Goal: Task Accomplishment & Management: Use online tool/utility

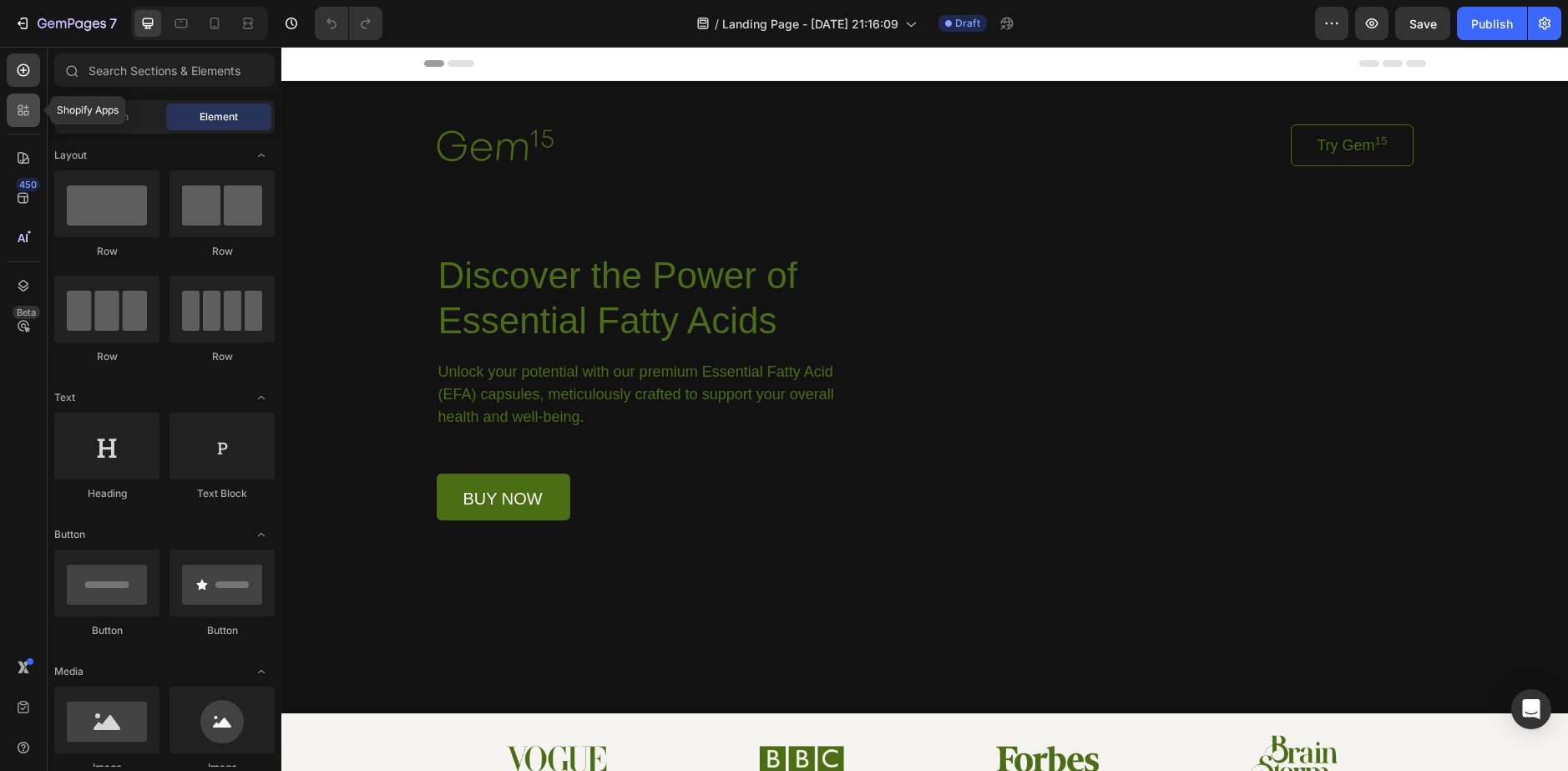
click at [31, 109] on icon at bounding box center [24, 110] width 17 height 17
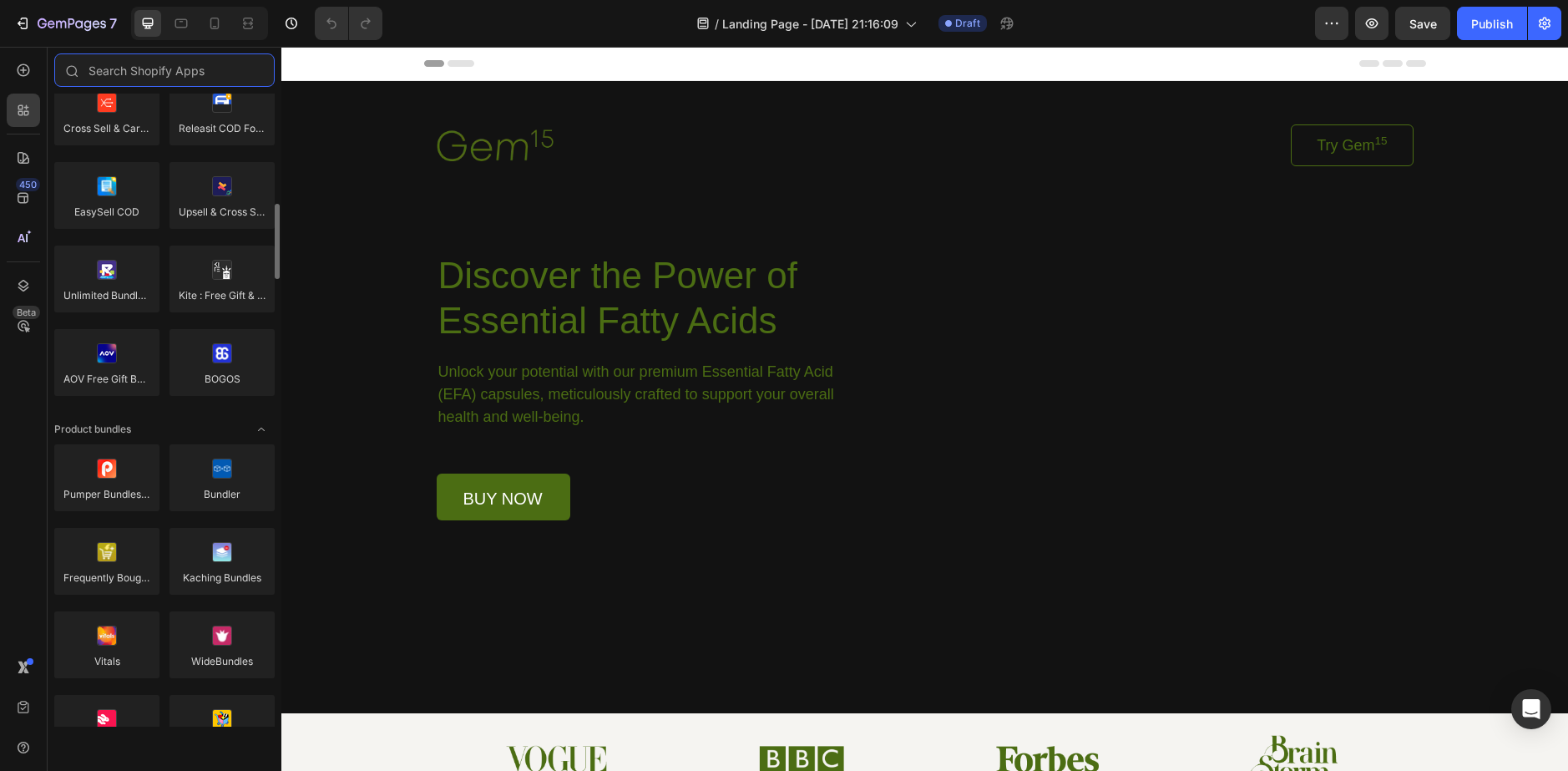
scroll to position [1170, 0]
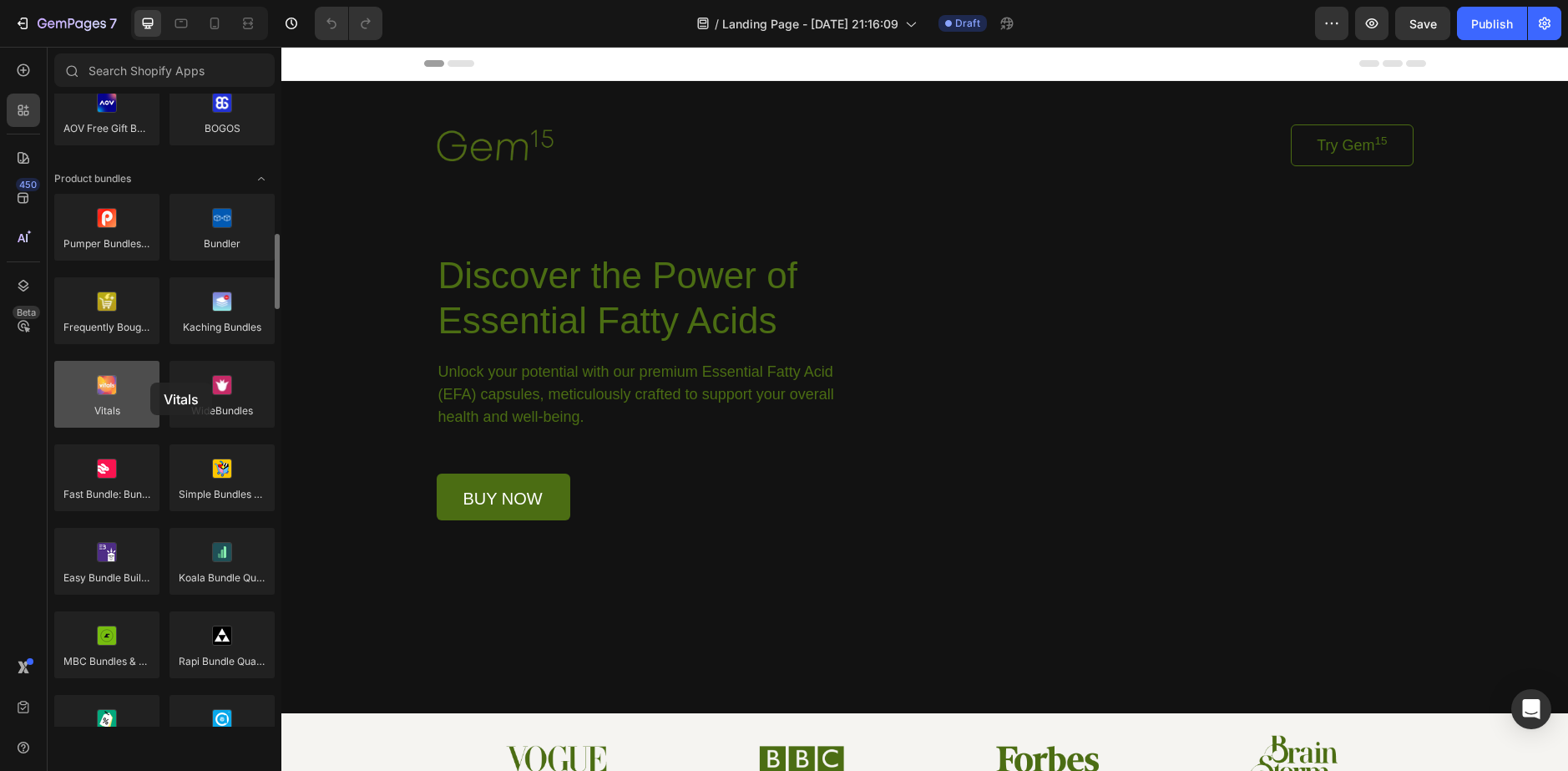
click at [149, 383] on div at bounding box center [107, 394] width 105 height 67
click at [143, 384] on div at bounding box center [107, 394] width 105 height 67
drag, startPoint x: 142, startPoint y: 384, endPoint x: 81, endPoint y: 372, distance: 62.2
click at [81, 372] on div at bounding box center [107, 394] width 105 height 67
click at [21, 82] on div at bounding box center [24, 71] width 34 height 34
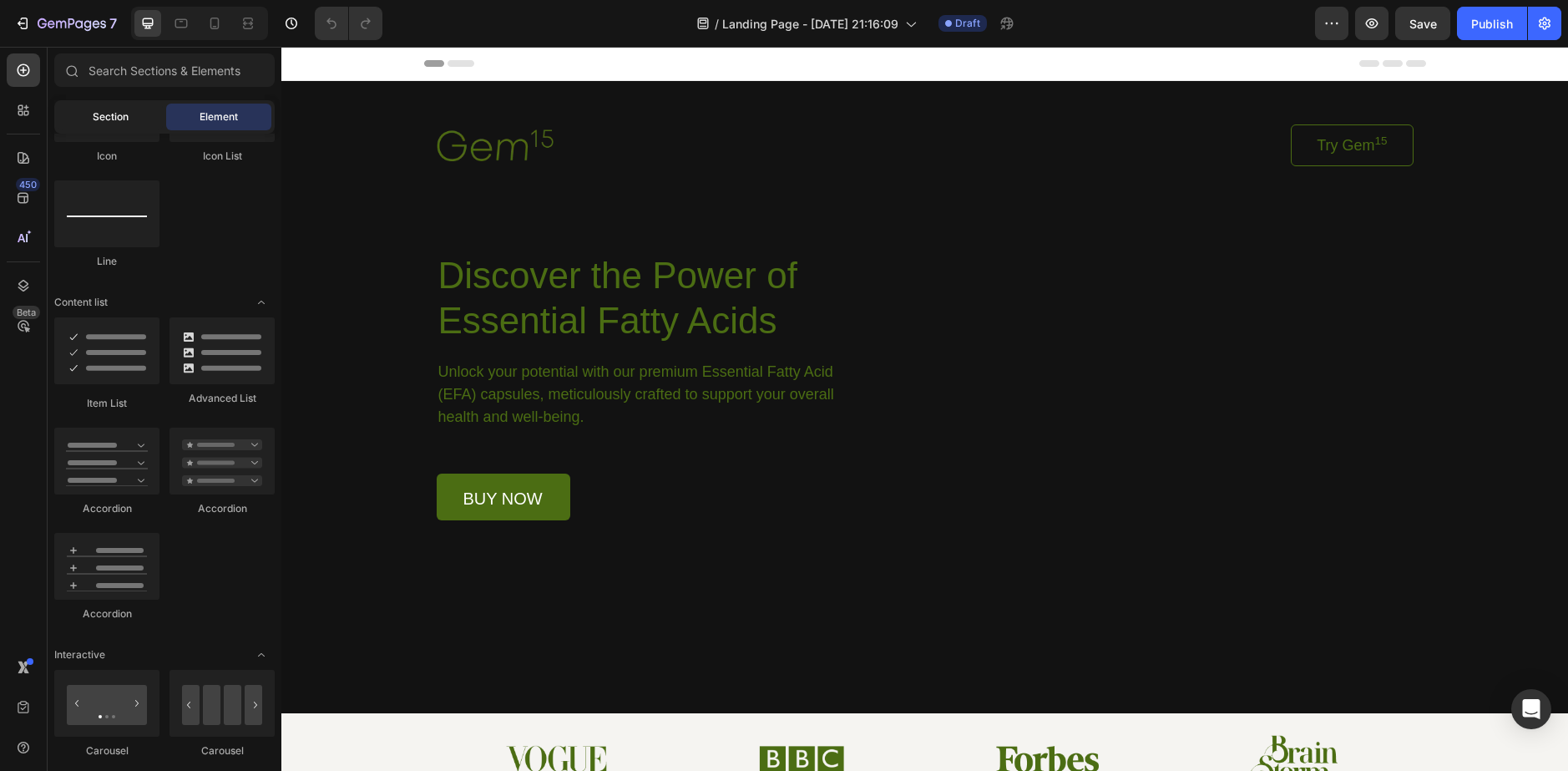
click at [121, 118] on span "Section" at bounding box center [111, 117] width 36 height 15
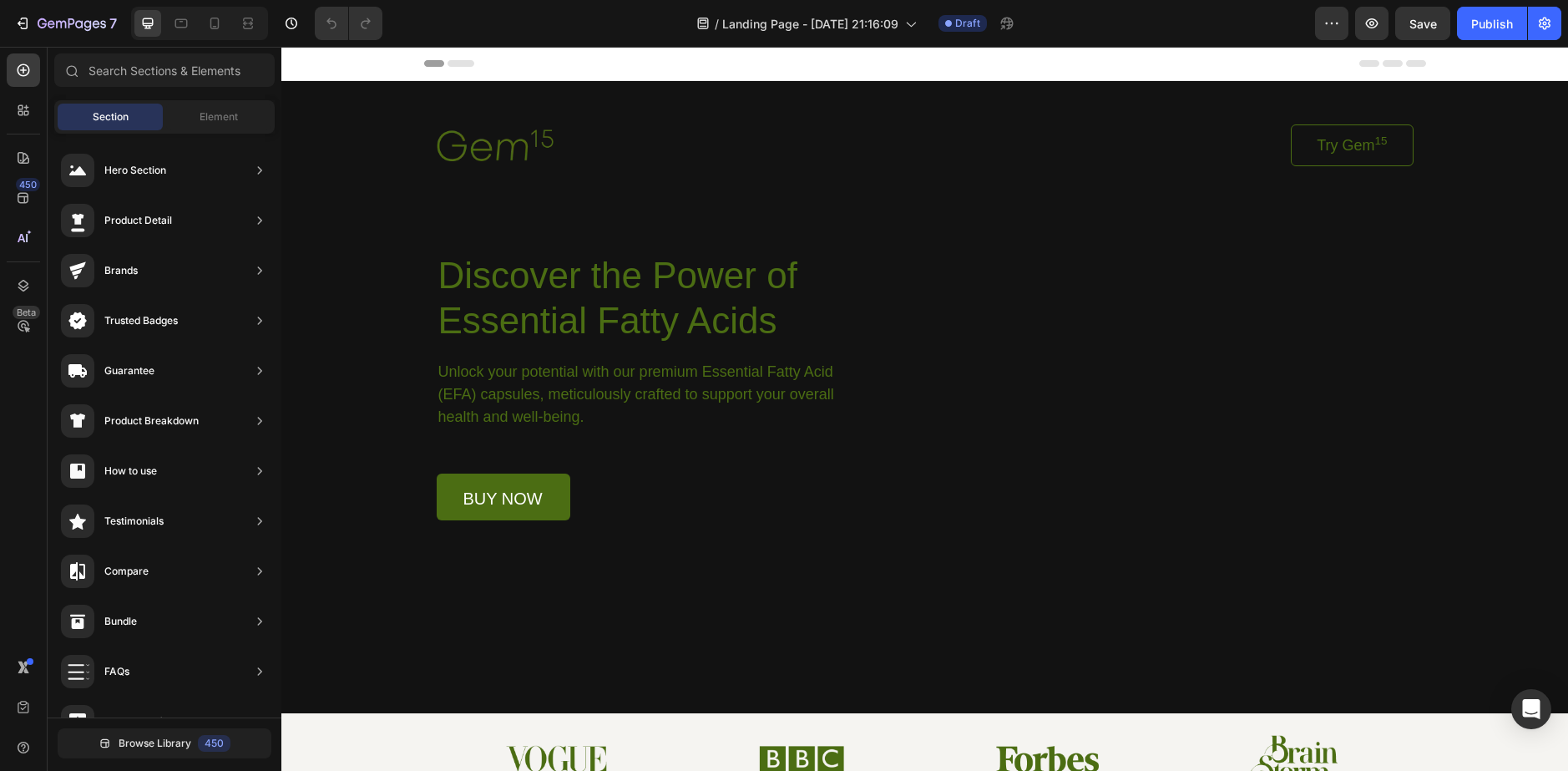
click at [327, 67] on span "Header" at bounding box center [331, 64] width 37 height 17
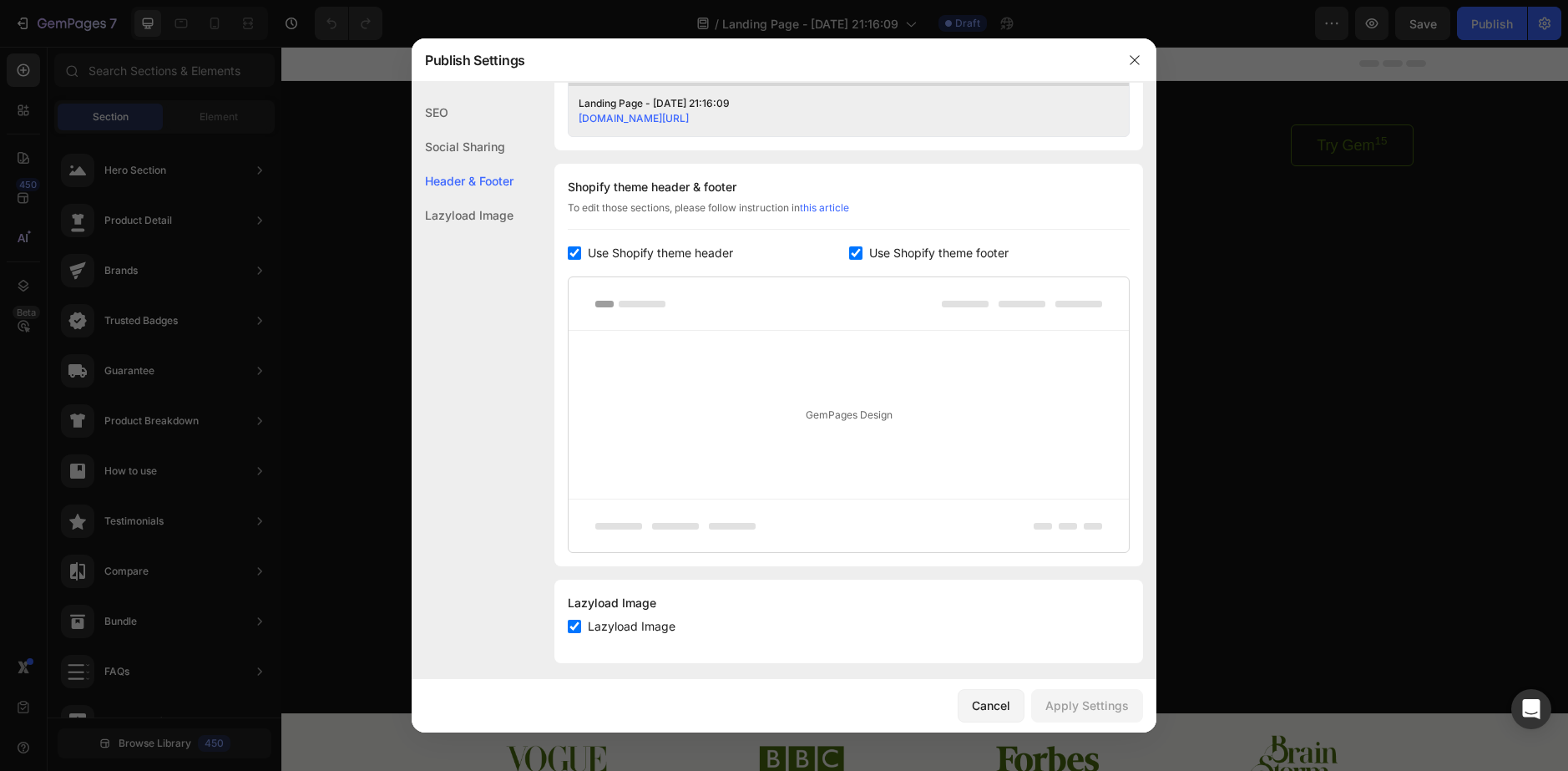
scroll to position [729, 0]
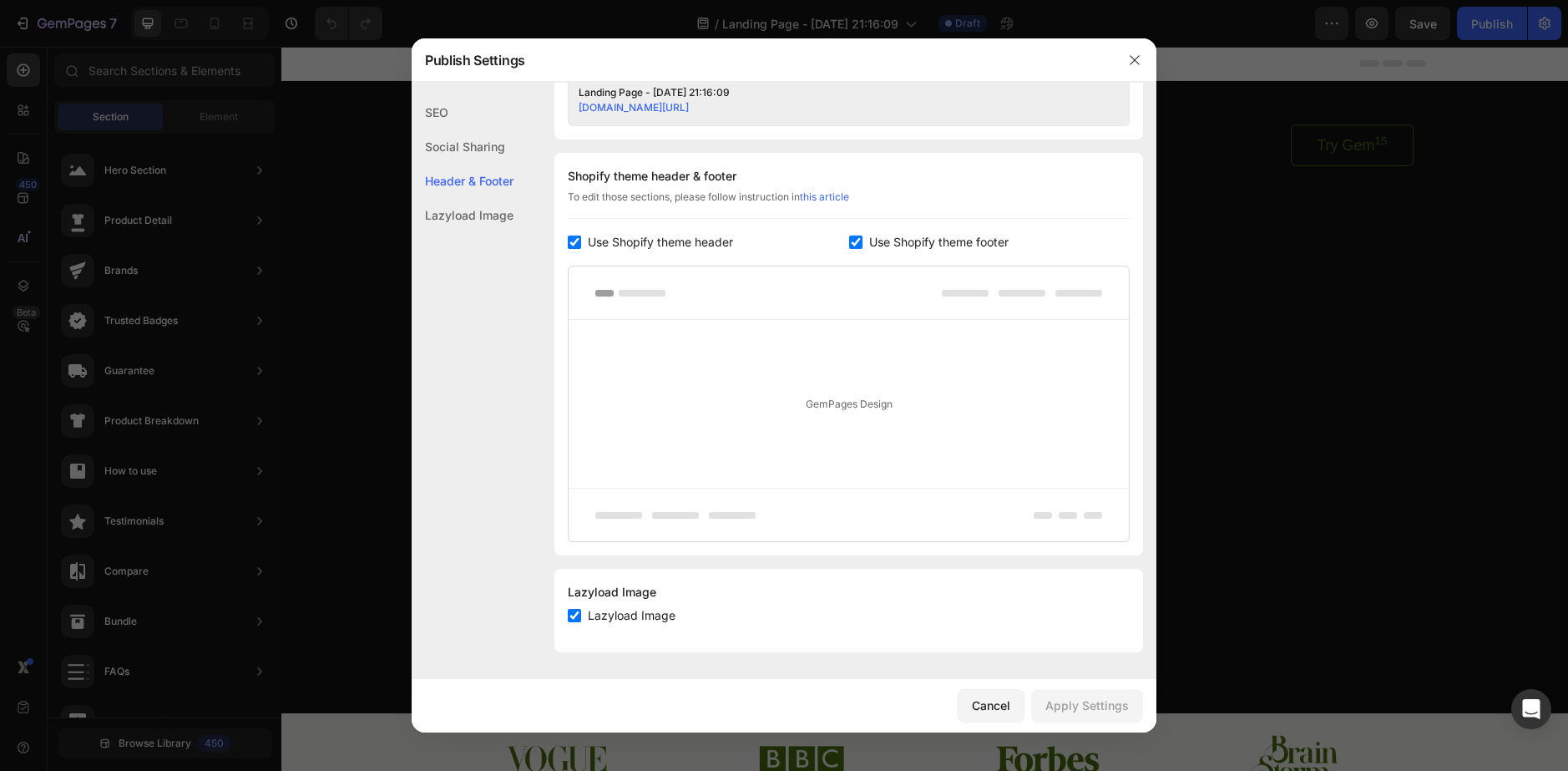
click at [577, 617] on input "checkbox" at bounding box center [574, 616] width 13 height 13
click at [578, 617] on input "checkbox" at bounding box center [574, 616] width 13 height 13
click at [571, 617] on input "checkbox" at bounding box center [574, 616] width 13 height 13
checkbox input "true"
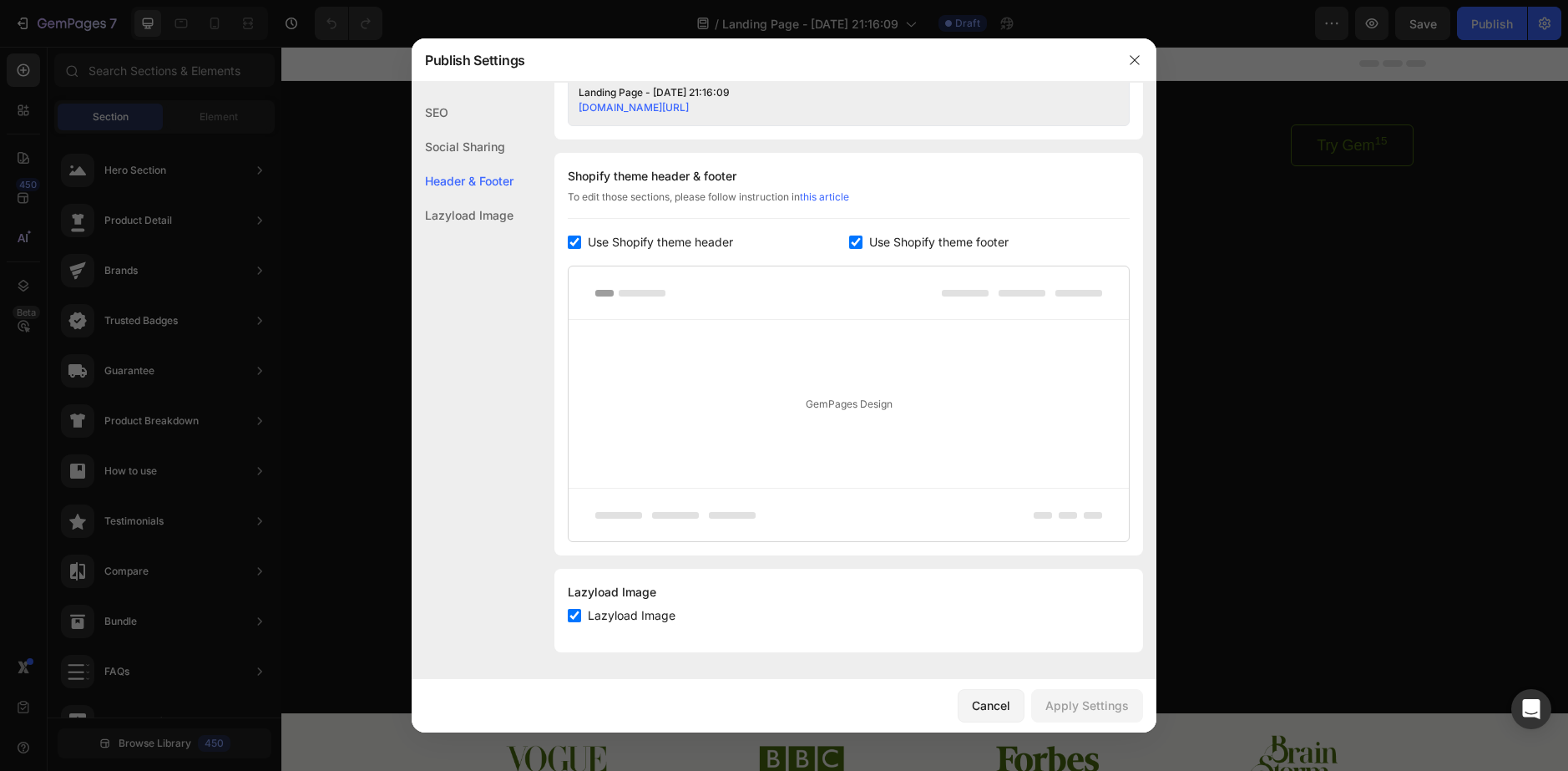
click at [440, 215] on div "Lazyload Image" at bounding box center [463, 215] width 102 height 34
click at [447, 159] on div "Social Sharing" at bounding box center [463, 147] width 102 height 34
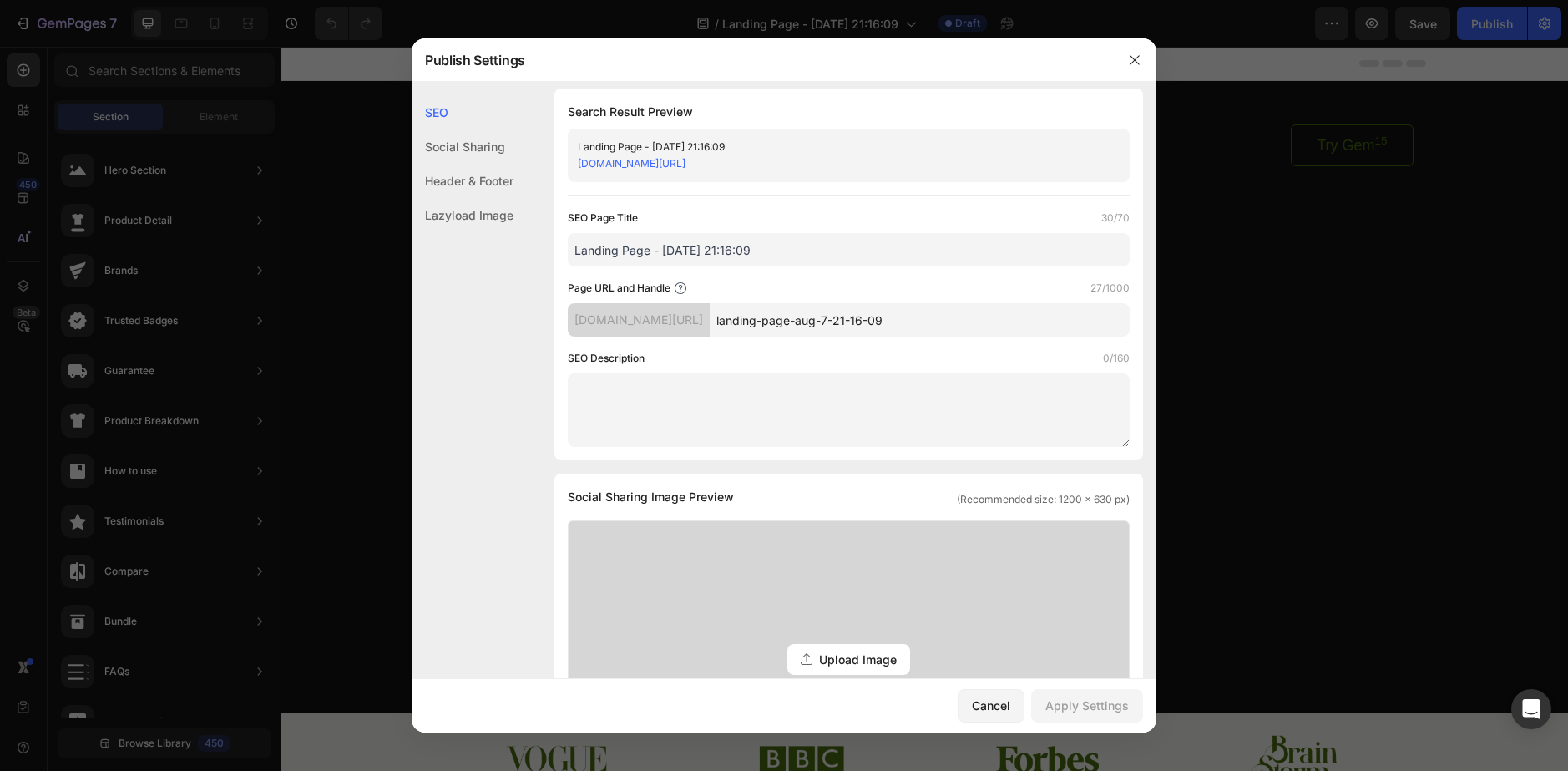
scroll to position [0, 0]
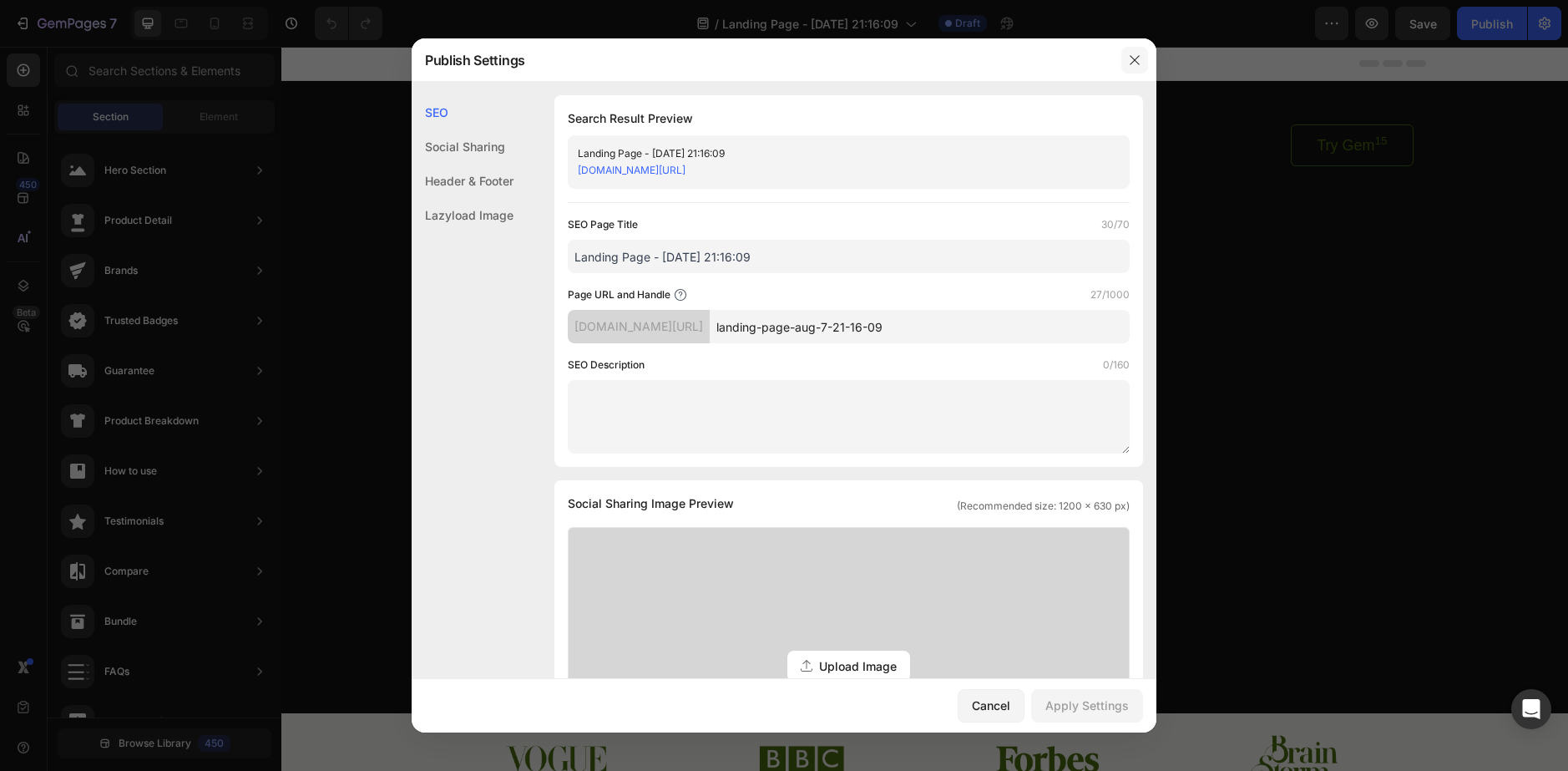
click at [1125, 55] on button "button" at bounding box center [1135, 60] width 26 height 26
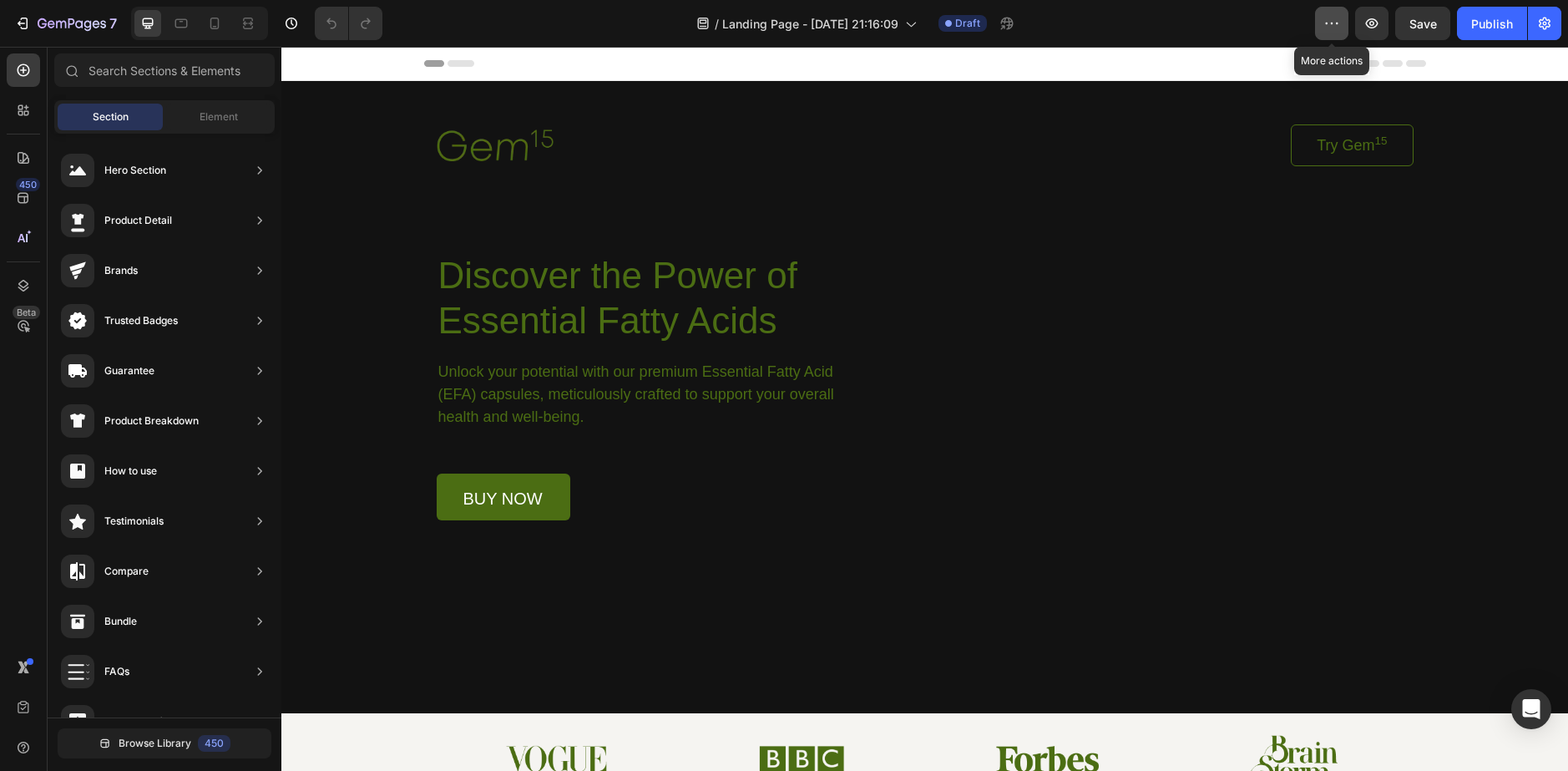
click at [1325, 11] on button "button" at bounding box center [1332, 24] width 34 height 34
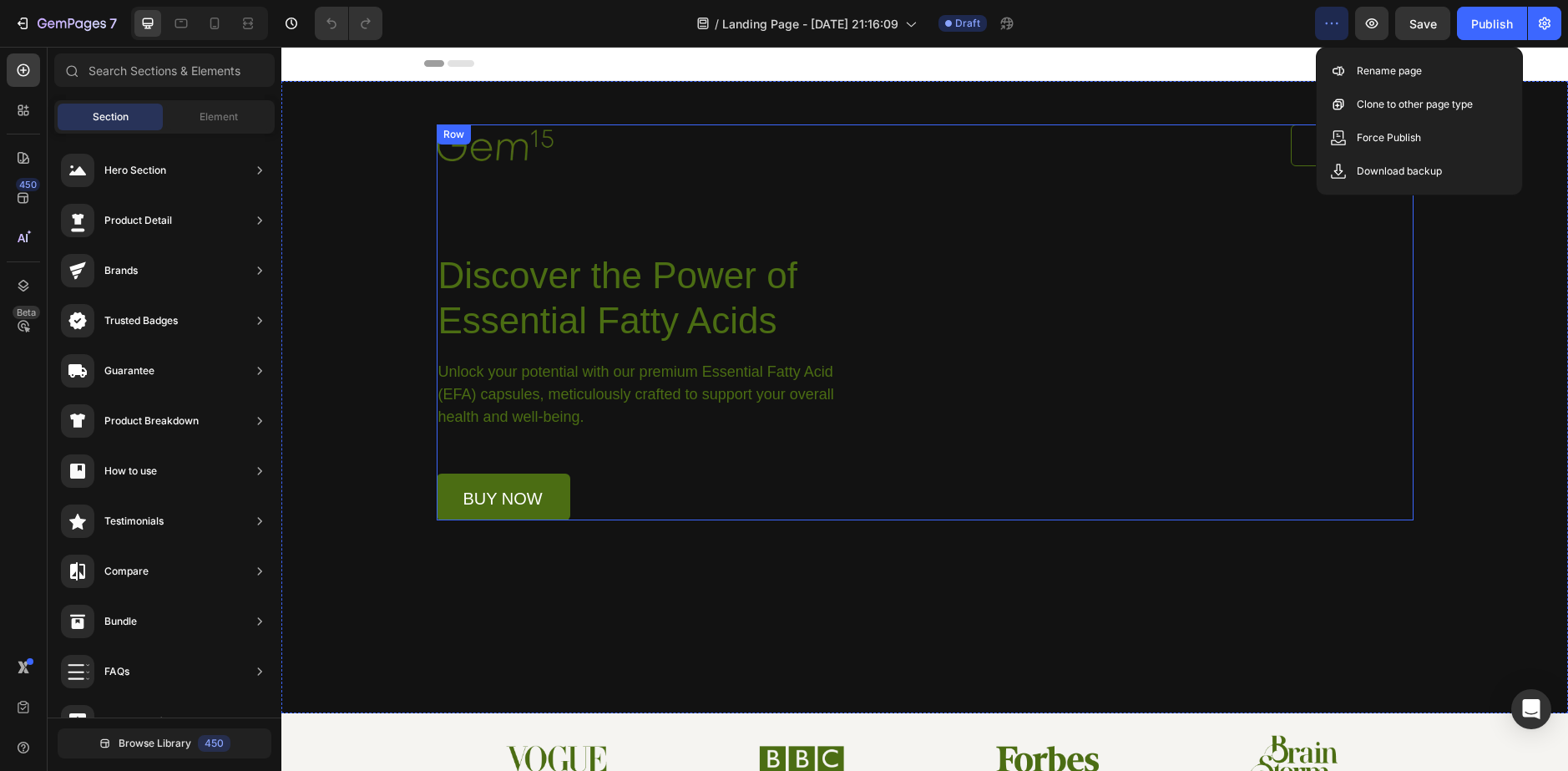
click at [1059, 275] on div "Image Try Gem 15 Button Row Discover the Power of Essential Fatty Acids Heading…" at bounding box center [925, 322] width 977 height 396
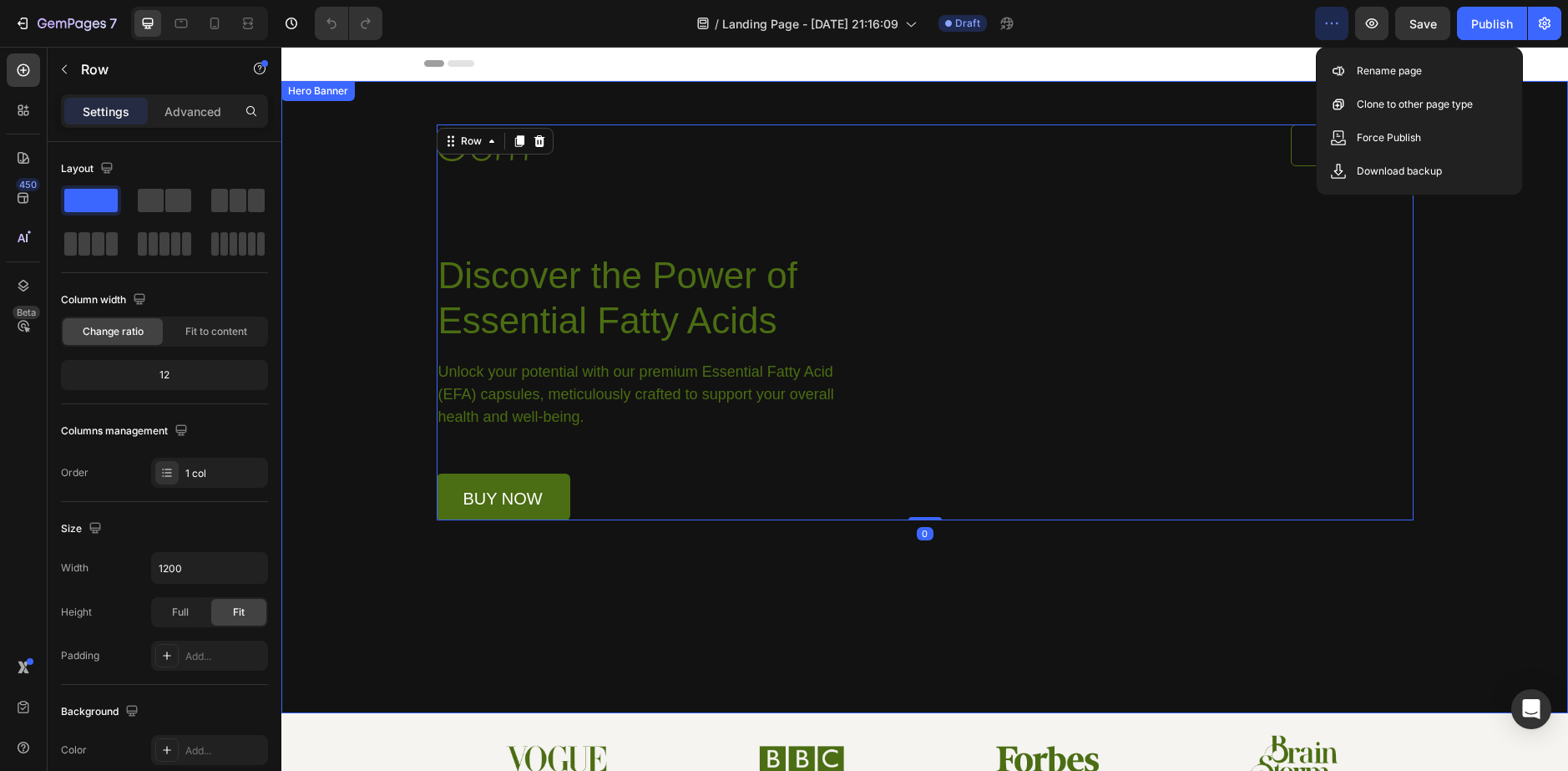
click at [551, 648] on div "Background Image" at bounding box center [924, 397] width 1287 height 632
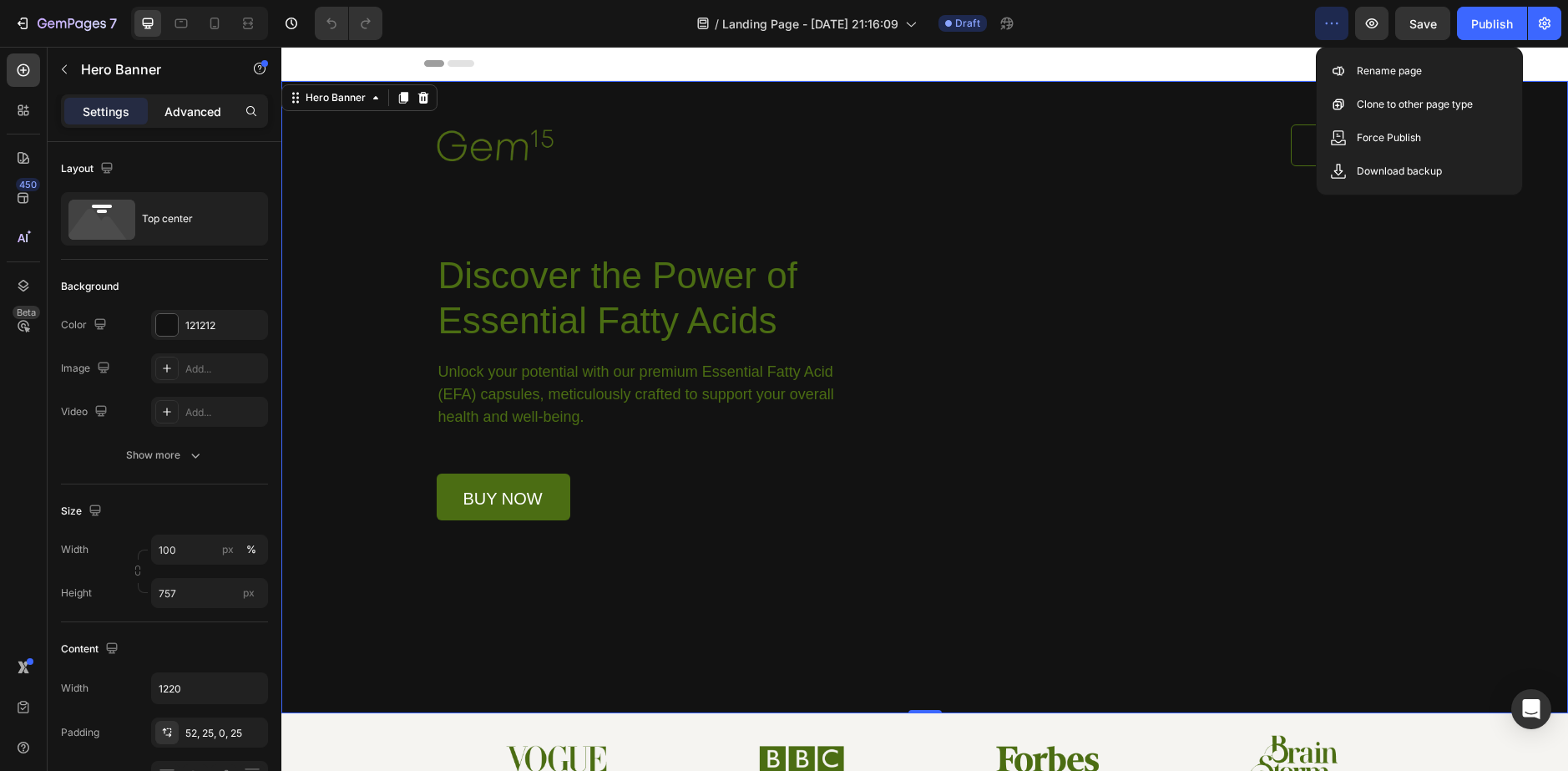
click at [187, 118] on p "Advanced" at bounding box center [193, 111] width 56 height 18
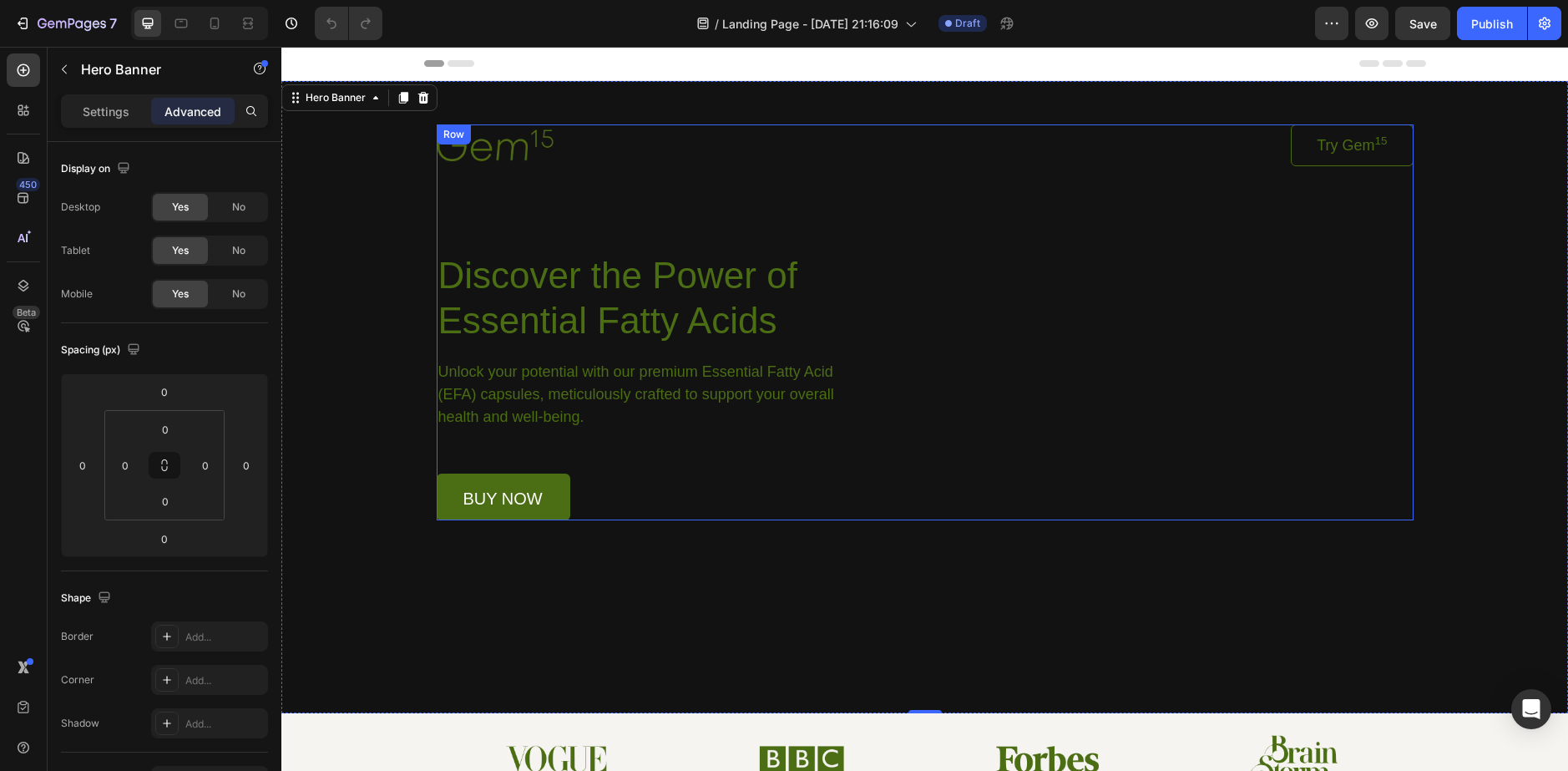
click at [475, 182] on div "Image Try Gem 15 Button Row Discover the Power of Essential Fatty Acids Heading…" at bounding box center [925, 322] width 977 height 396
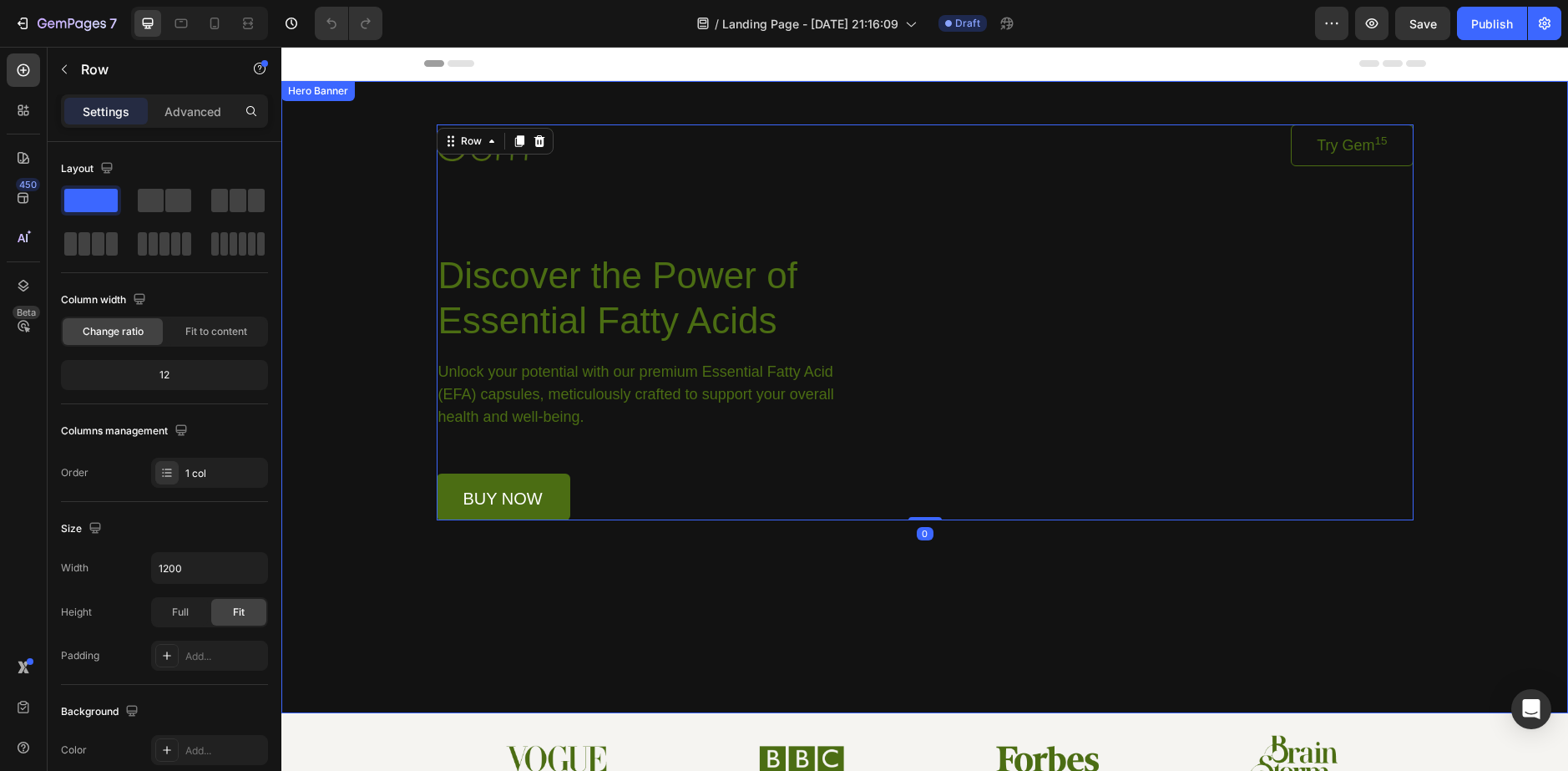
click at [323, 180] on div "Background Image" at bounding box center [924, 397] width 1287 height 632
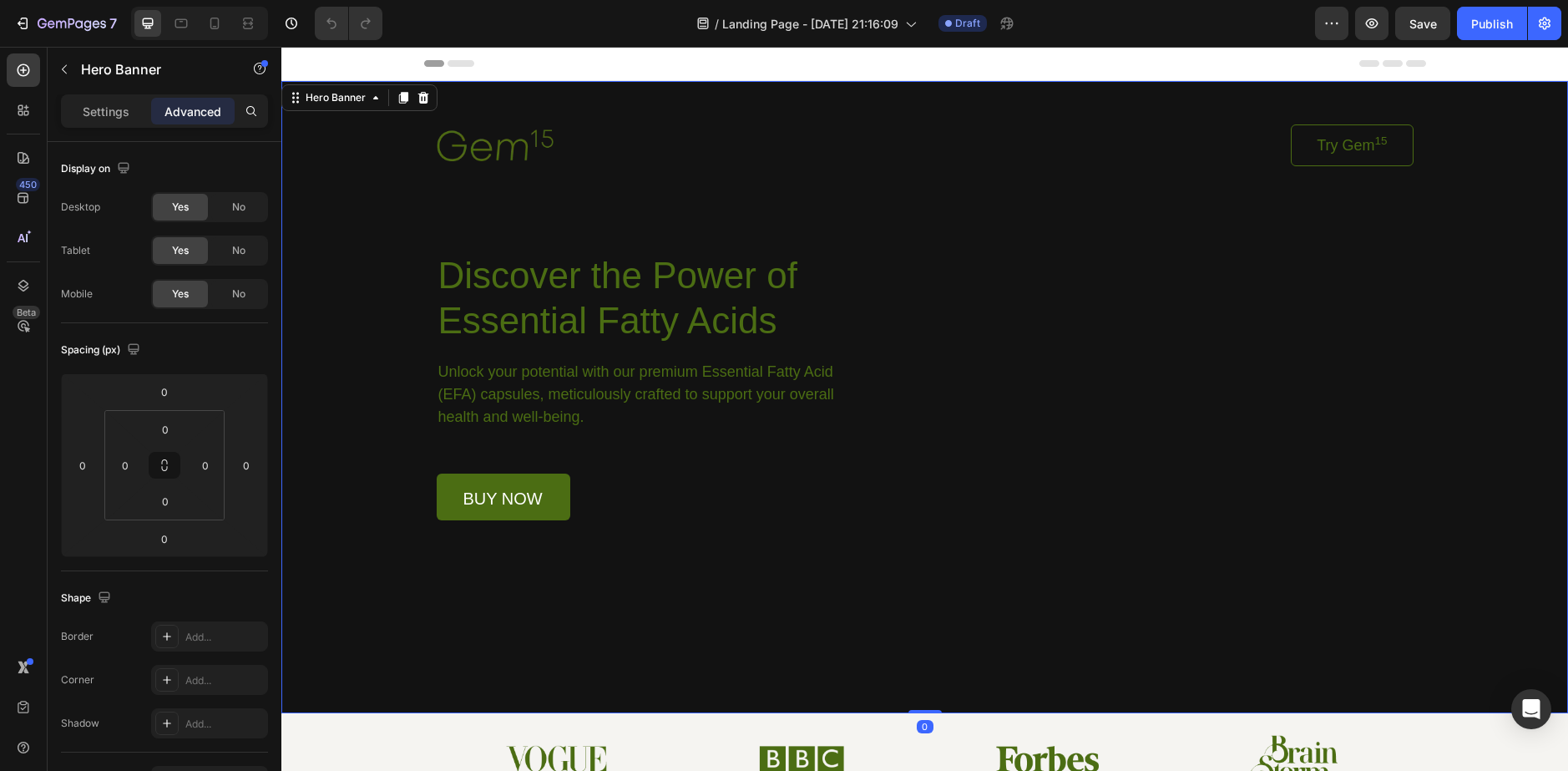
click at [498, 67] on div "Header" at bounding box center [925, 64] width 1002 height 34
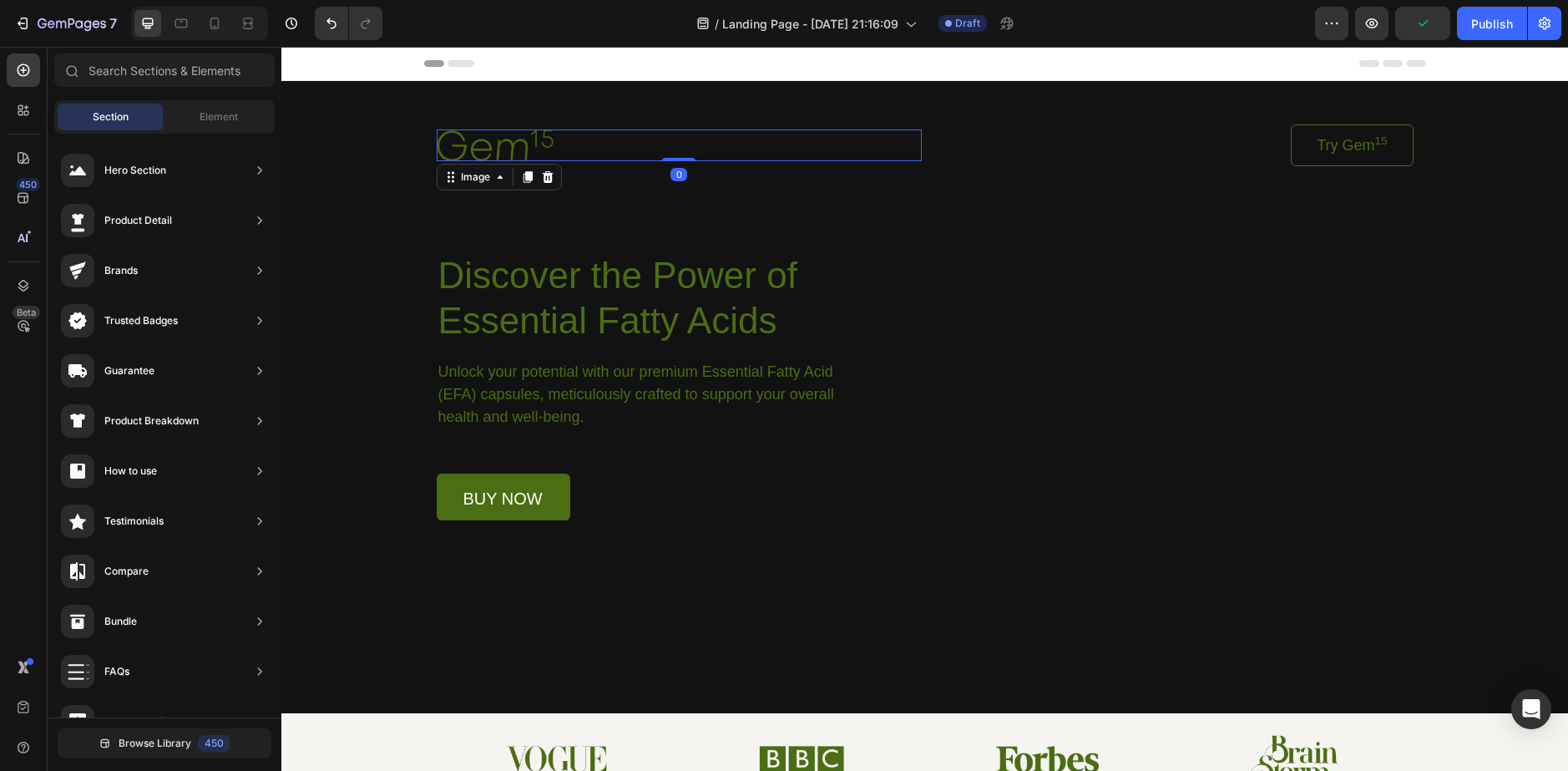
click at [469, 134] on img at bounding box center [495, 145] width 117 height 31
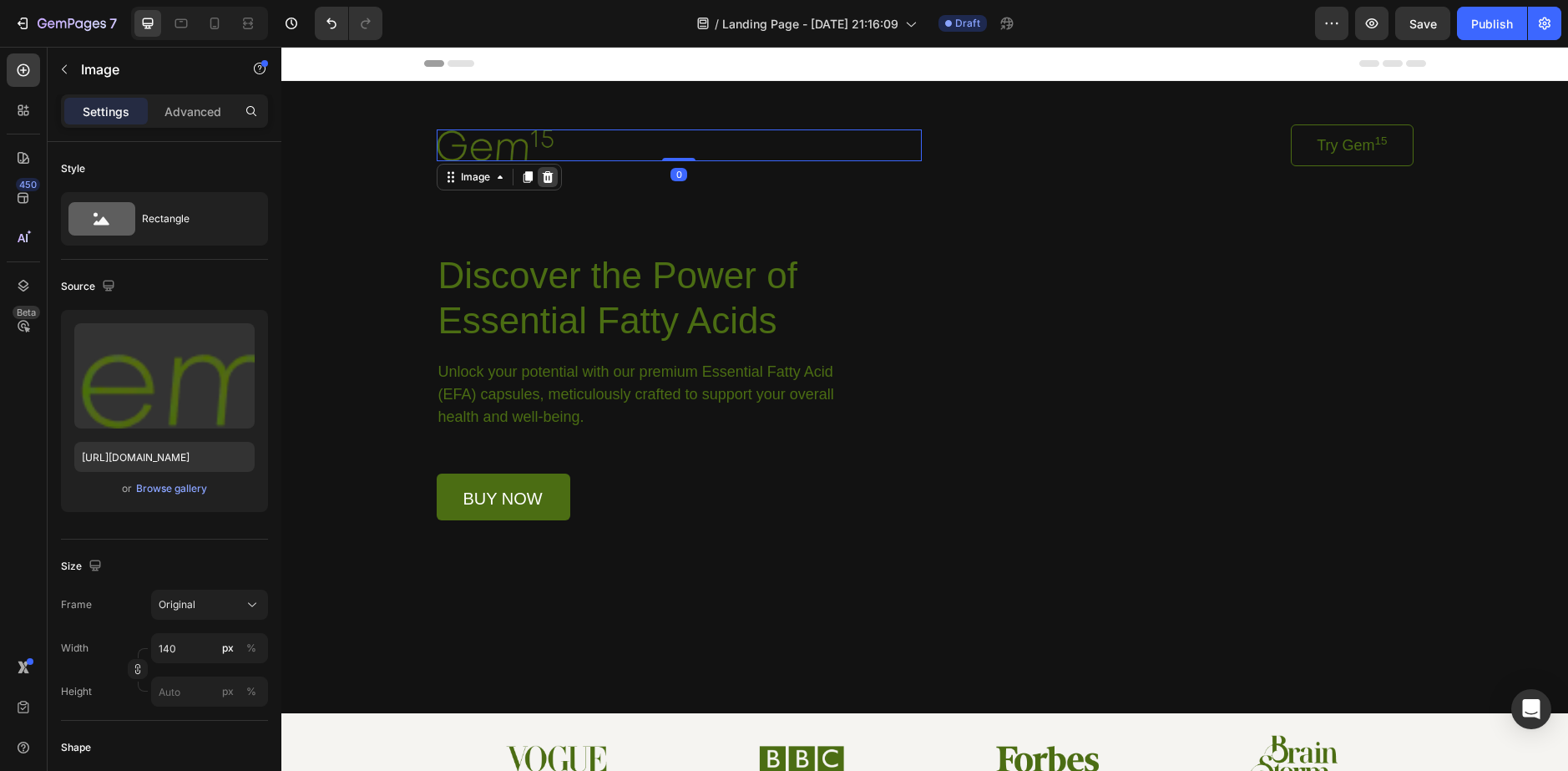
click at [542, 177] on icon at bounding box center [548, 176] width 11 height 11
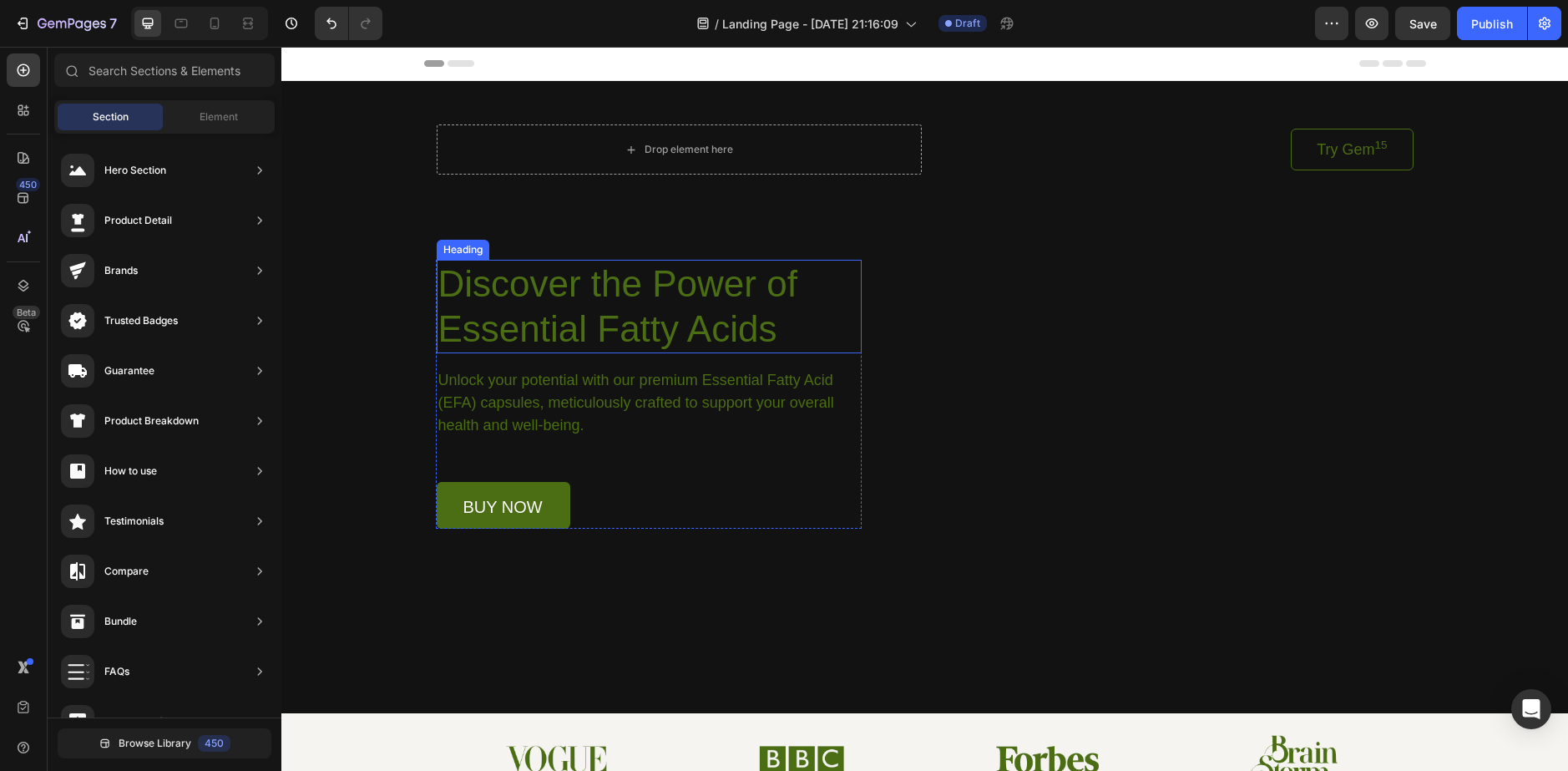
click at [558, 293] on h1 "Discover the Power of Essential Fatty Acids" at bounding box center [650, 306] width 425 height 93
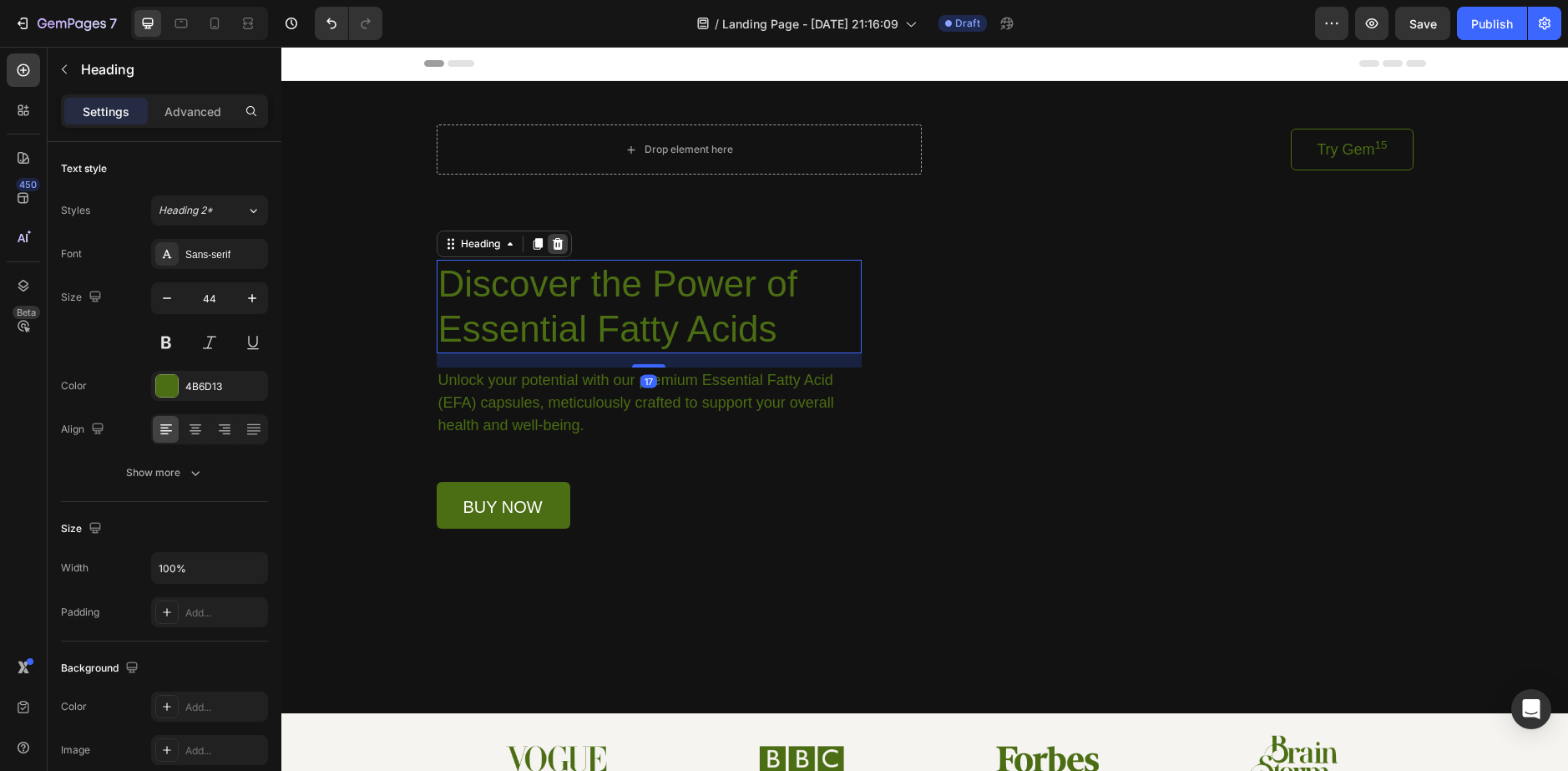
click at [555, 246] on icon at bounding box center [557, 244] width 11 height 11
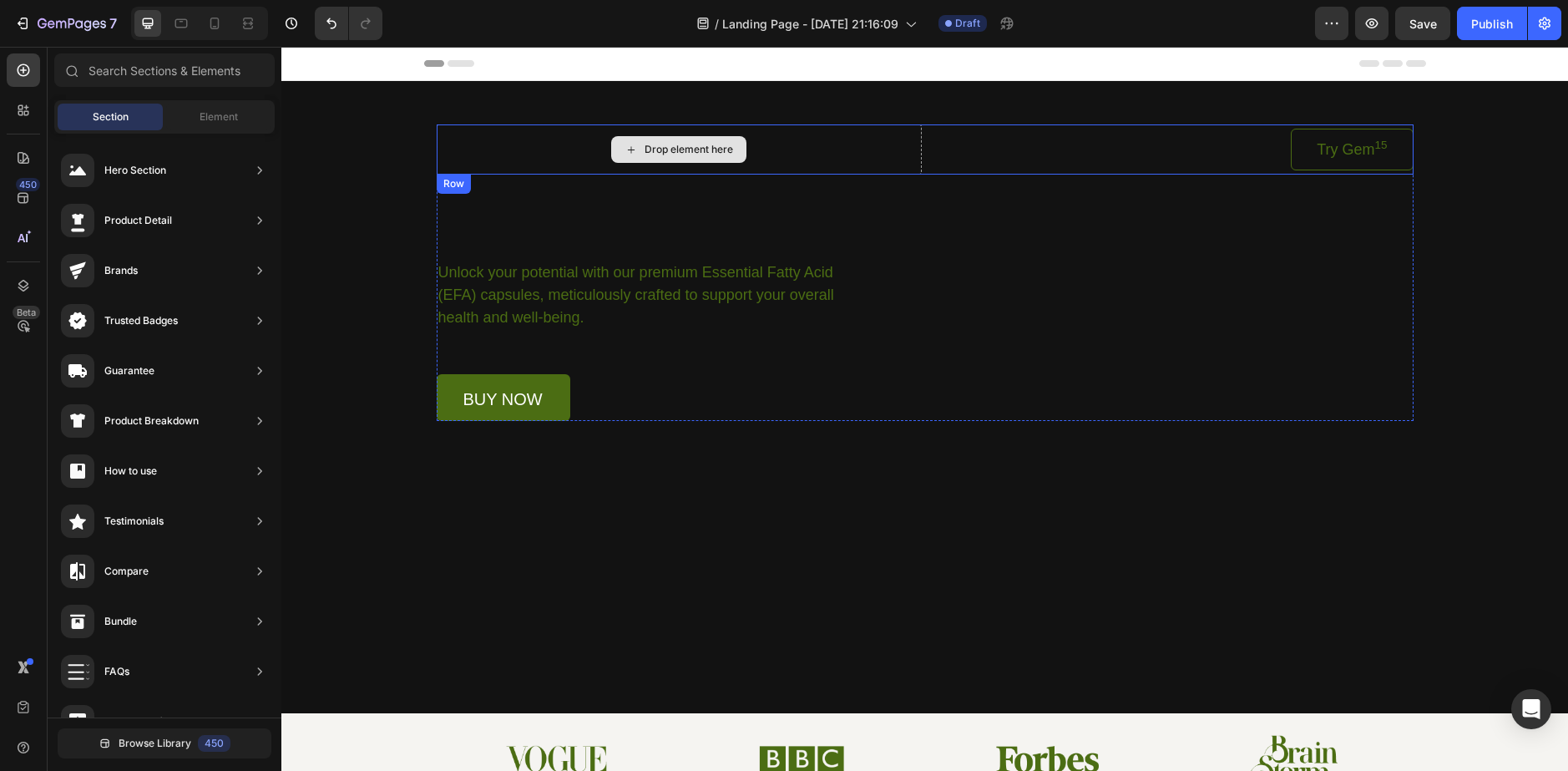
click at [682, 147] on div "Drop element here" at bounding box center [689, 149] width 88 height 13
click at [528, 149] on div "Drop element here" at bounding box center [680, 149] width 485 height 50
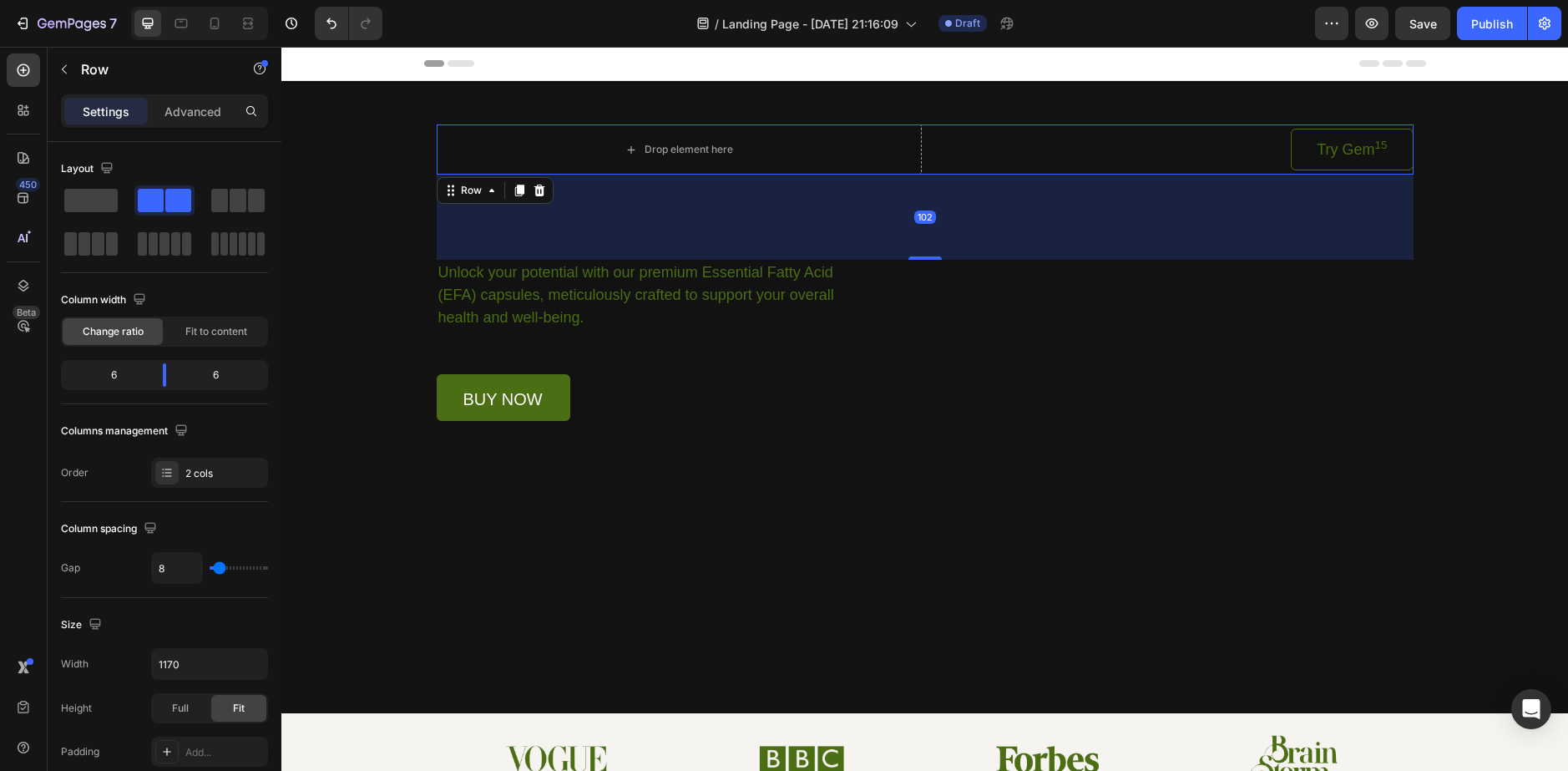
click at [534, 192] on icon at bounding box center [540, 190] width 11 height 11
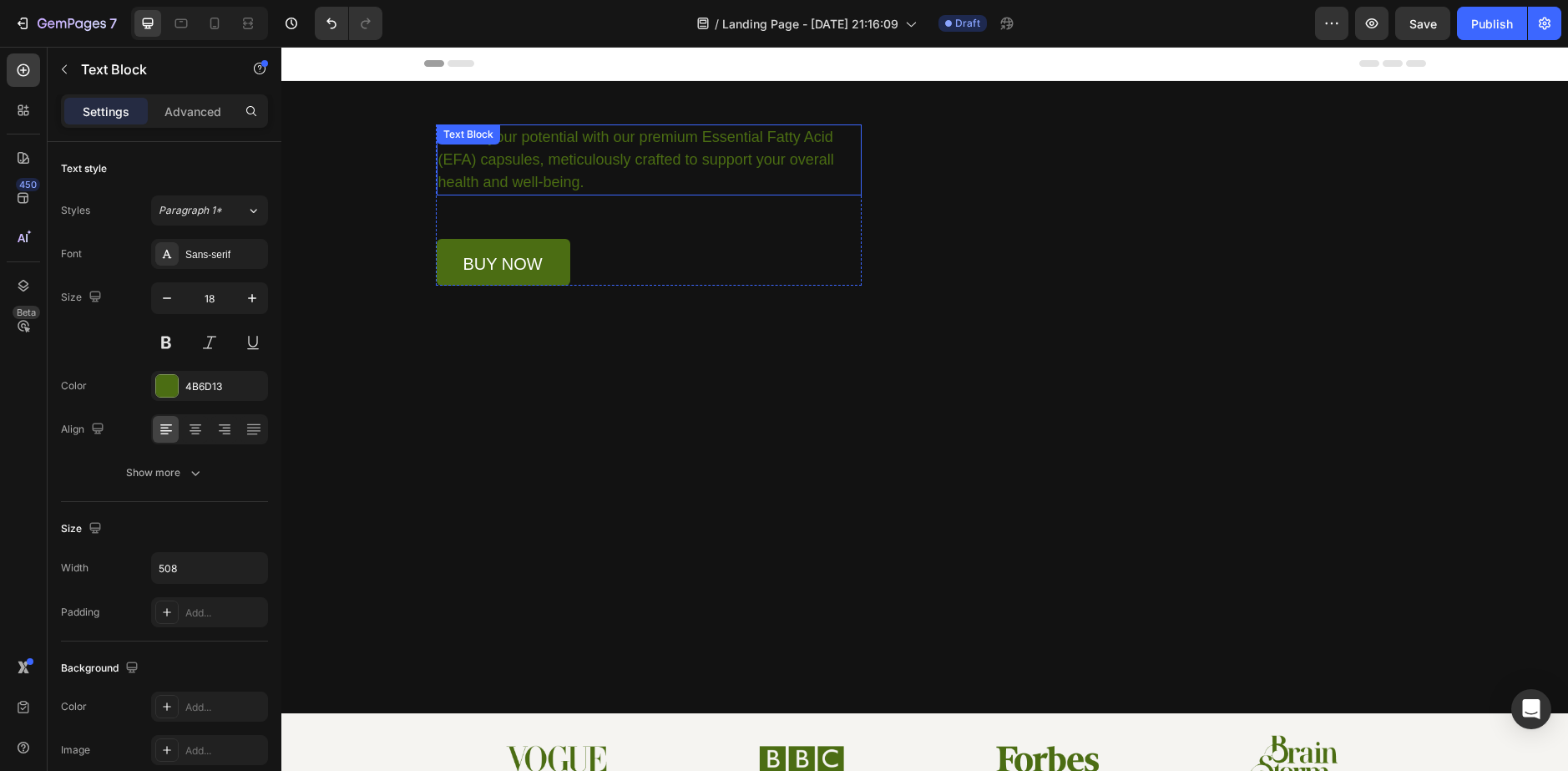
click at [642, 166] on p "Unlock your potential with our premium Essential Fatty Acid (EFA) capsules, met…" at bounding box center [649, 160] width 421 height 68
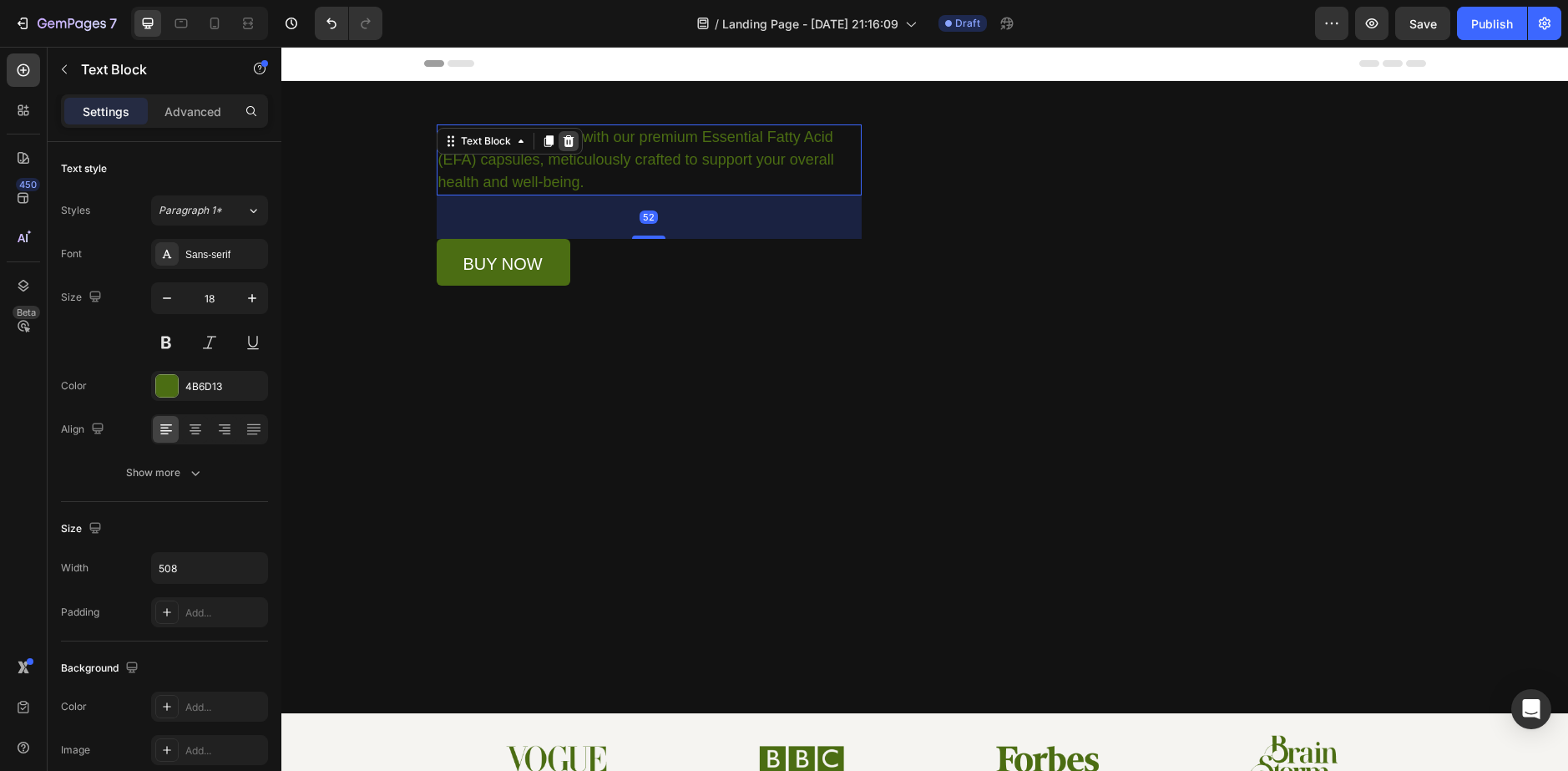
click at [563, 146] on icon at bounding box center [569, 141] width 11 height 11
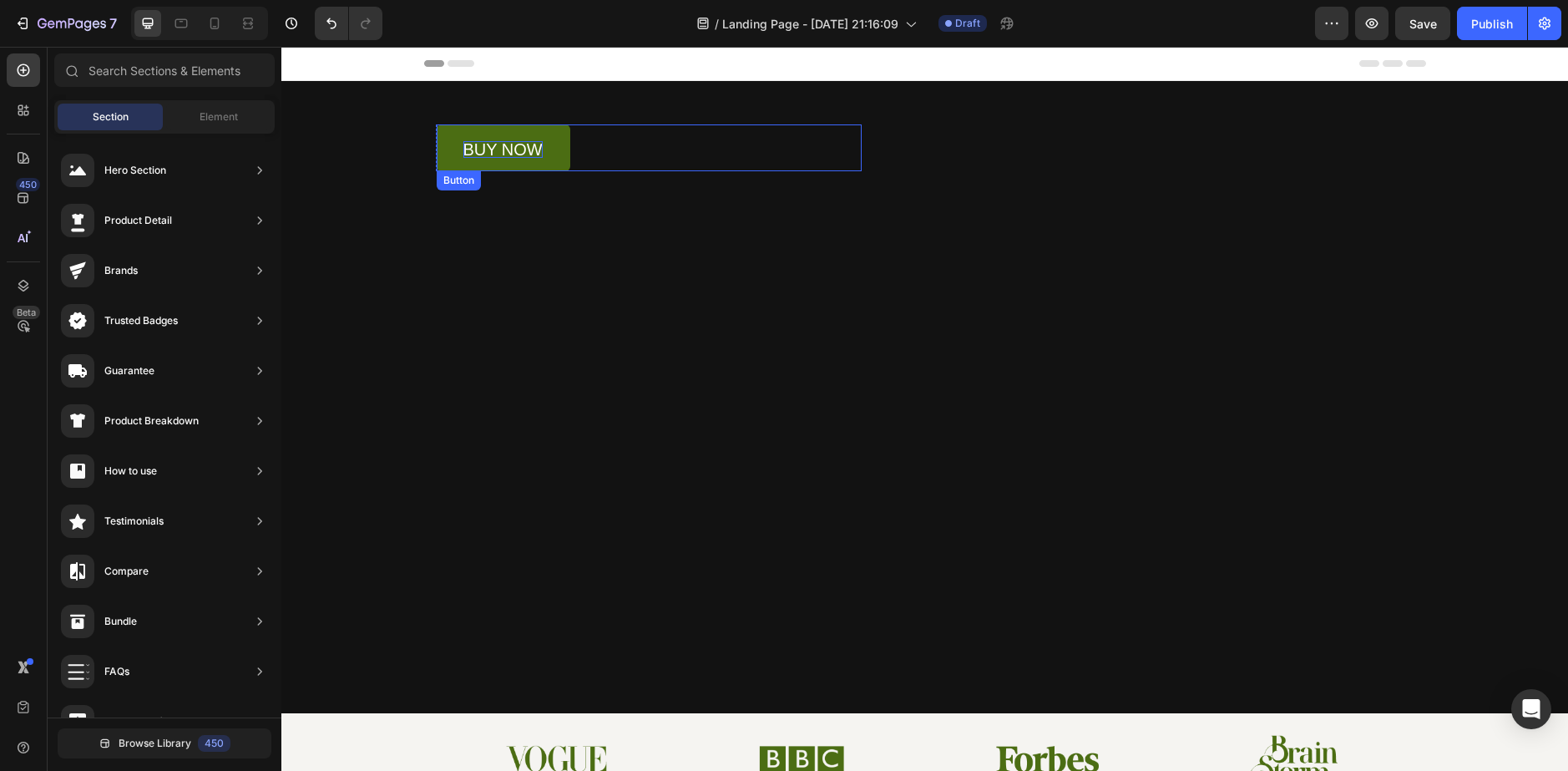
click at [525, 146] on p "buy now" at bounding box center [503, 149] width 79 height 17
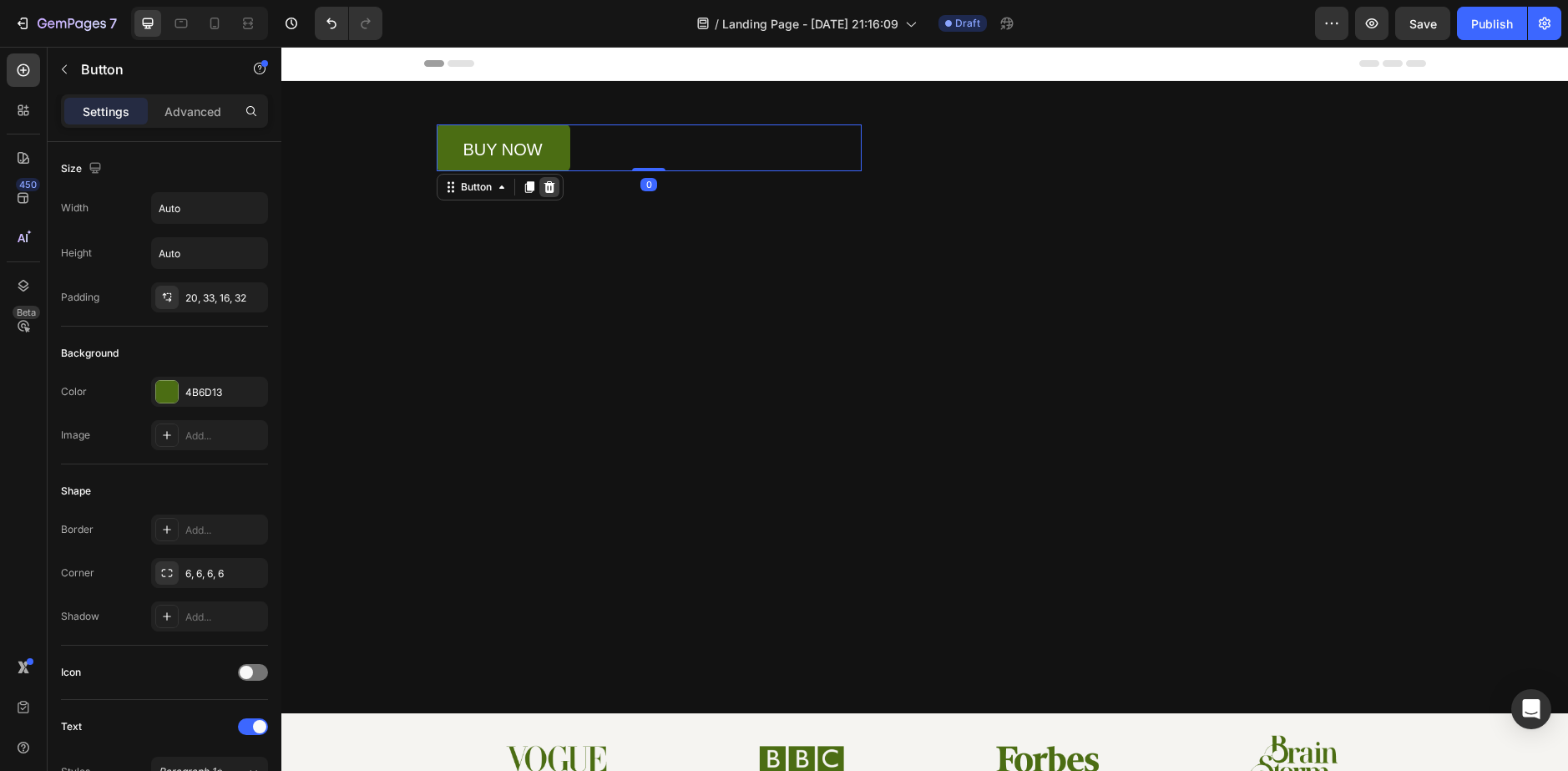
click at [544, 183] on icon at bounding box center [549, 187] width 11 height 11
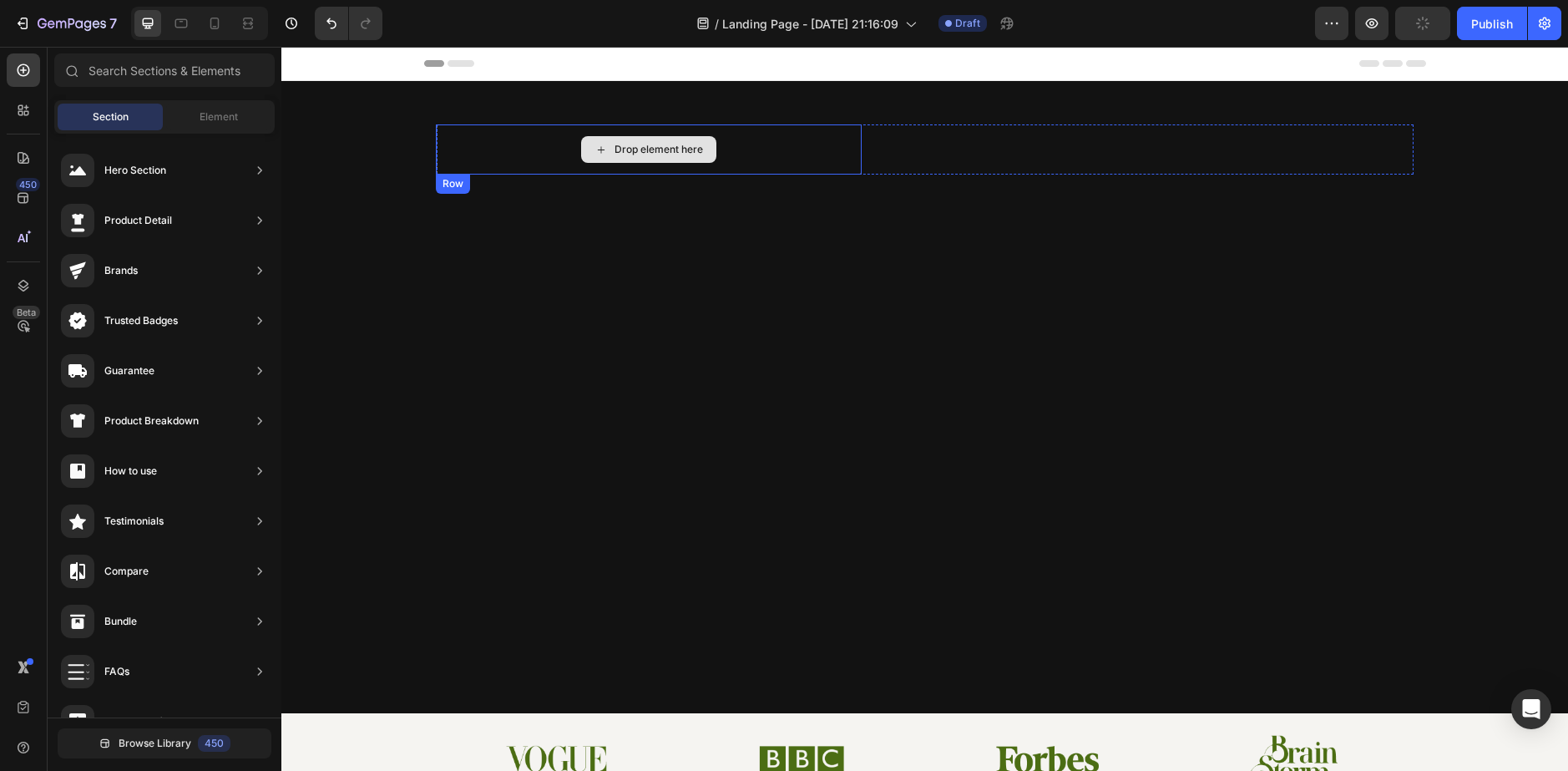
click at [466, 158] on div "Drop element here" at bounding box center [650, 149] width 425 height 50
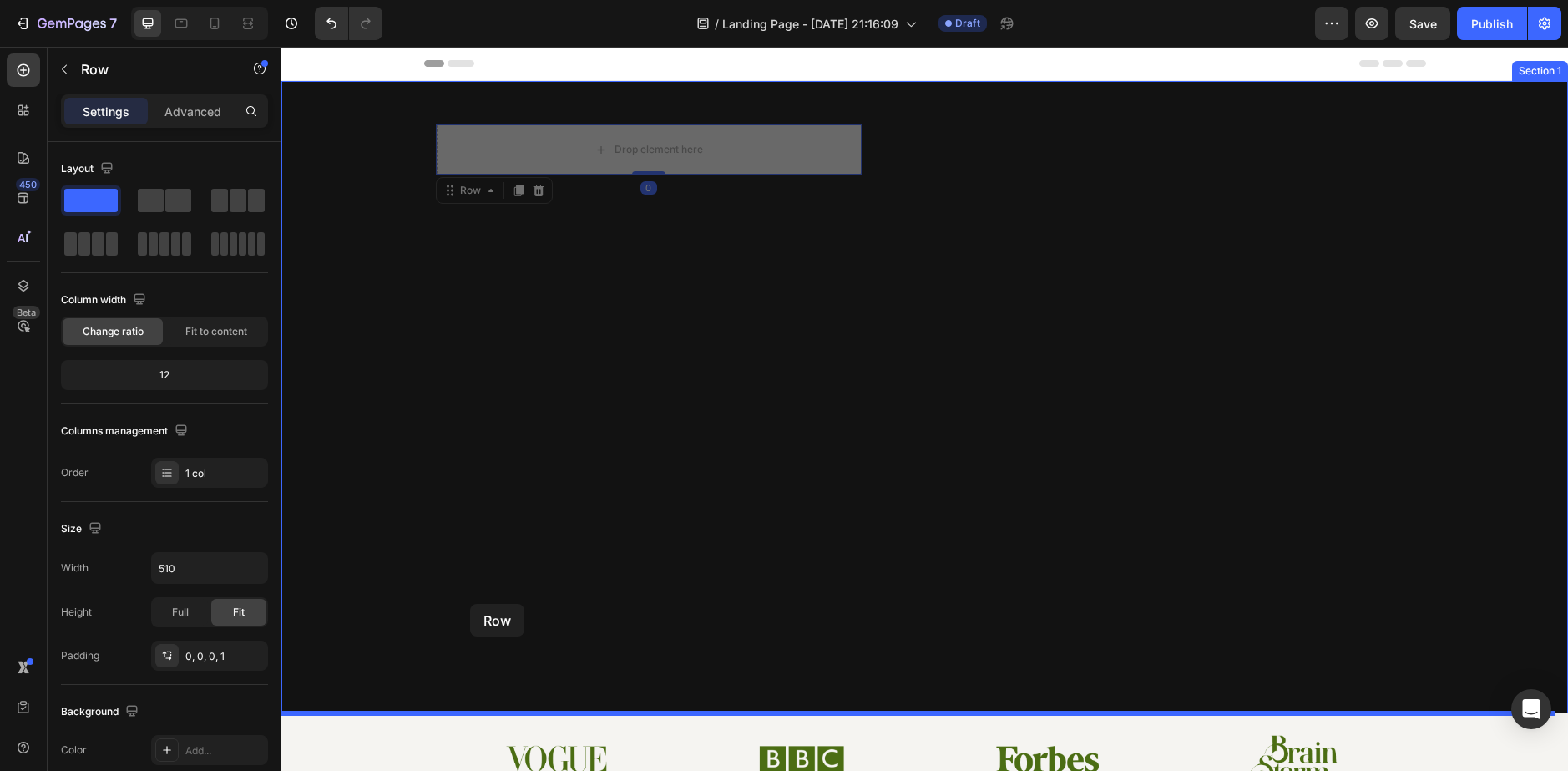
drag, startPoint x: 507, startPoint y: 134, endPoint x: 470, endPoint y: 603, distance: 470.5
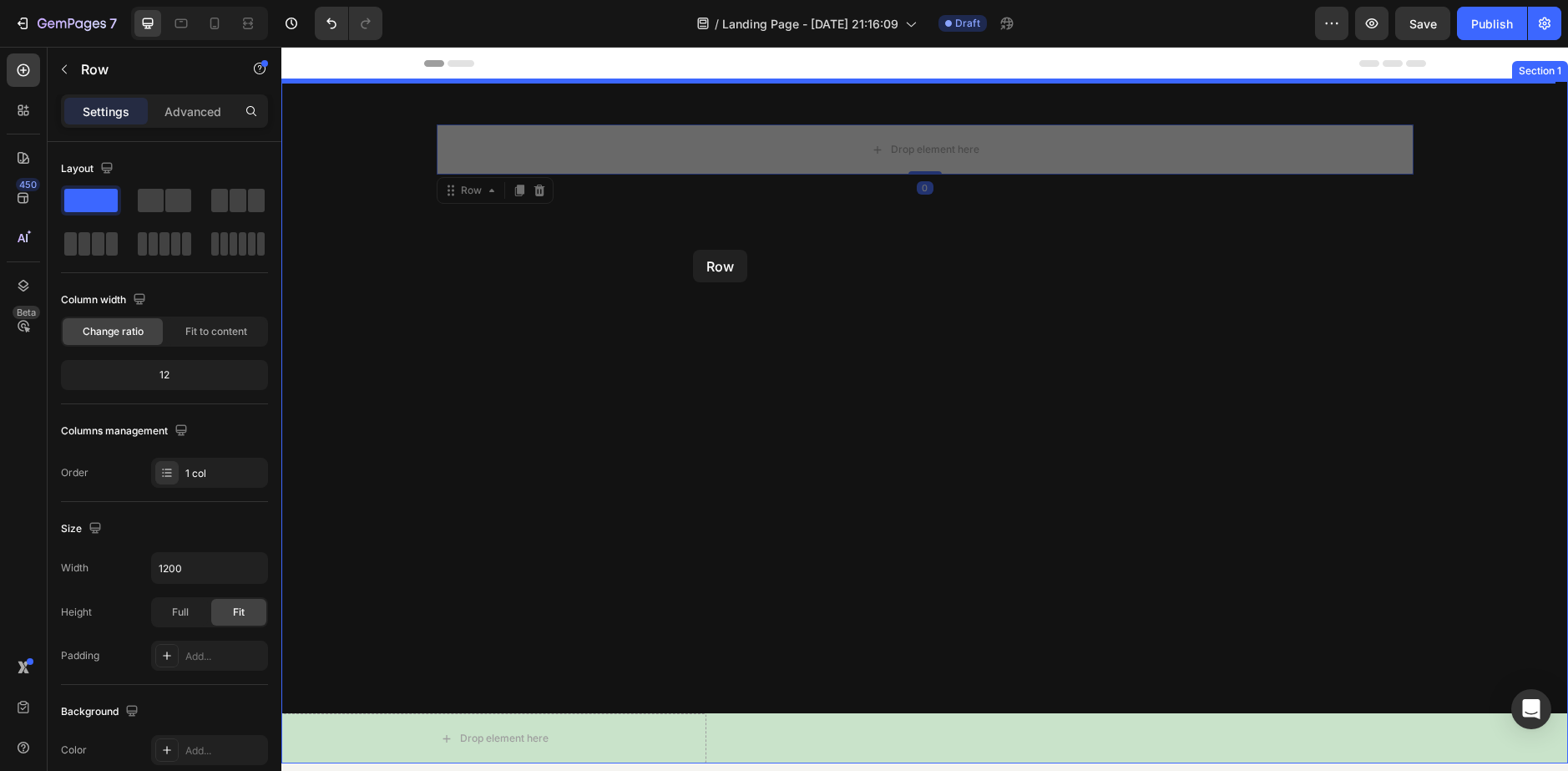
drag, startPoint x: 707, startPoint y: 140, endPoint x: 689, endPoint y: 221, distance: 83.0
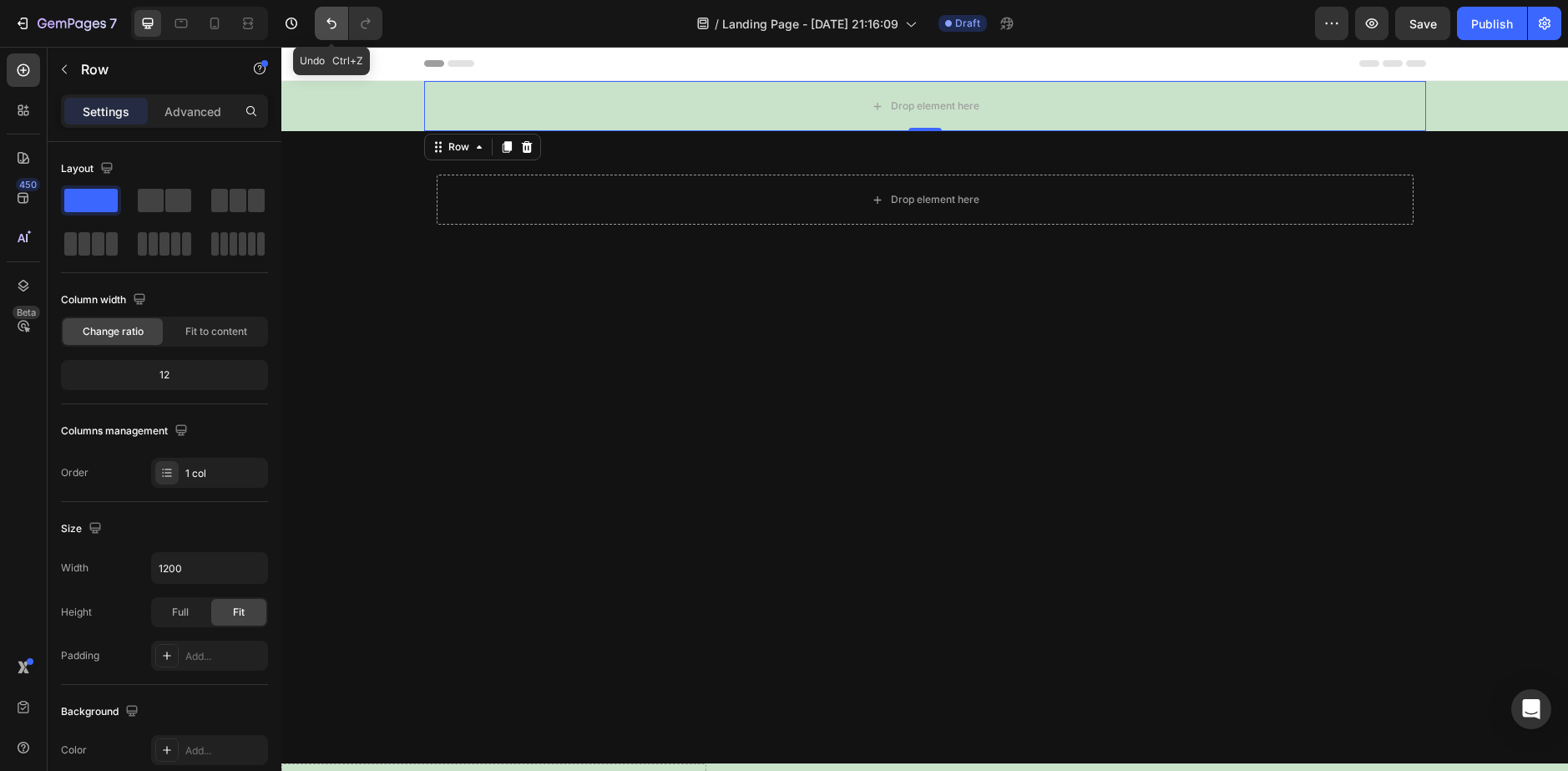
click at [333, 19] on icon "Undo/Redo" at bounding box center [332, 24] width 17 height 17
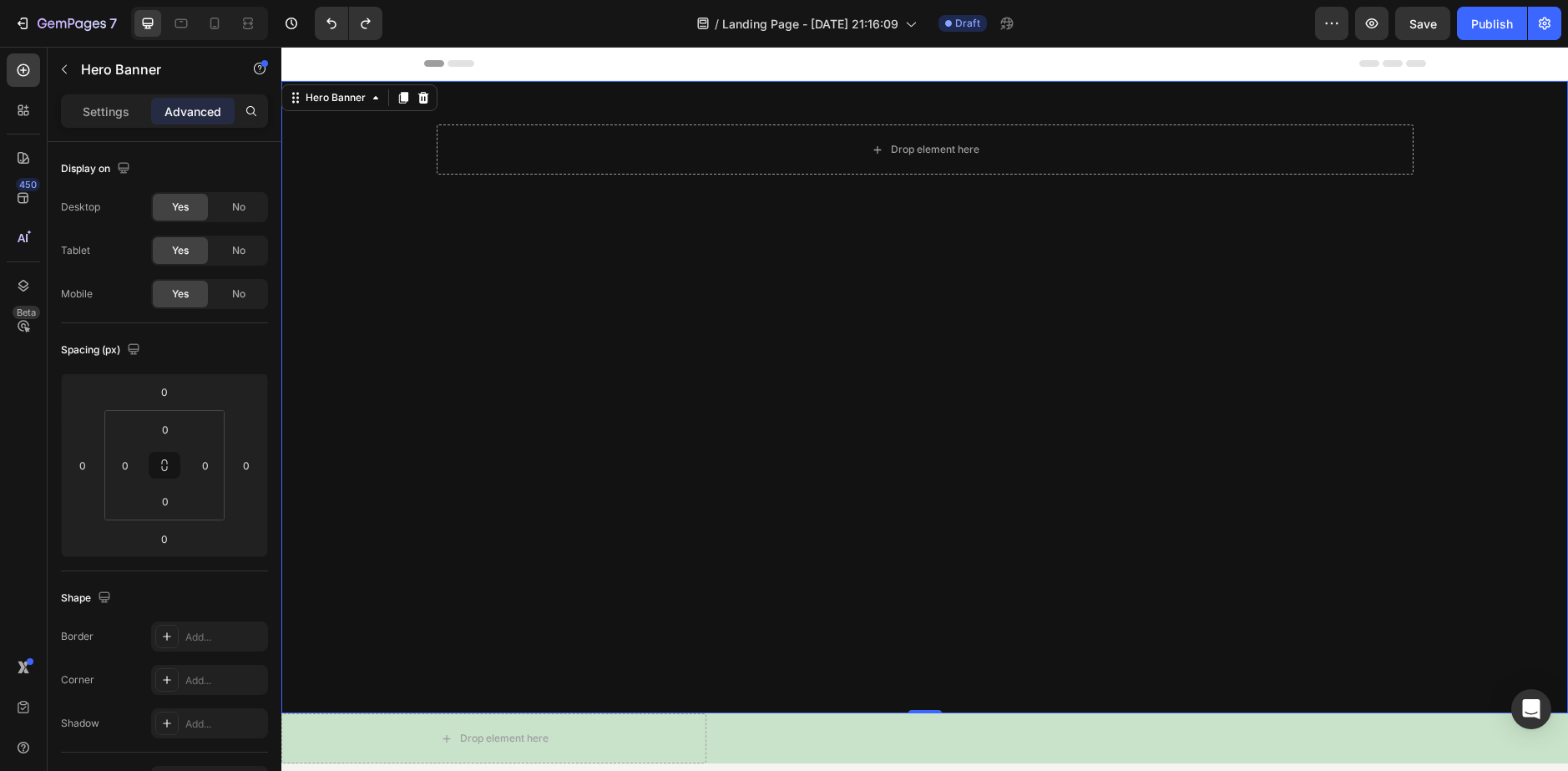
click at [619, 362] on div "Background Image" at bounding box center [924, 397] width 1287 height 632
click at [25, 108] on icon at bounding box center [26, 107] width 5 height 5
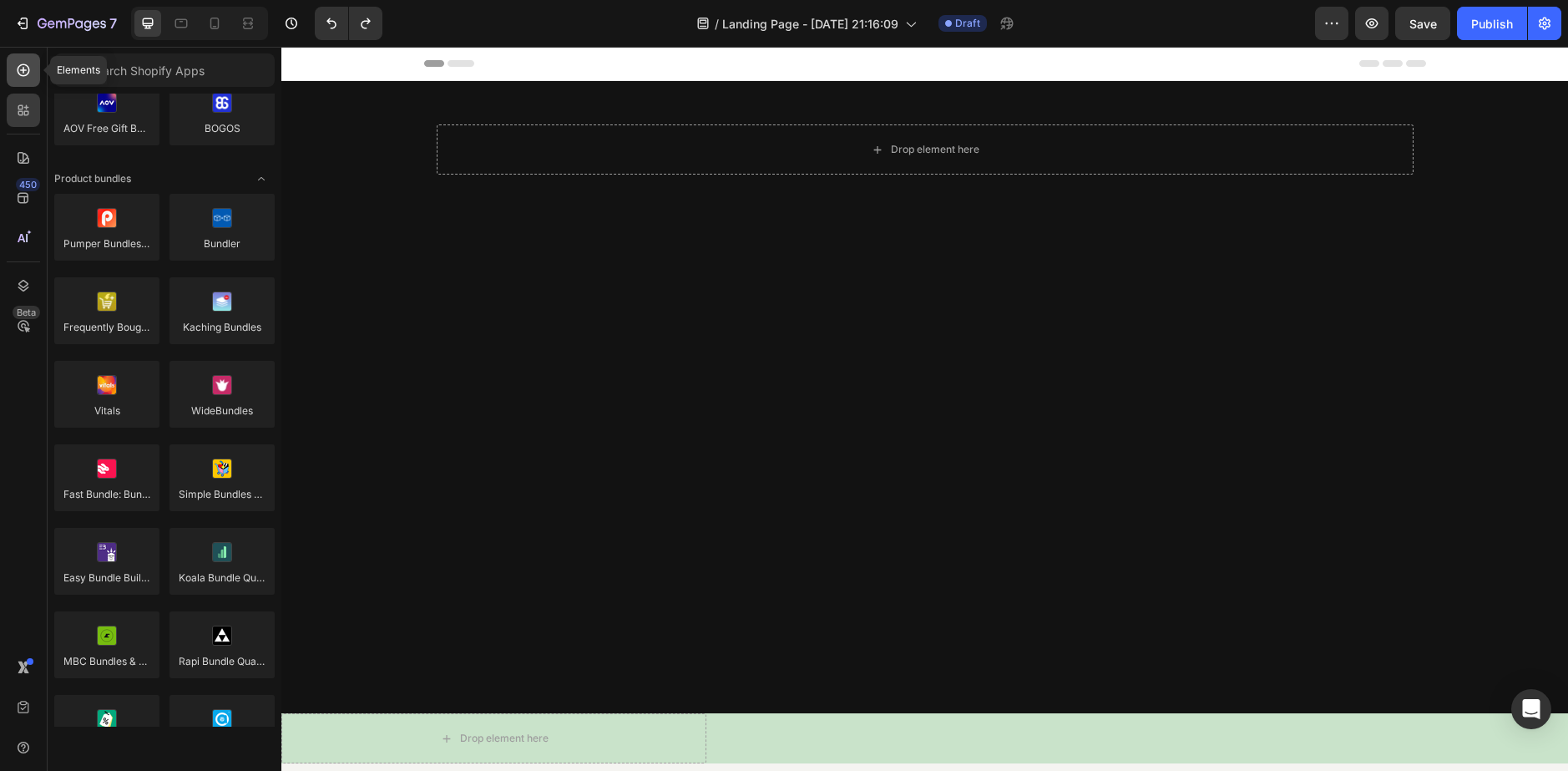
click at [24, 79] on div at bounding box center [24, 71] width 34 height 34
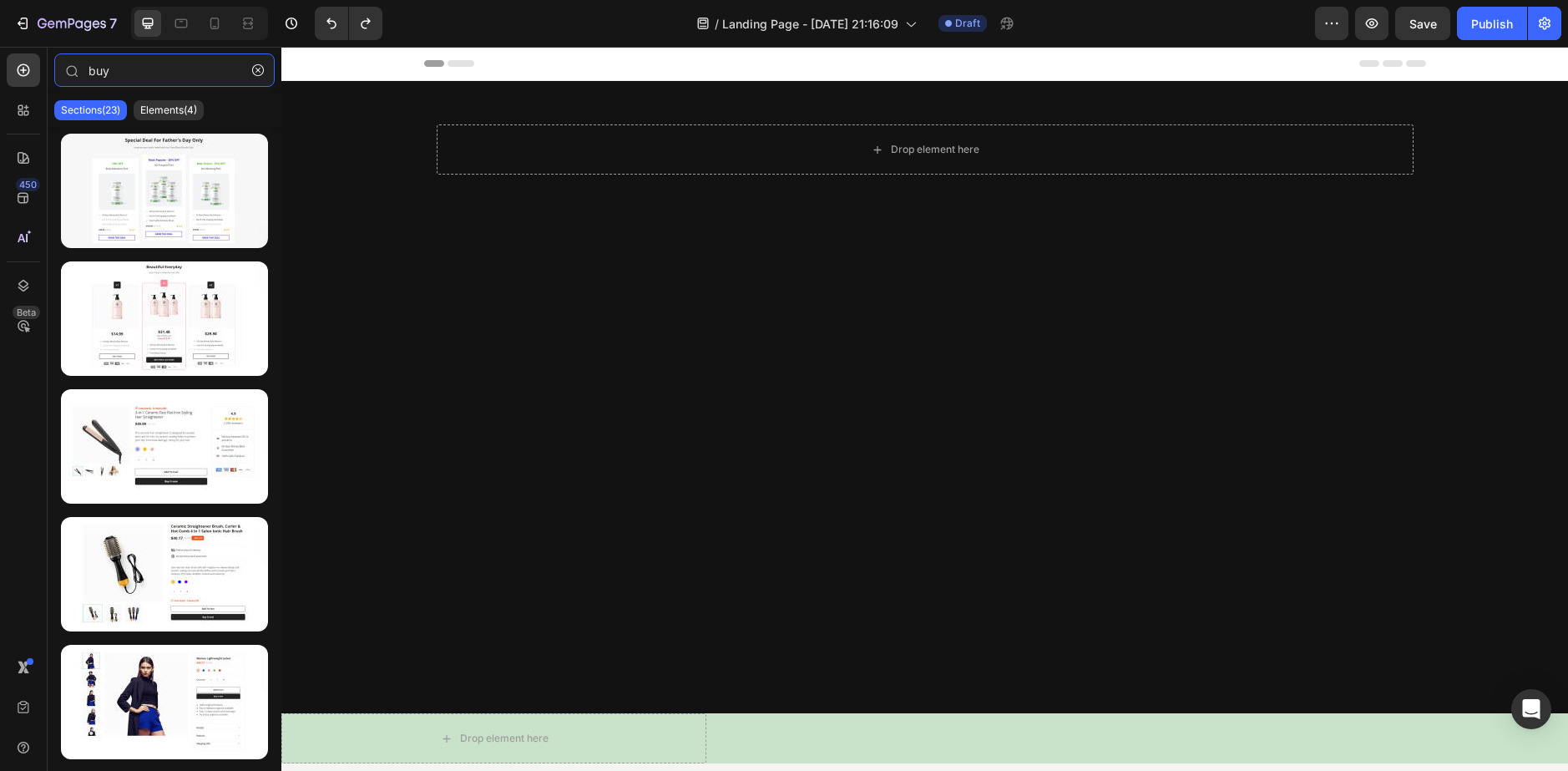
drag, startPoint x: 147, startPoint y: 66, endPoint x: -8, endPoint y: 82, distance: 155.8
click at [0, 0] on html "7 Version history / Landing Page - [DATE] 21:16:09 Draft Preview Save Publish 4…" at bounding box center [784, 0] width 1568 height 0
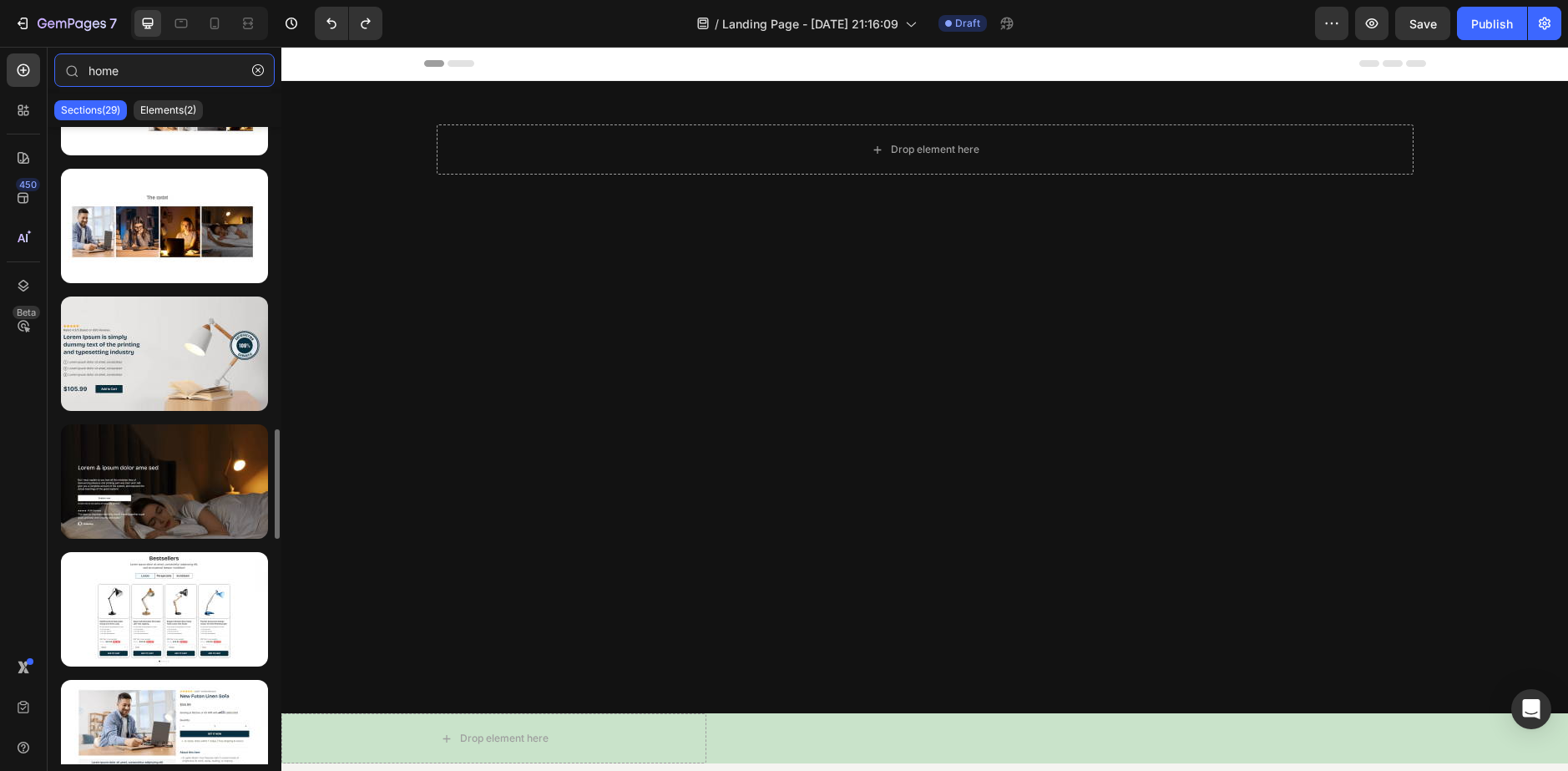
scroll to position [2005, 0]
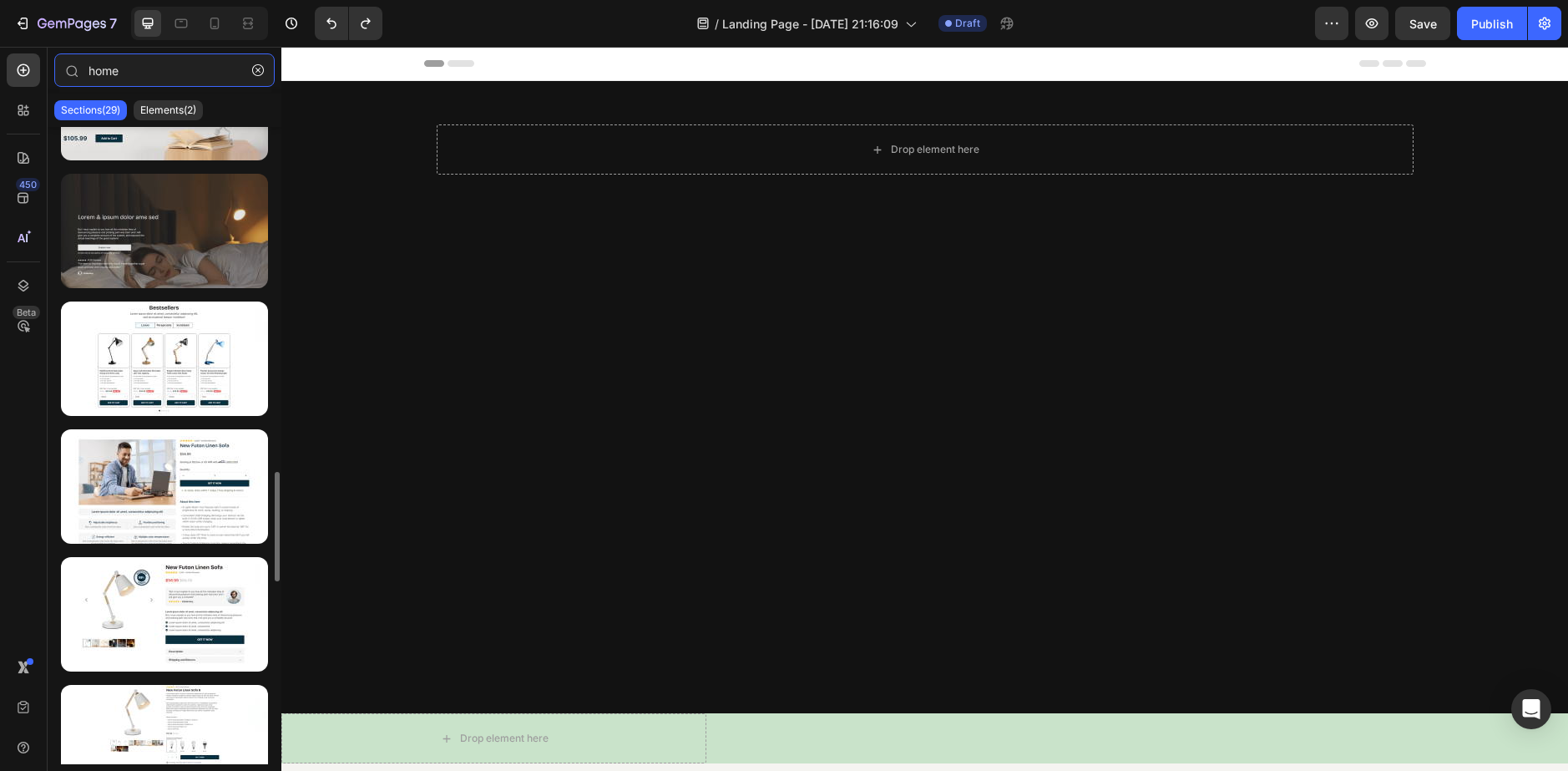
type input "home"
click at [190, 231] on div at bounding box center [165, 231] width 207 height 115
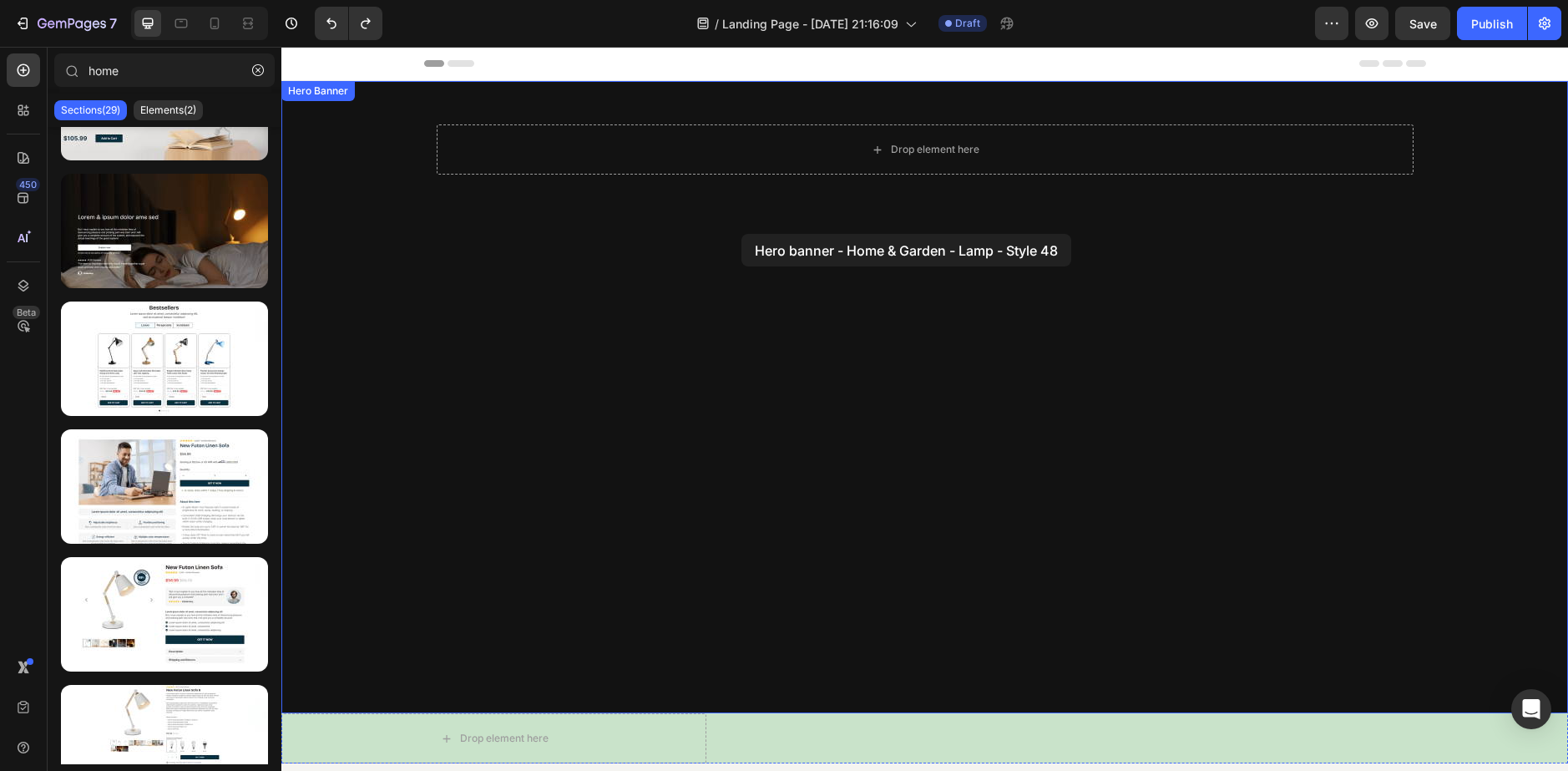
drag, startPoint x: 598, startPoint y: 236, endPoint x: 738, endPoint y: 232, distance: 140.1
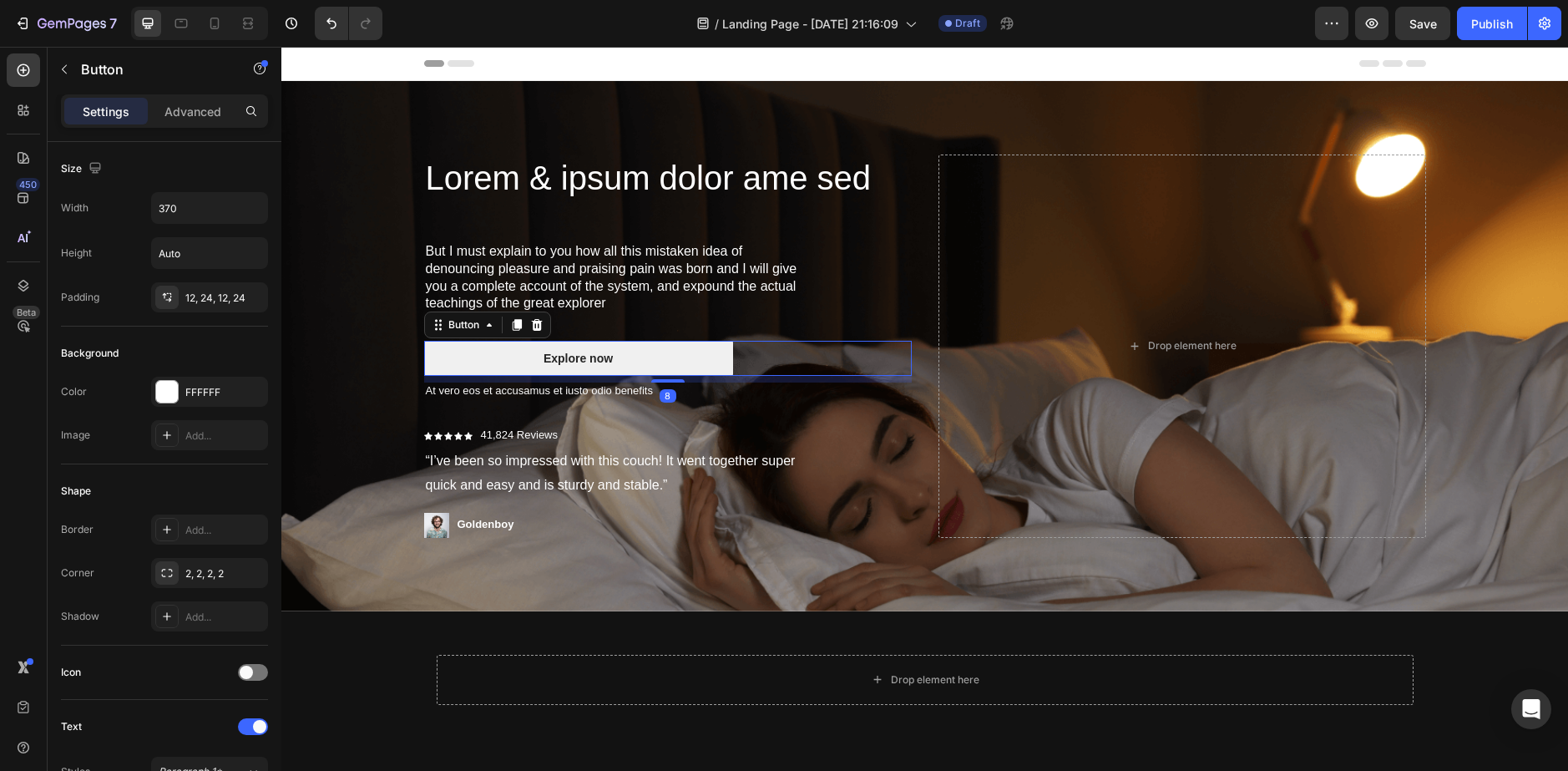
click at [637, 354] on button "Explore now" at bounding box center [578, 357] width 309 height 35
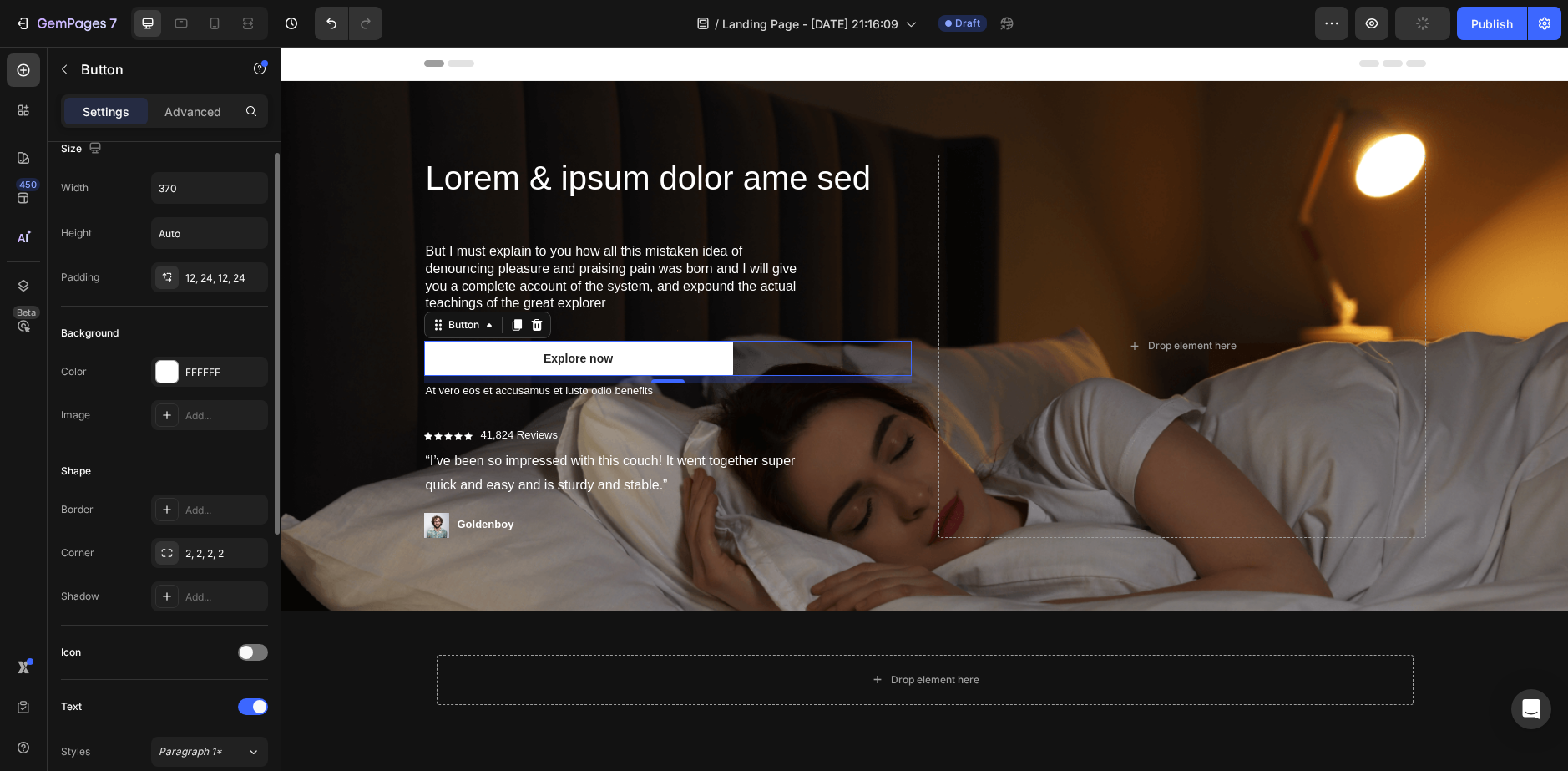
scroll to position [0, 0]
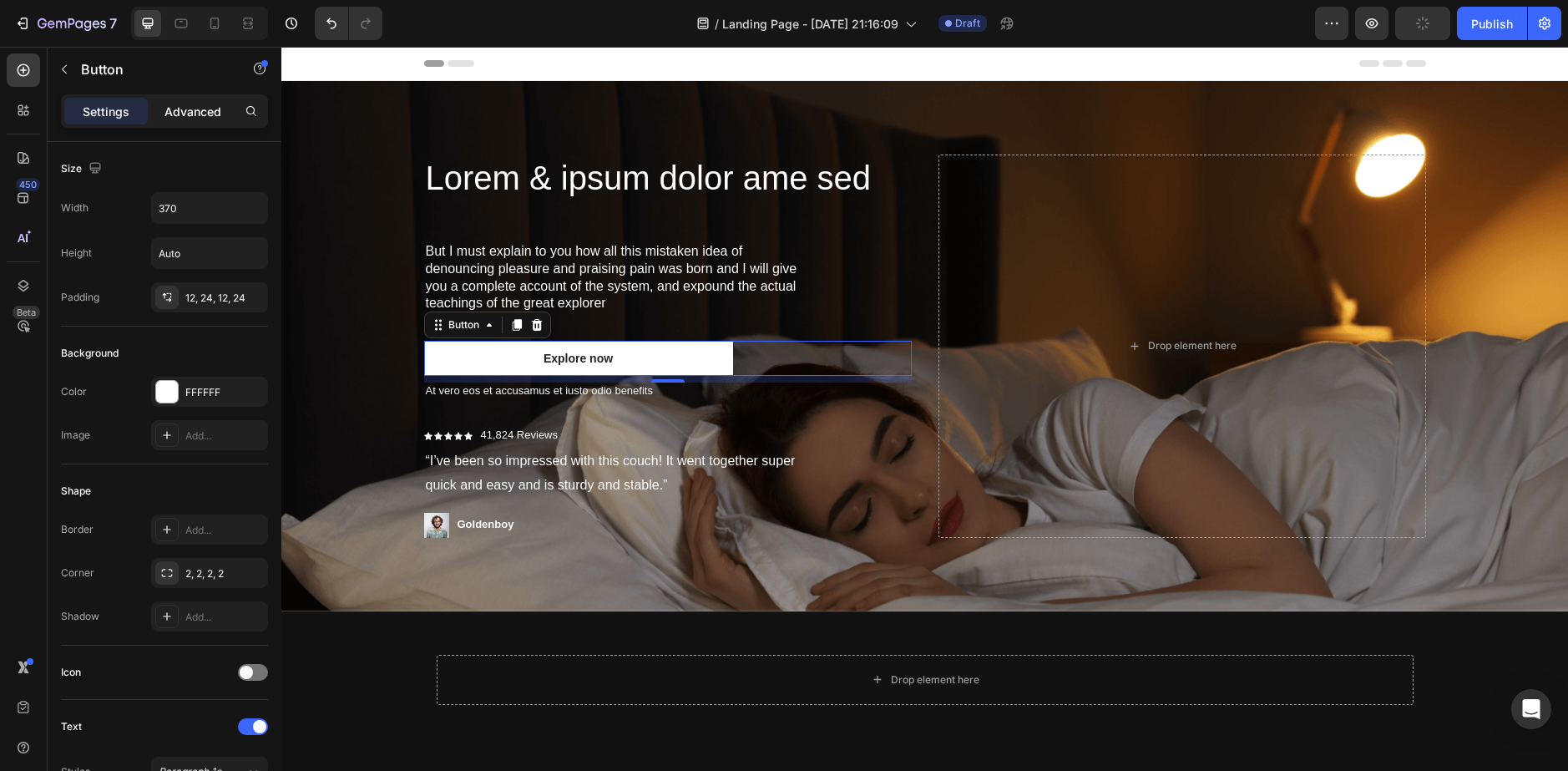
click at [200, 104] on p "Advanced" at bounding box center [193, 111] width 56 height 18
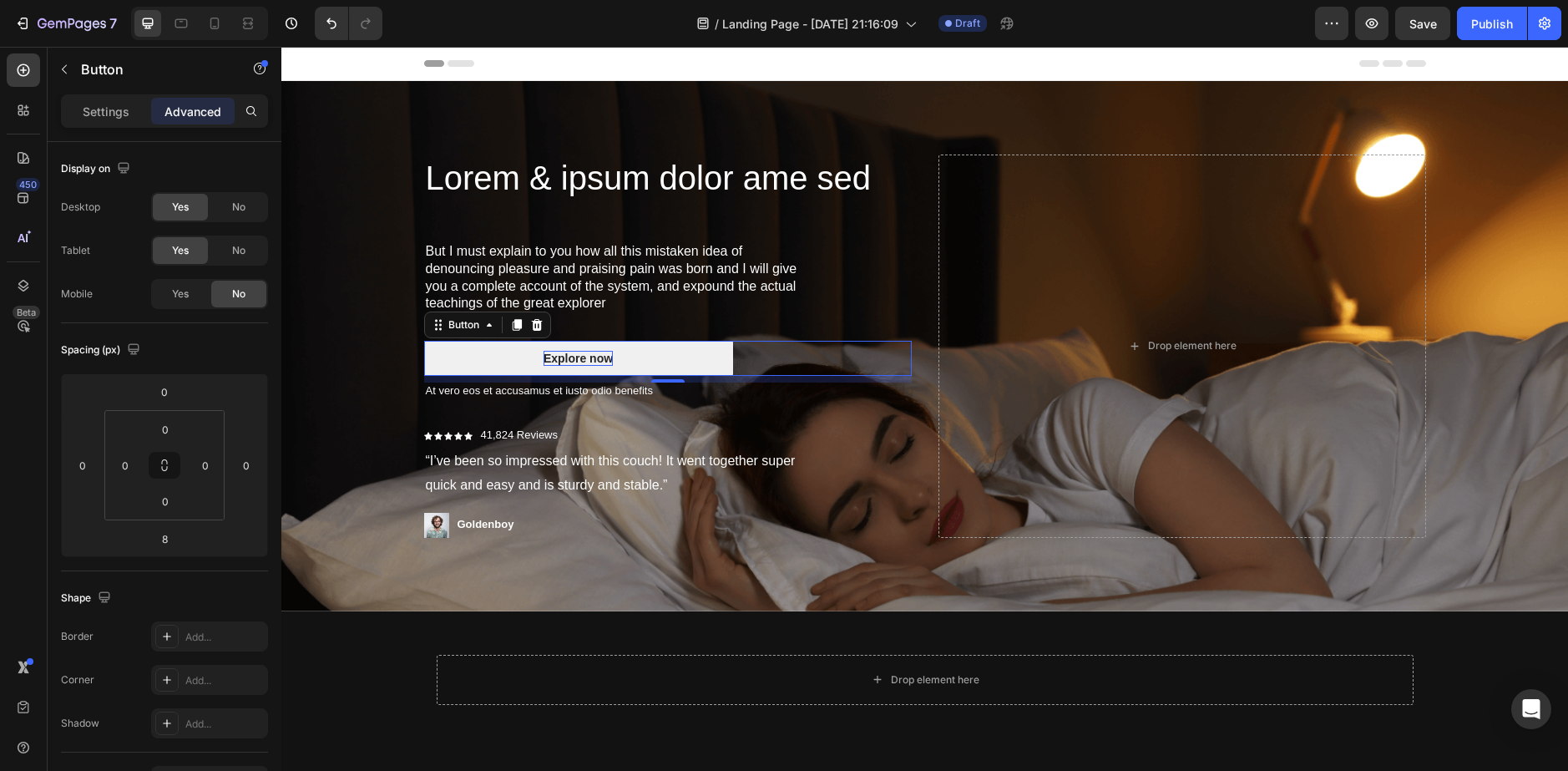
click at [570, 354] on div "Explore now" at bounding box center [578, 358] width 70 height 15
click at [570, 354] on p "Explore now" at bounding box center [578, 358] width 70 height 15
click at [604, 359] on p "Explore now" at bounding box center [578, 358] width 70 height 15
click at [579, 357] on p "Explore now" at bounding box center [578, 358] width 70 height 15
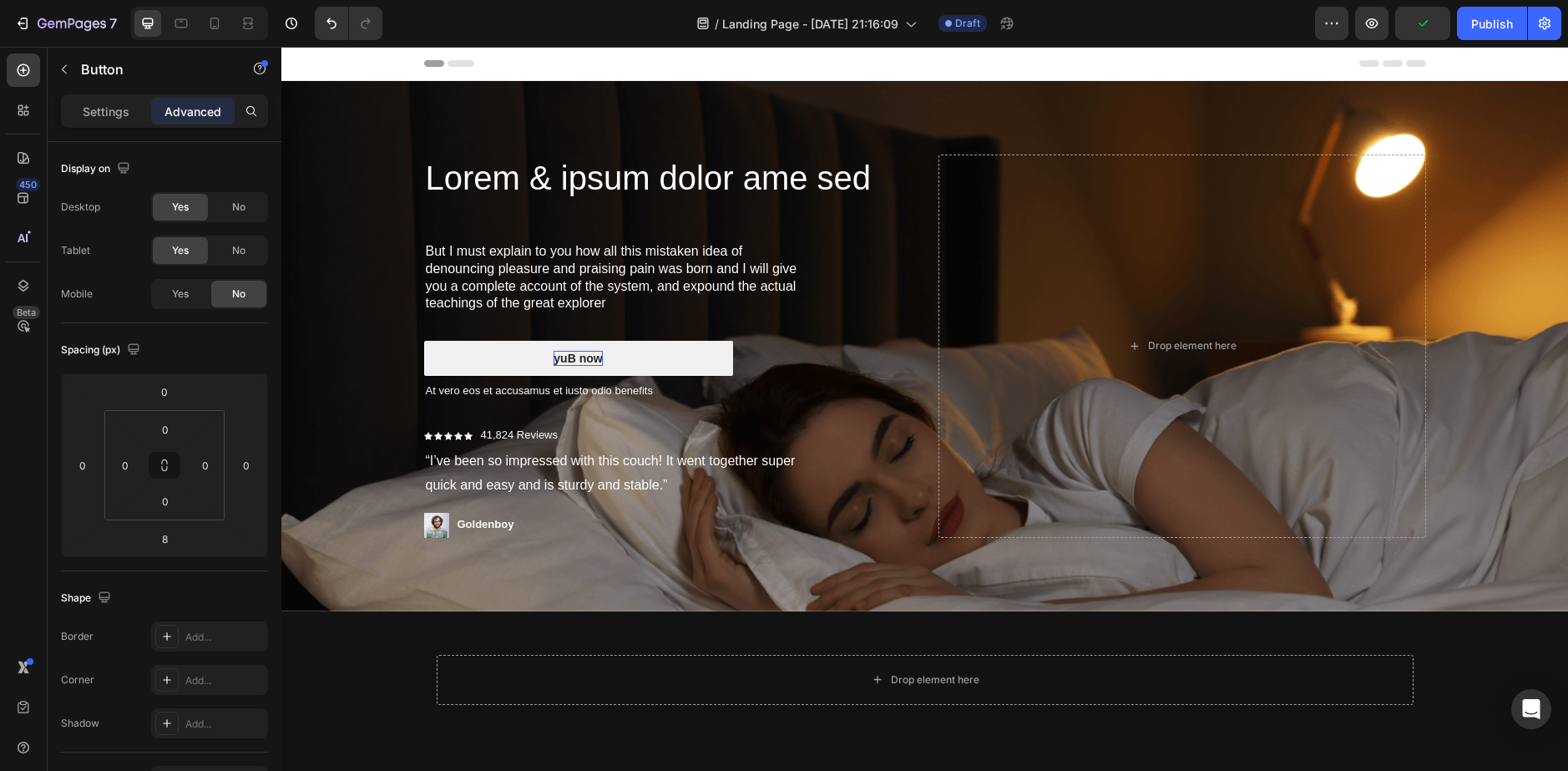
click at [424, 340] on button "yuB now" at bounding box center [578, 357] width 309 height 35
click at [577, 356] on p "ooN yuB now" at bounding box center [578, 358] width 74 height 15
click at [584, 358] on p "ooN yuB now" at bounding box center [578, 358] width 74 height 15
click at [572, 357] on p "B now" at bounding box center [578, 358] width 35 height 15
click at [585, 357] on p "B now" at bounding box center [578, 358] width 35 height 15
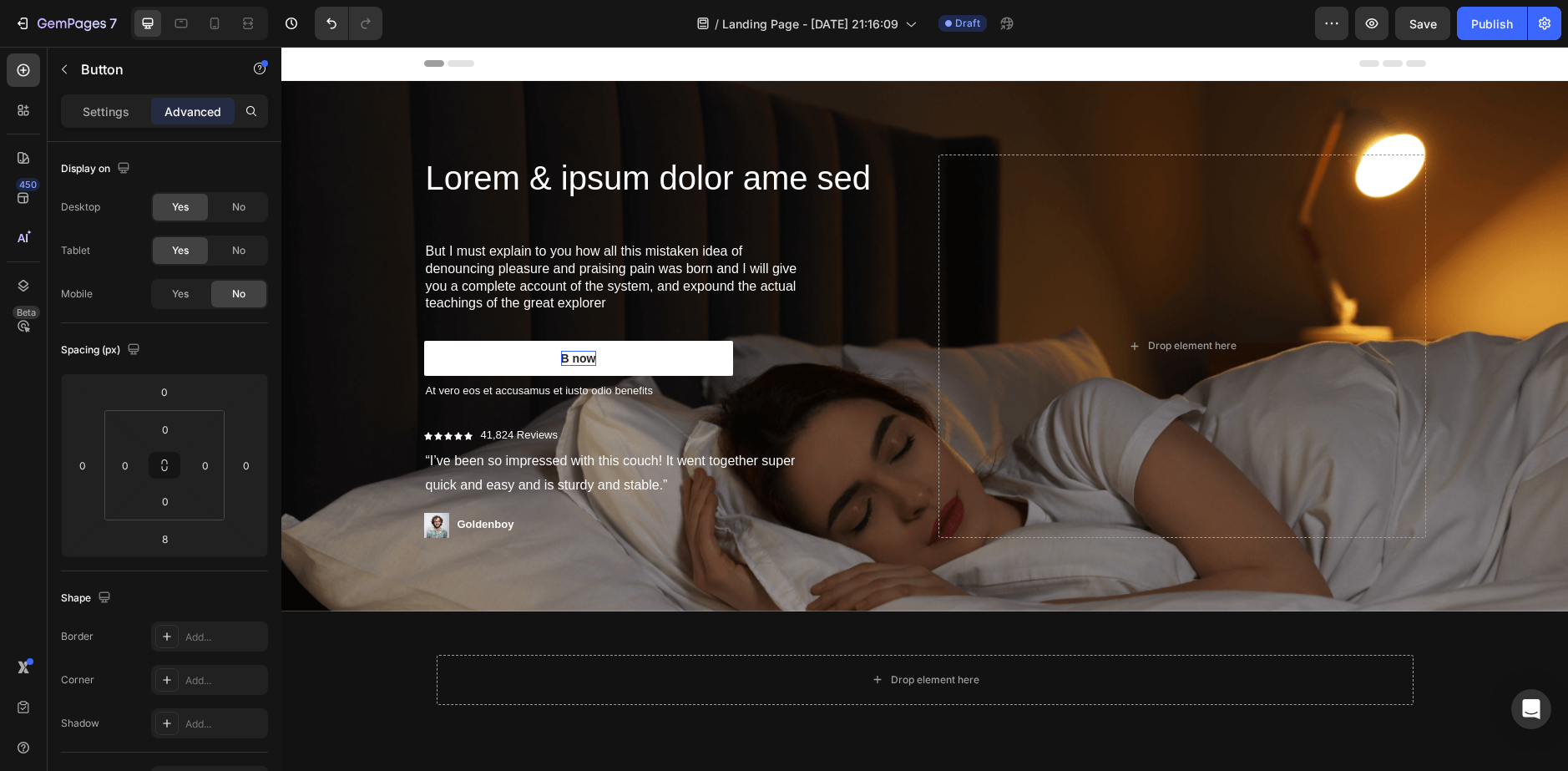
click at [588, 359] on p "B now" at bounding box center [578, 358] width 35 height 15
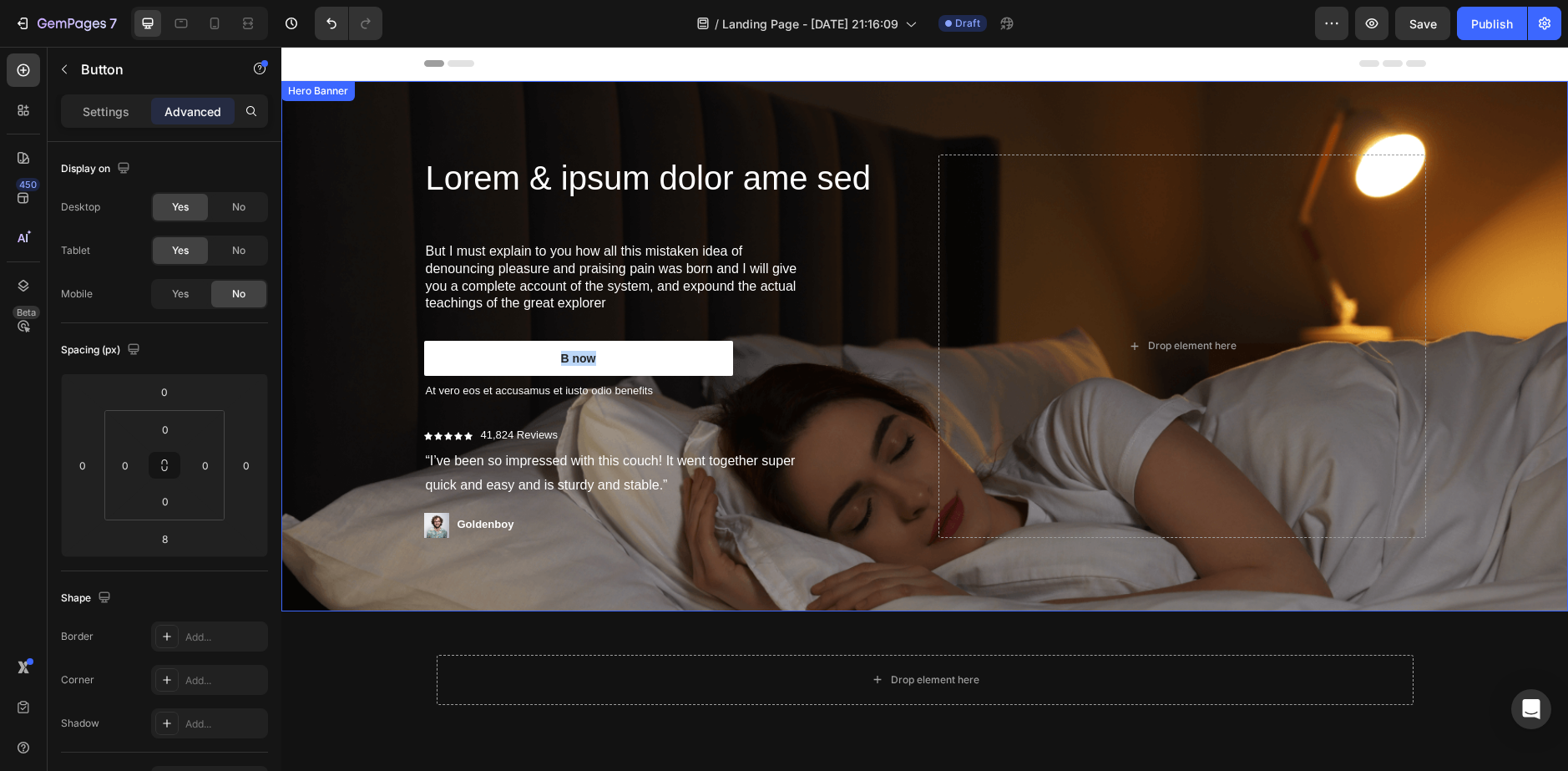
drag, startPoint x: 588, startPoint y: 359, endPoint x: 373, endPoint y: 335, distance: 216.3
click at [373, 335] on div "Lorem & ipsum dolor ame sed Heading But I must explain to you how all this mist…" at bounding box center [924, 346] width 1287 height 530
click at [424, 340] on button "Buy" at bounding box center [578, 357] width 309 height 35
click at [570, 396] on p "At vero eos et accusamus et iusto odio benefits" at bounding box center [667, 391] width 484 height 14
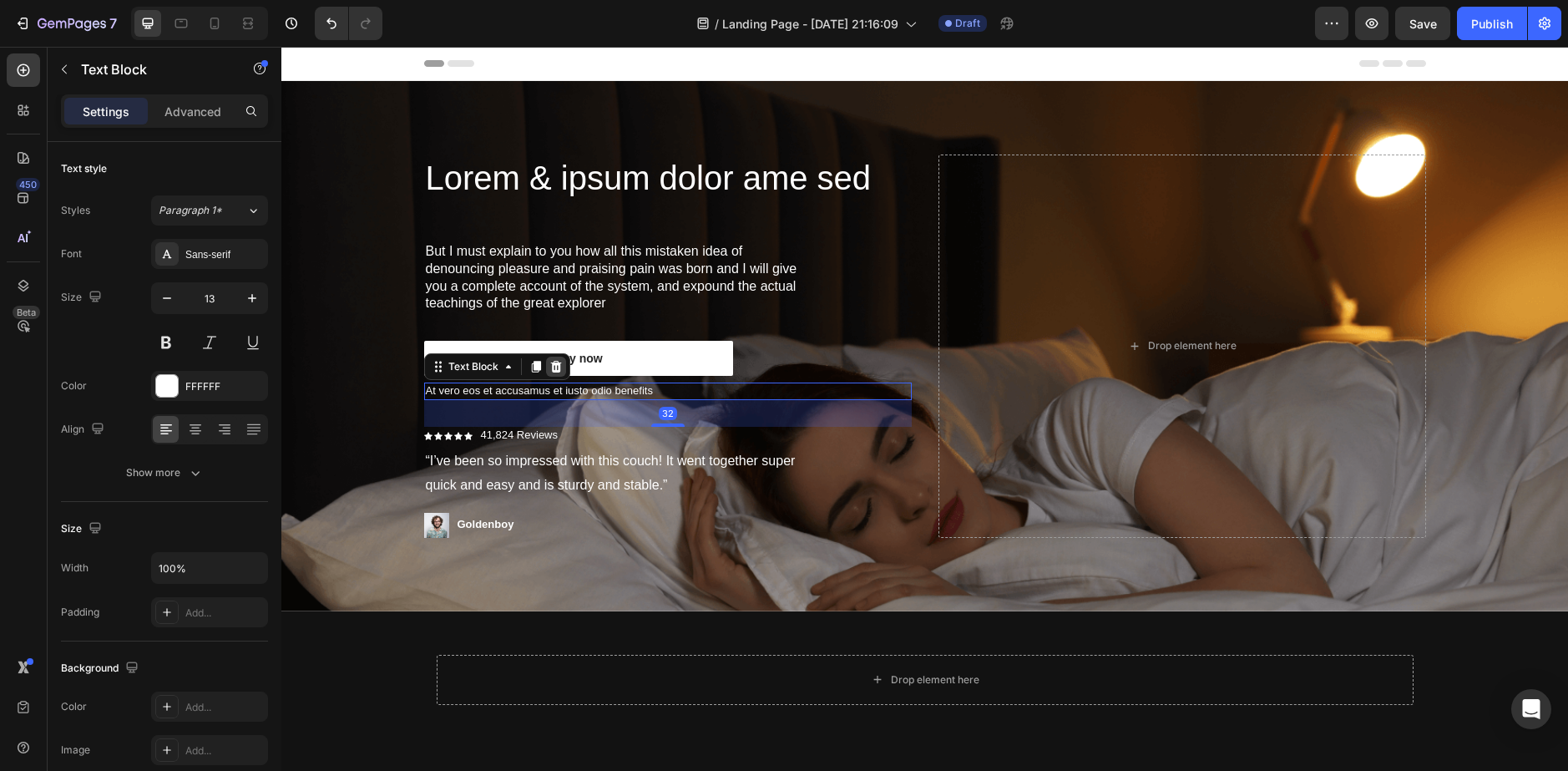
click at [550, 370] on icon at bounding box center [556, 367] width 11 height 11
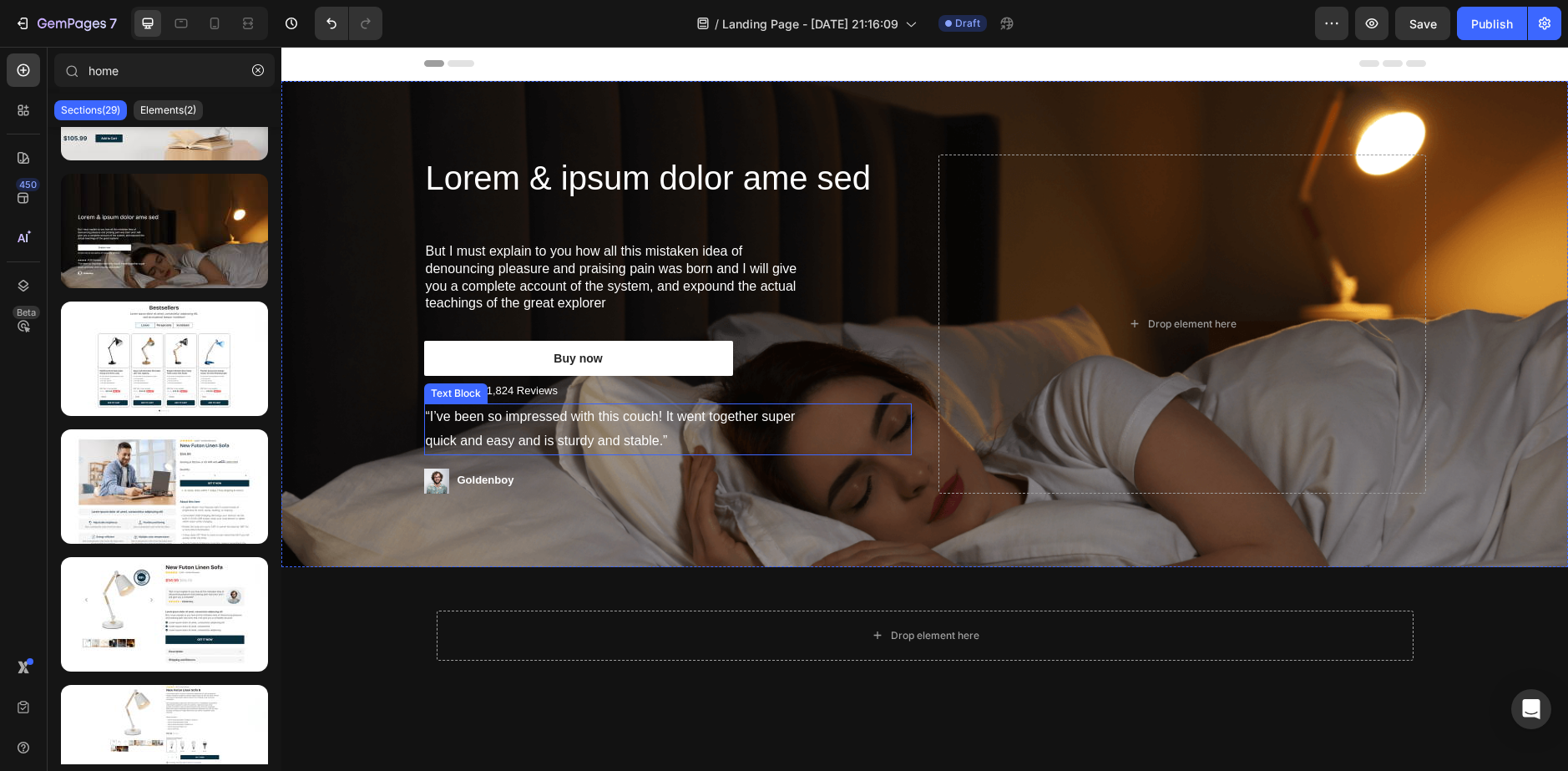
click at [485, 419] on p "“I’ve been so impressed with this couch! It went together super quick and easy …" at bounding box center [620, 430] width 389 height 49
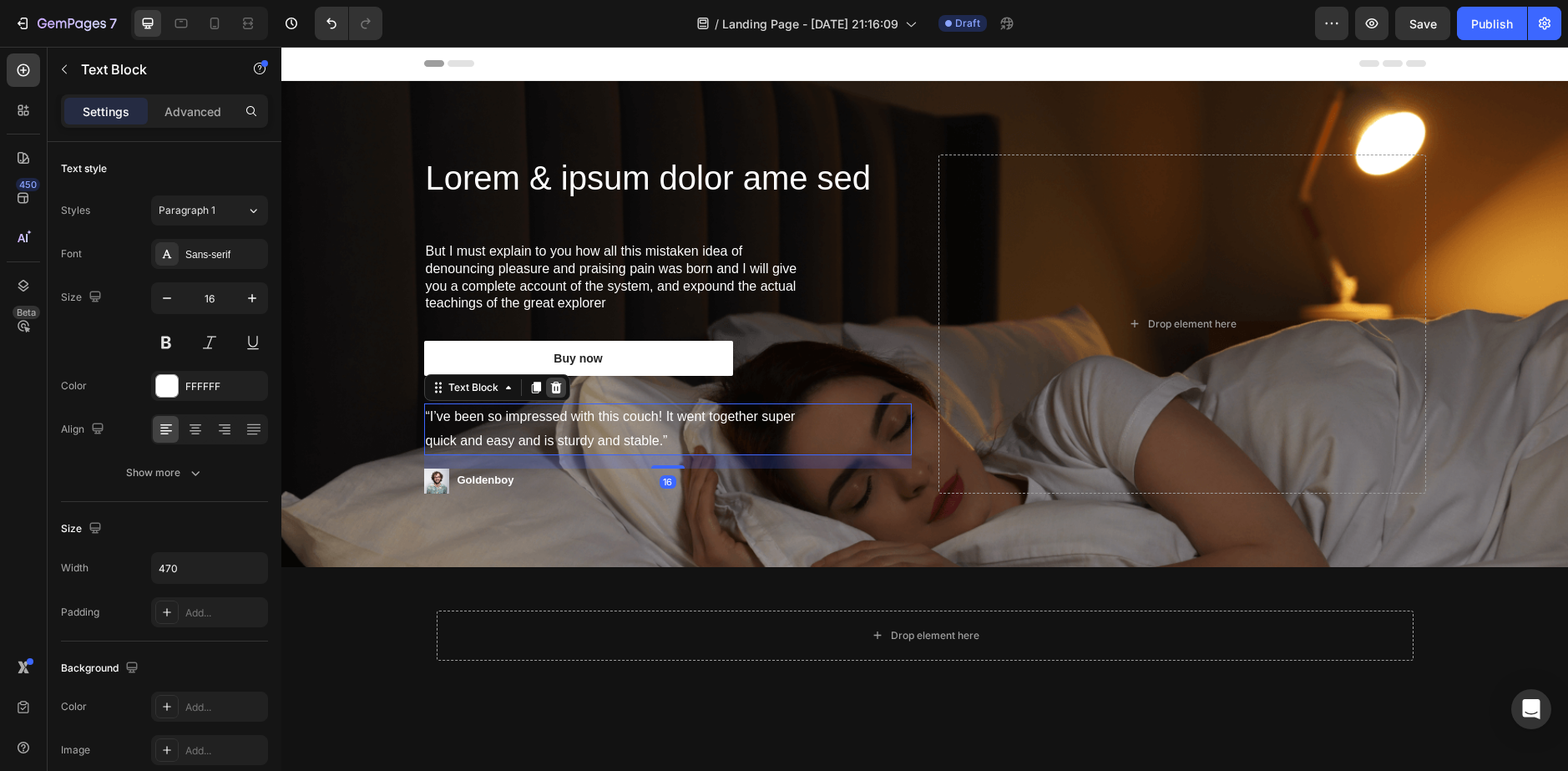
click at [552, 384] on icon at bounding box center [557, 387] width 13 height 13
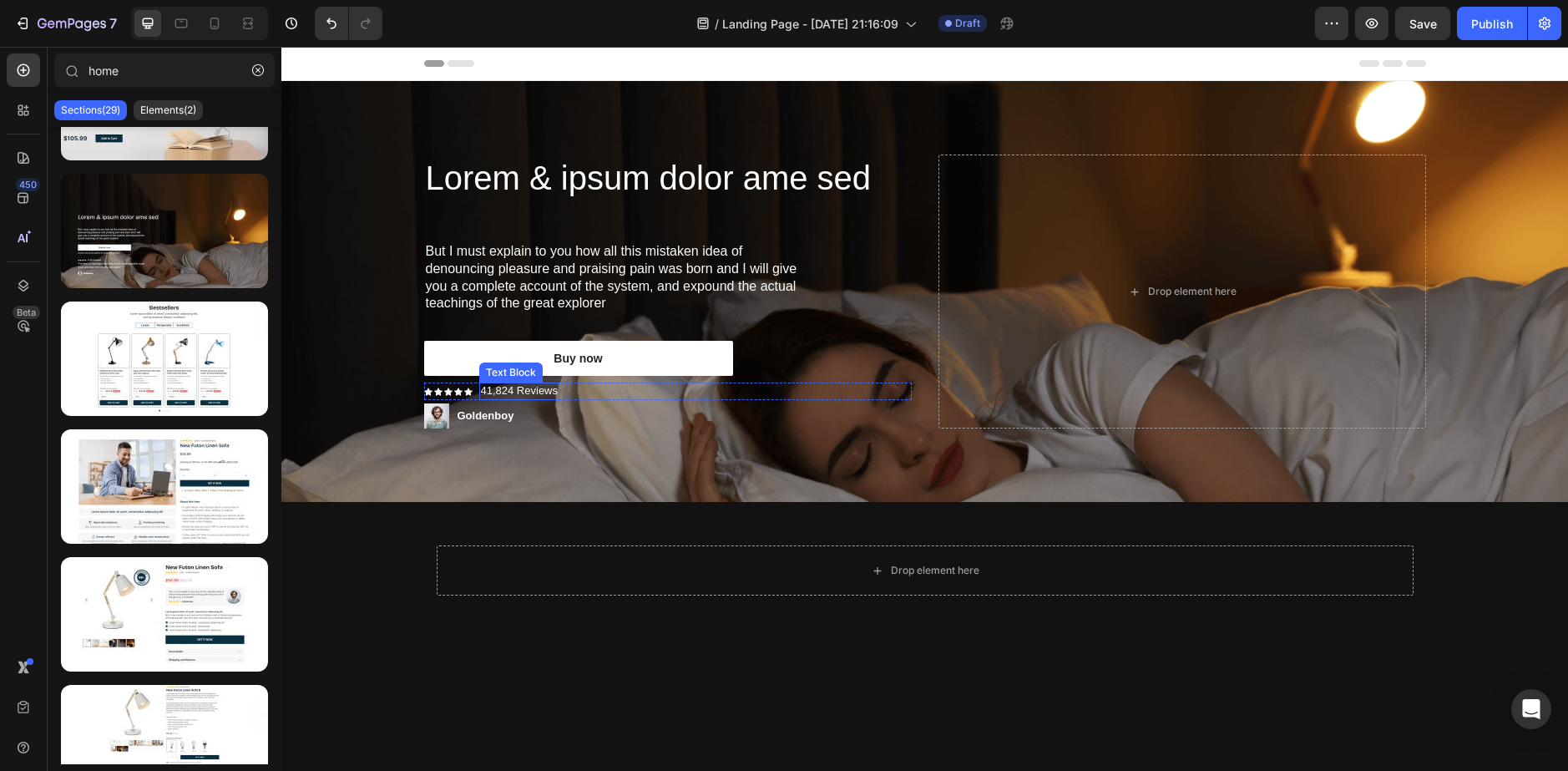
click at [512, 399] on p "41,824 Reviews" at bounding box center [520, 391] width 78 height 14
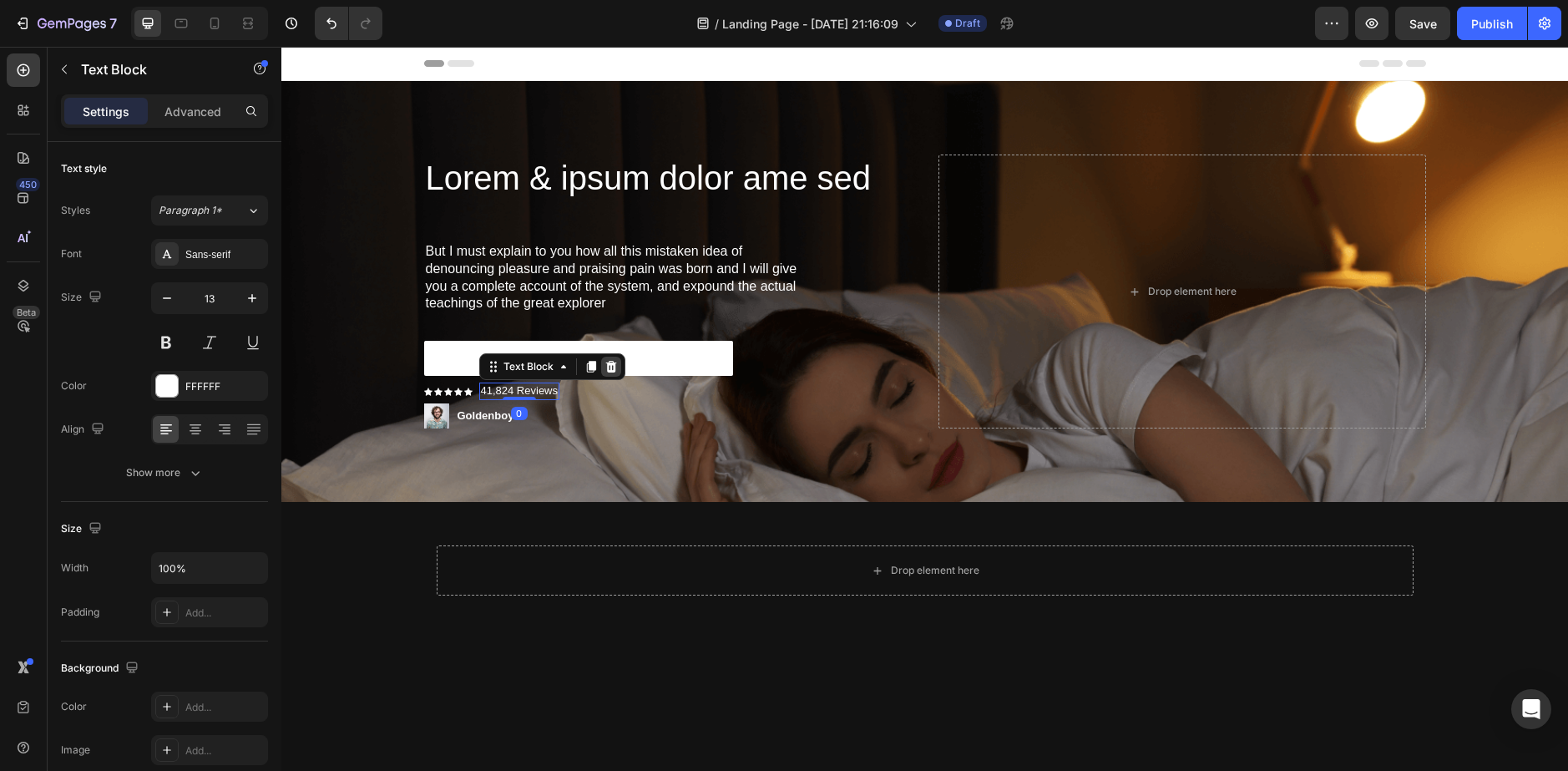
click at [606, 371] on icon at bounding box center [611, 367] width 11 height 11
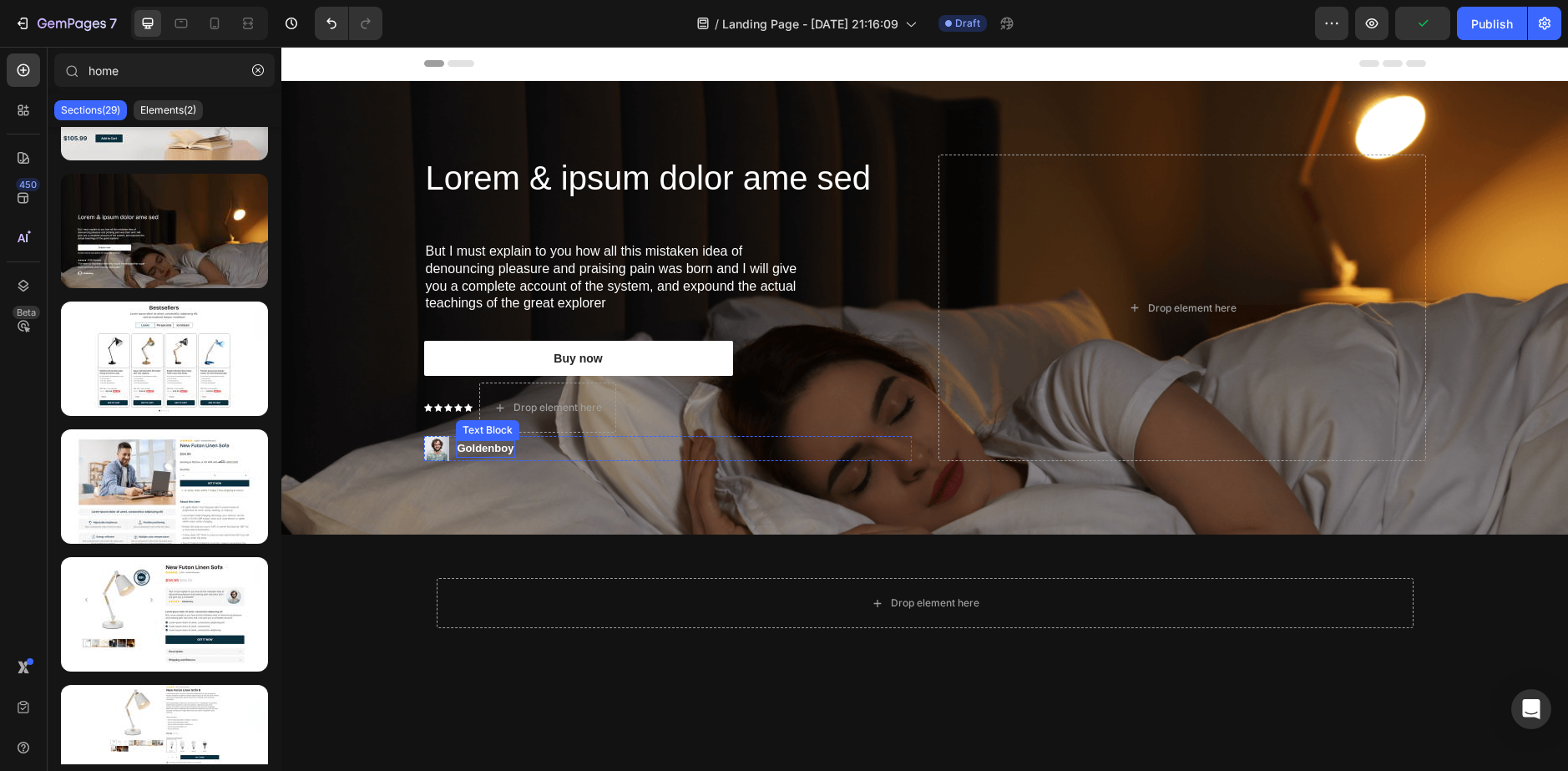
click at [471, 454] on p "Goldenboy" at bounding box center [486, 448] width 56 height 14
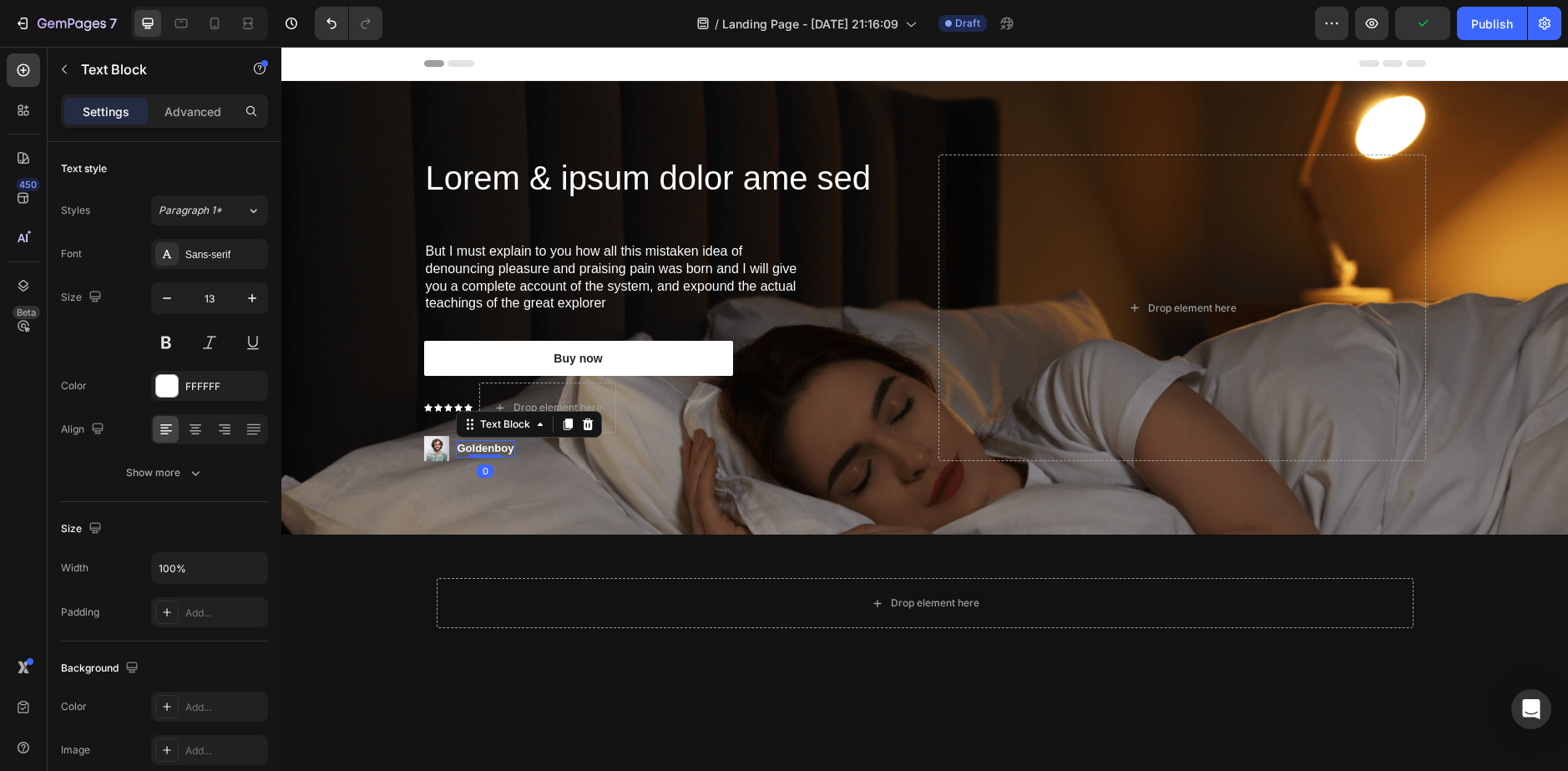
click at [591, 427] on div "Text Block" at bounding box center [528, 424] width 146 height 26
click at [583, 424] on icon at bounding box center [588, 424] width 13 height 13
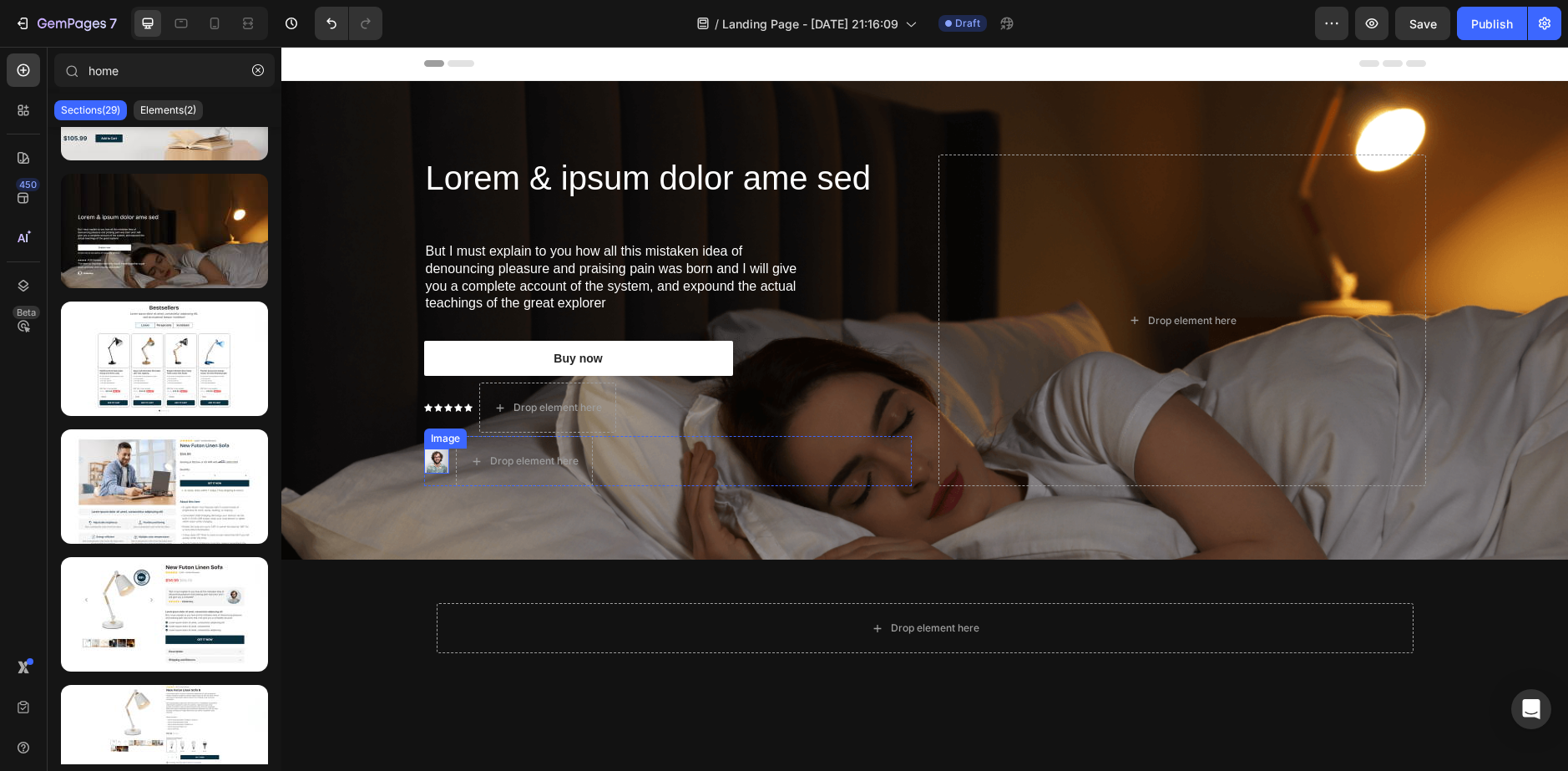
click at [424, 464] on img at bounding box center [436, 461] width 25 height 25
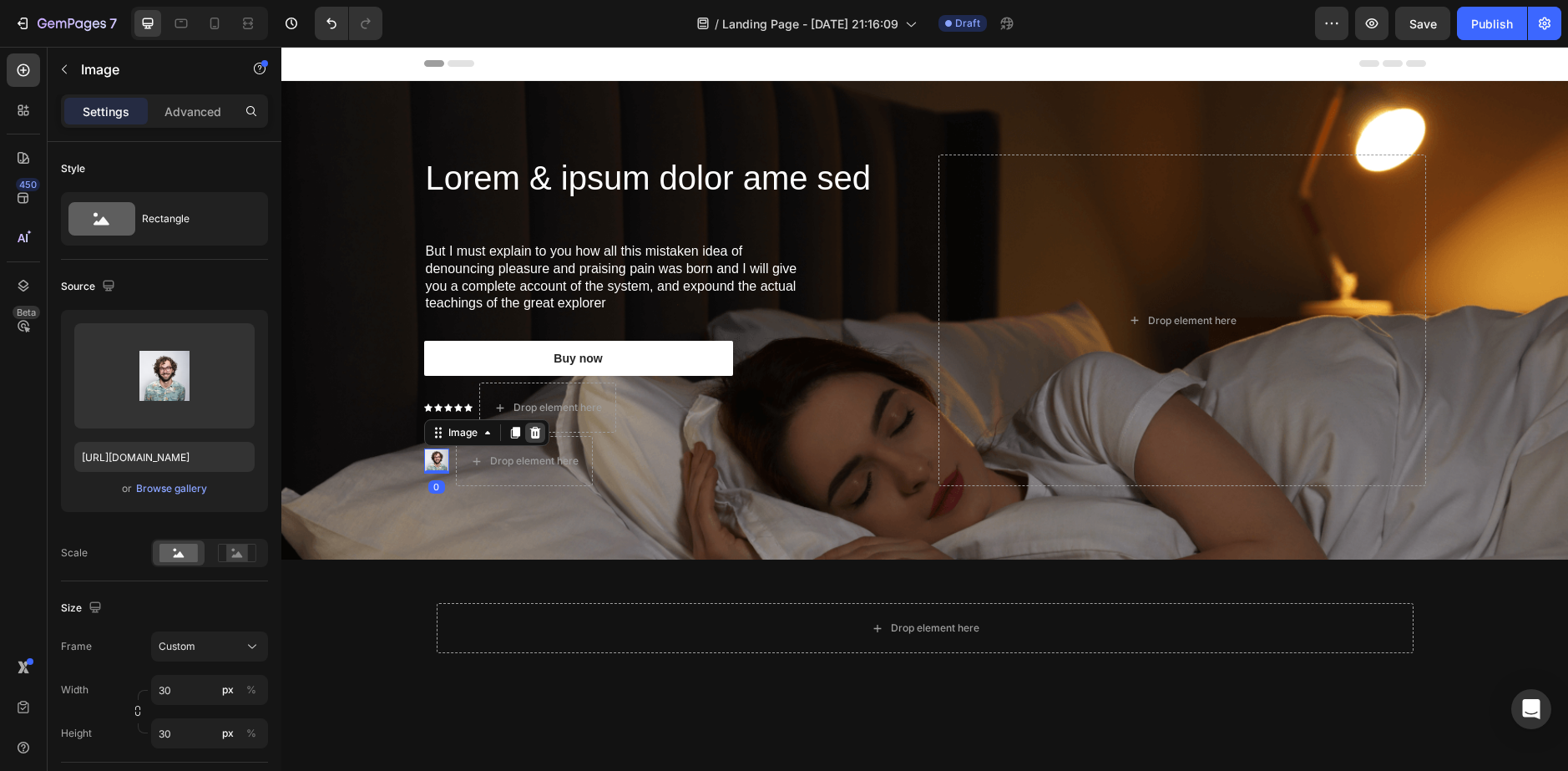
click at [528, 426] on icon at bounding box center [535, 433] width 13 height 13
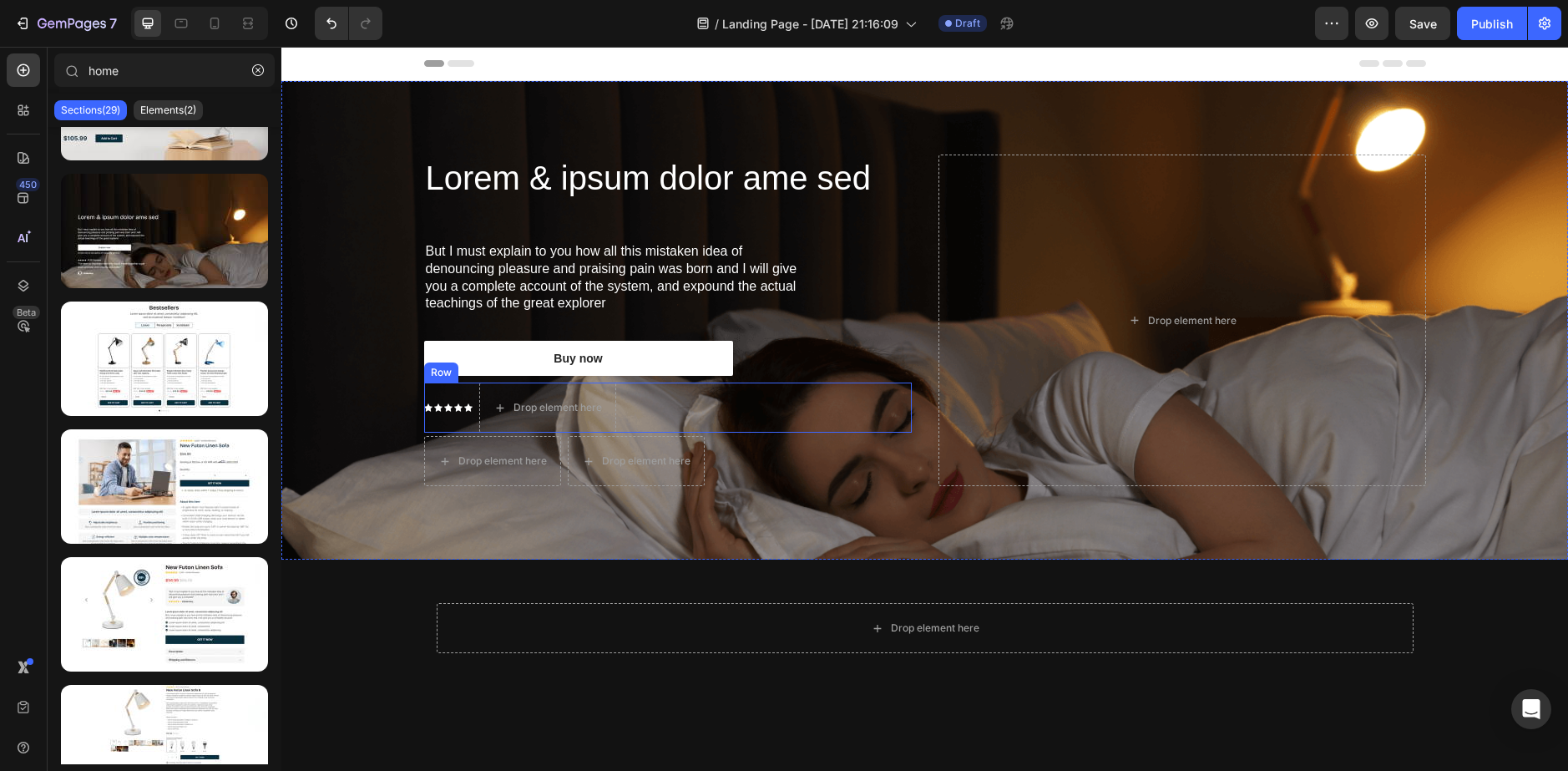
click at [445, 411] on div "Icon" at bounding box center [448, 407] width 8 height 8
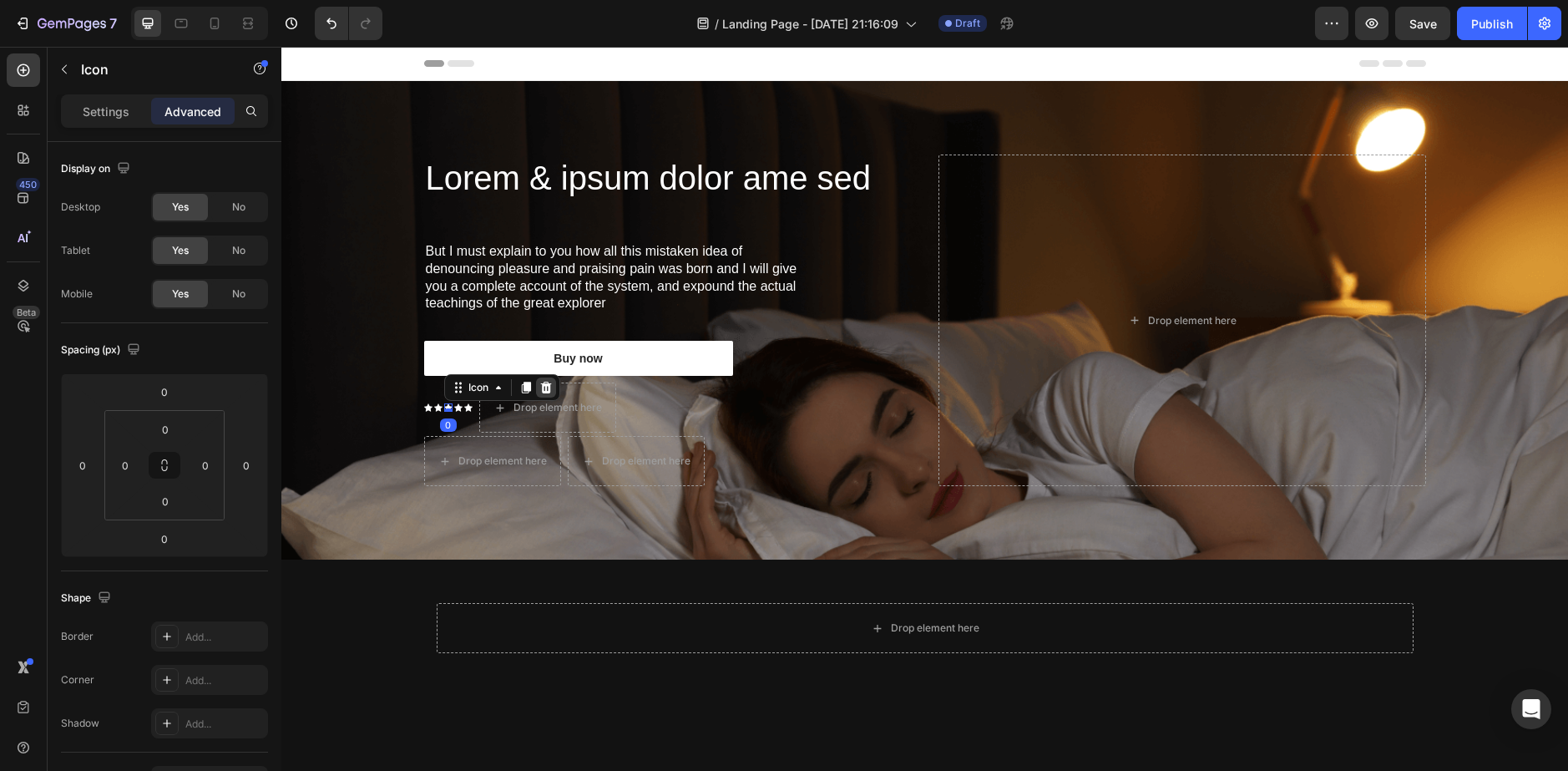
click at [541, 386] on icon at bounding box center [546, 387] width 11 height 11
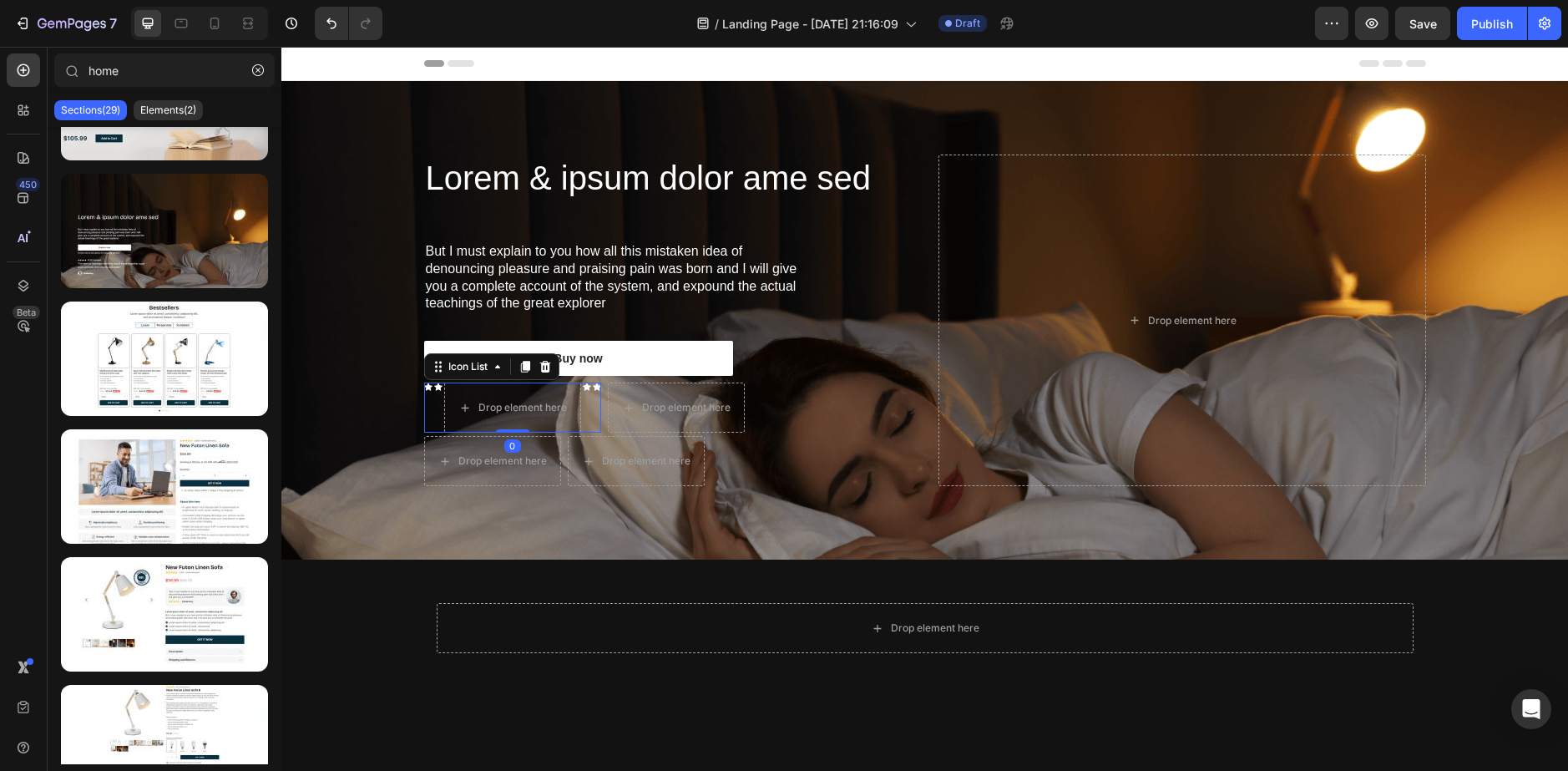
click at [427, 415] on div "Icon Icon Drop element here Icon Icon" at bounding box center [512, 407] width 177 height 50
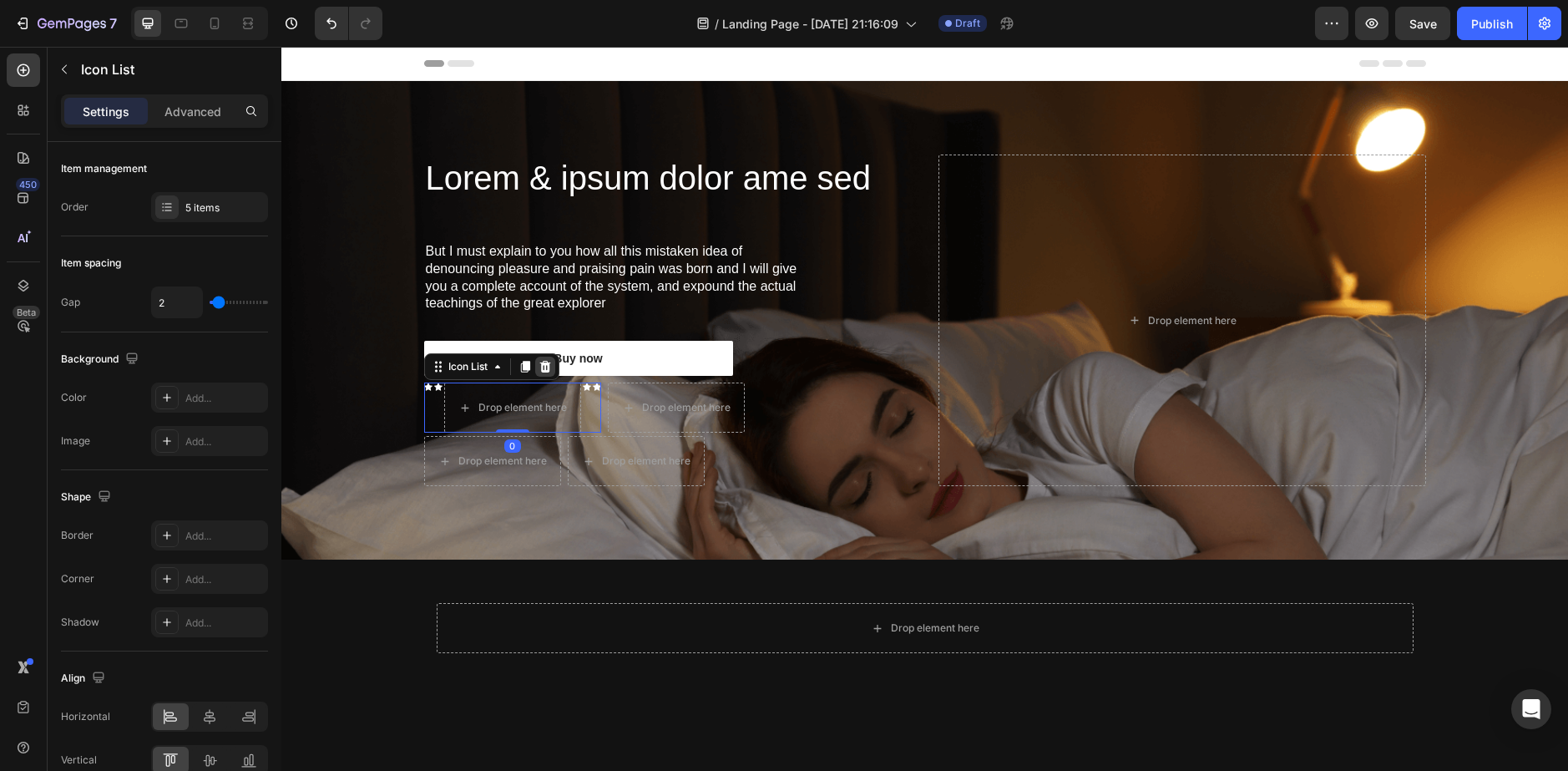
click at [540, 367] on icon at bounding box center [545, 367] width 11 height 11
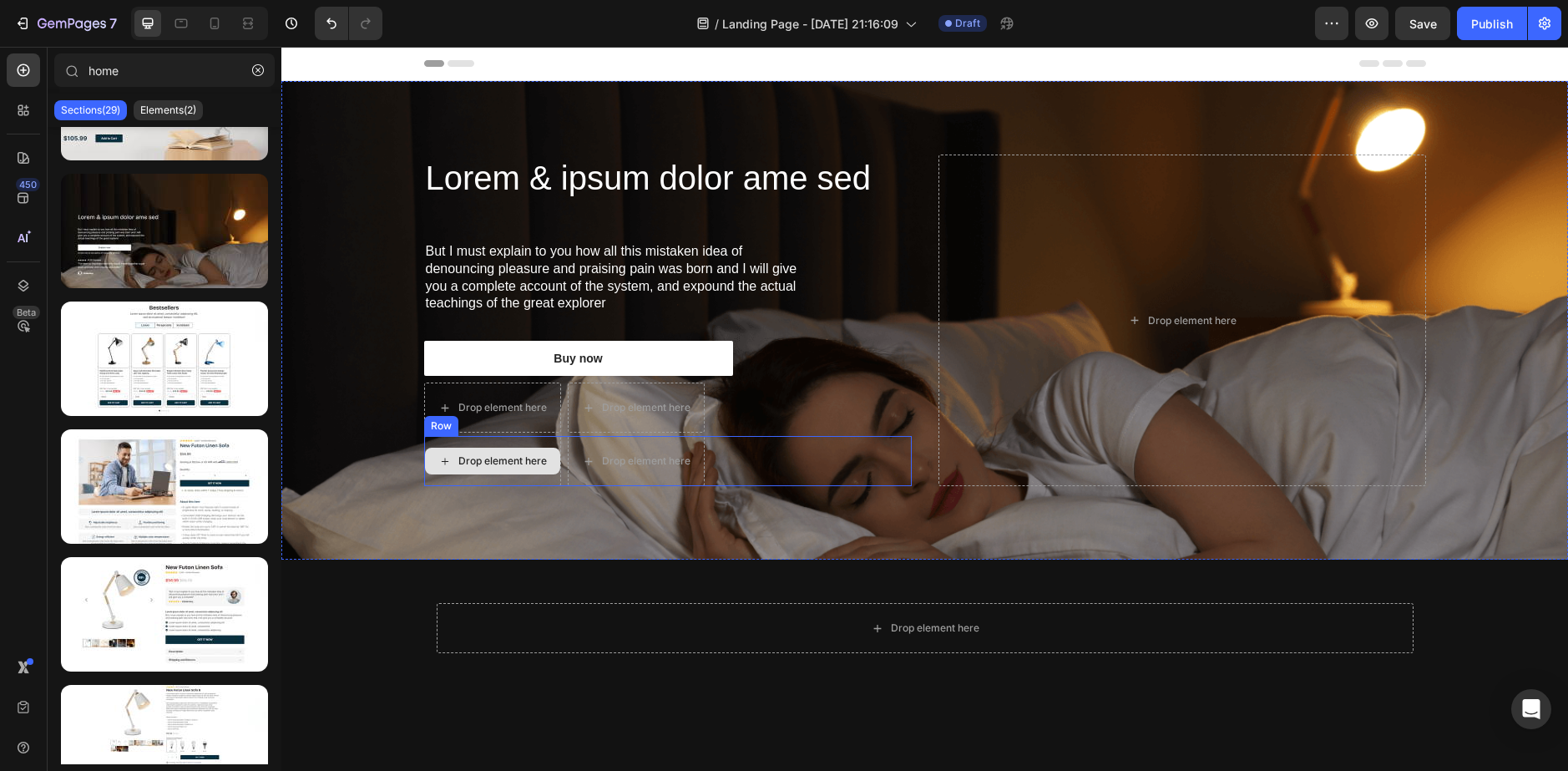
click at [465, 433] on div "Lorem & ipsum dolor ame sed Heading But I must explain to you how all this mist…" at bounding box center [667, 320] width 488 height 332
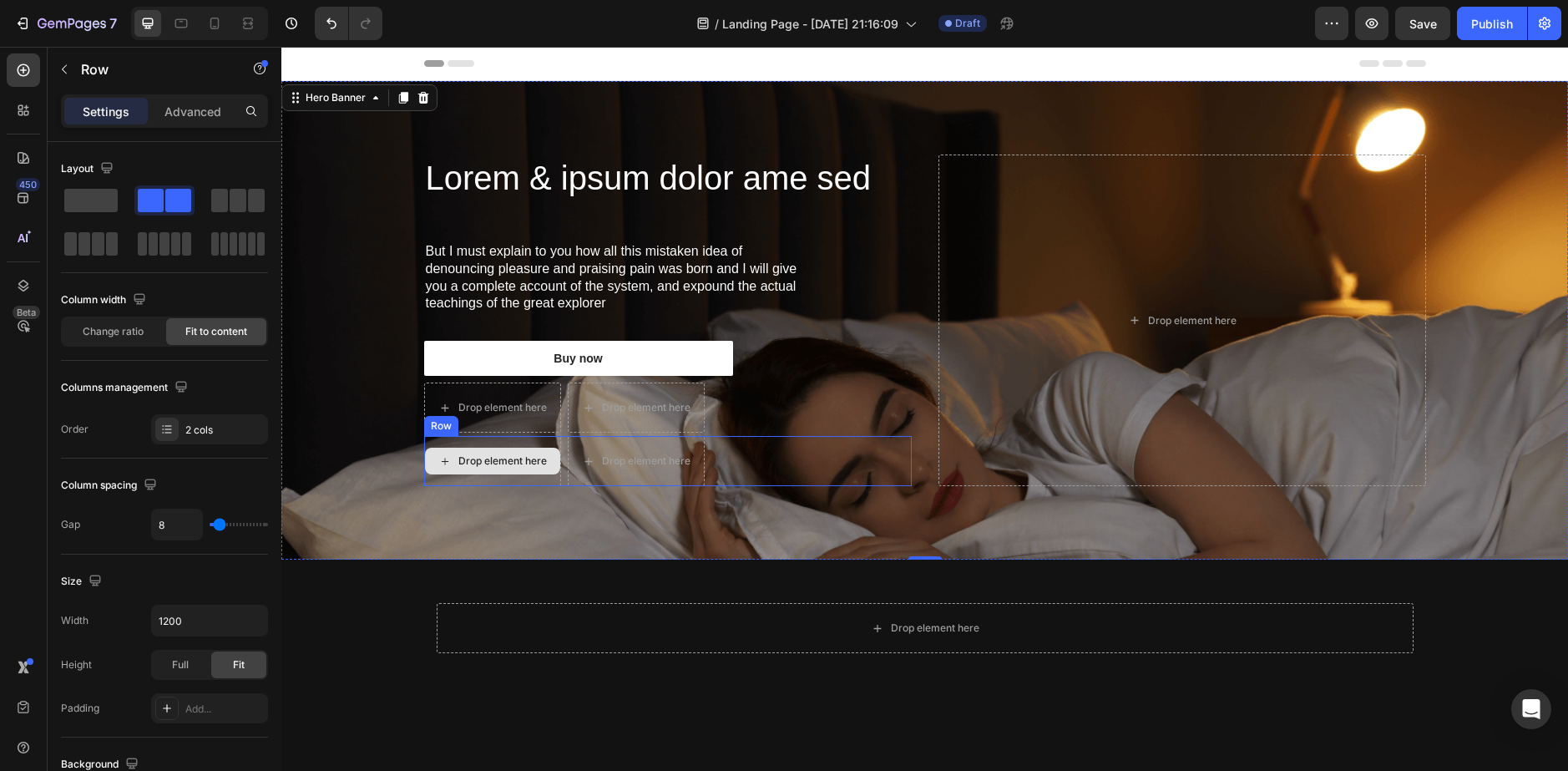
click at [460, 436] on div "Drop element here" at bounding box center [493, 461] width 137 height 50
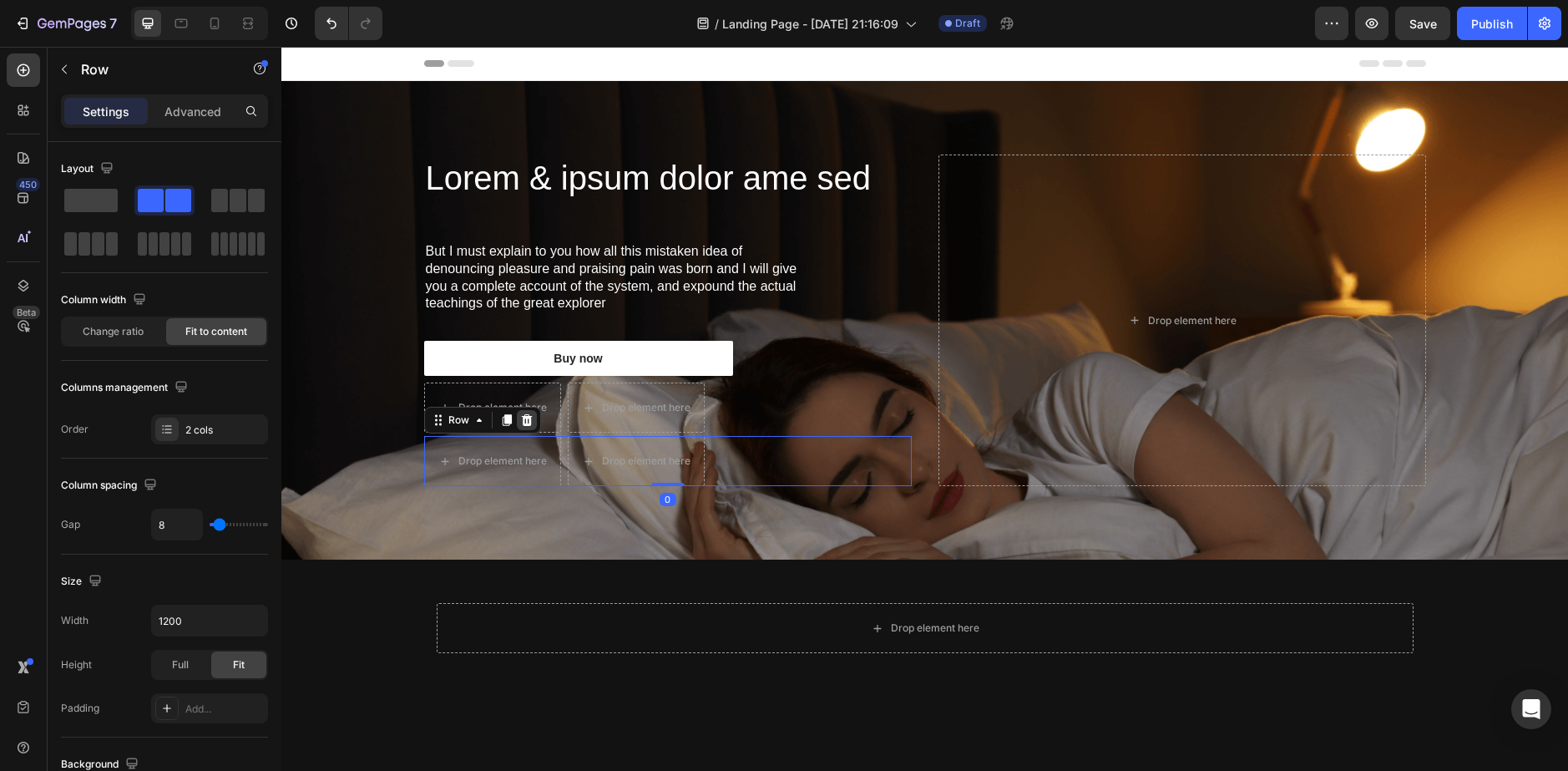
click at [525, 421] on icon at bounding box center [526, 420] width 13 height 13
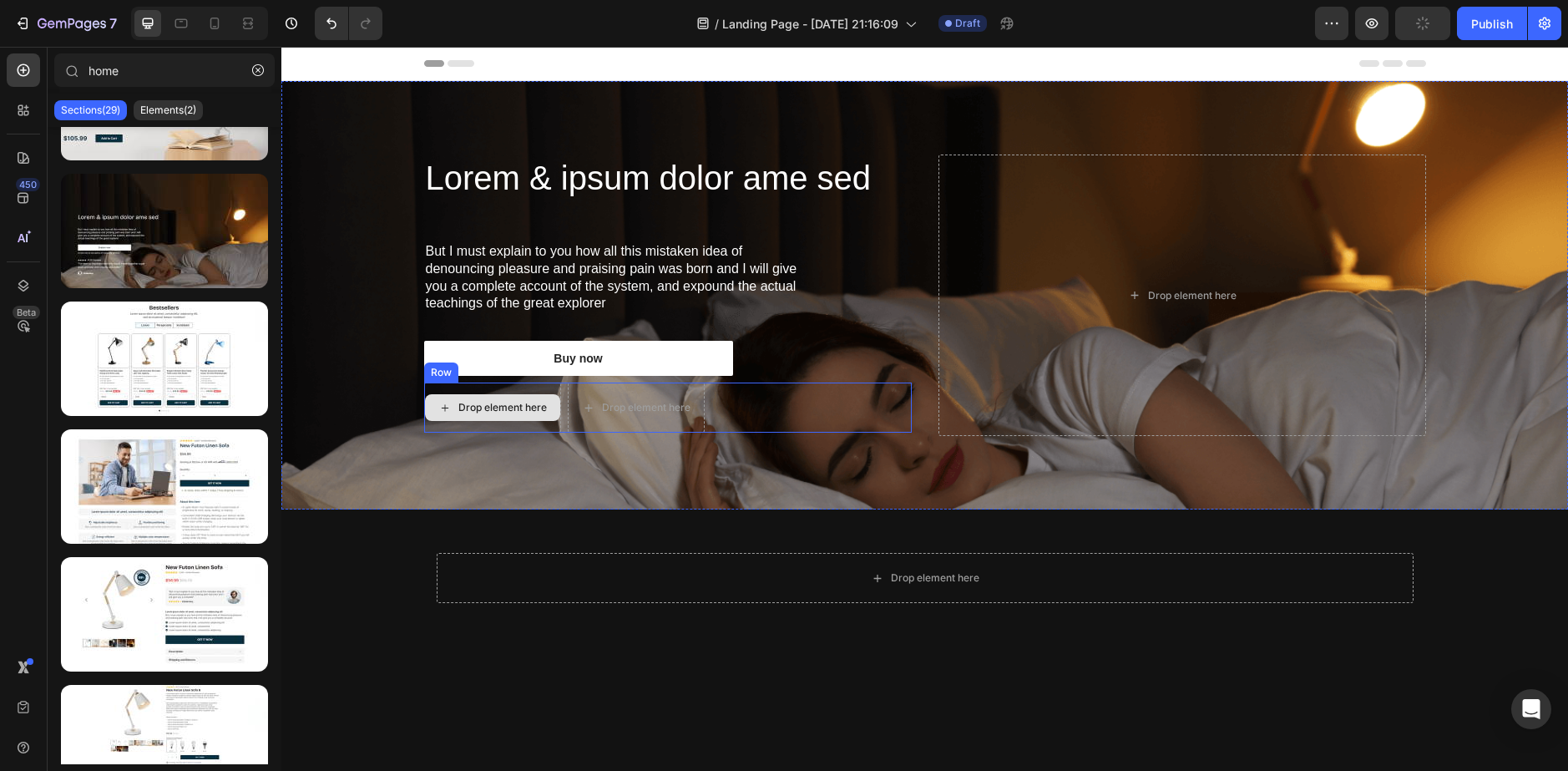
click at [510, 429] on div "Drop element here" at bounding box center [493, 407] width 137 height 50
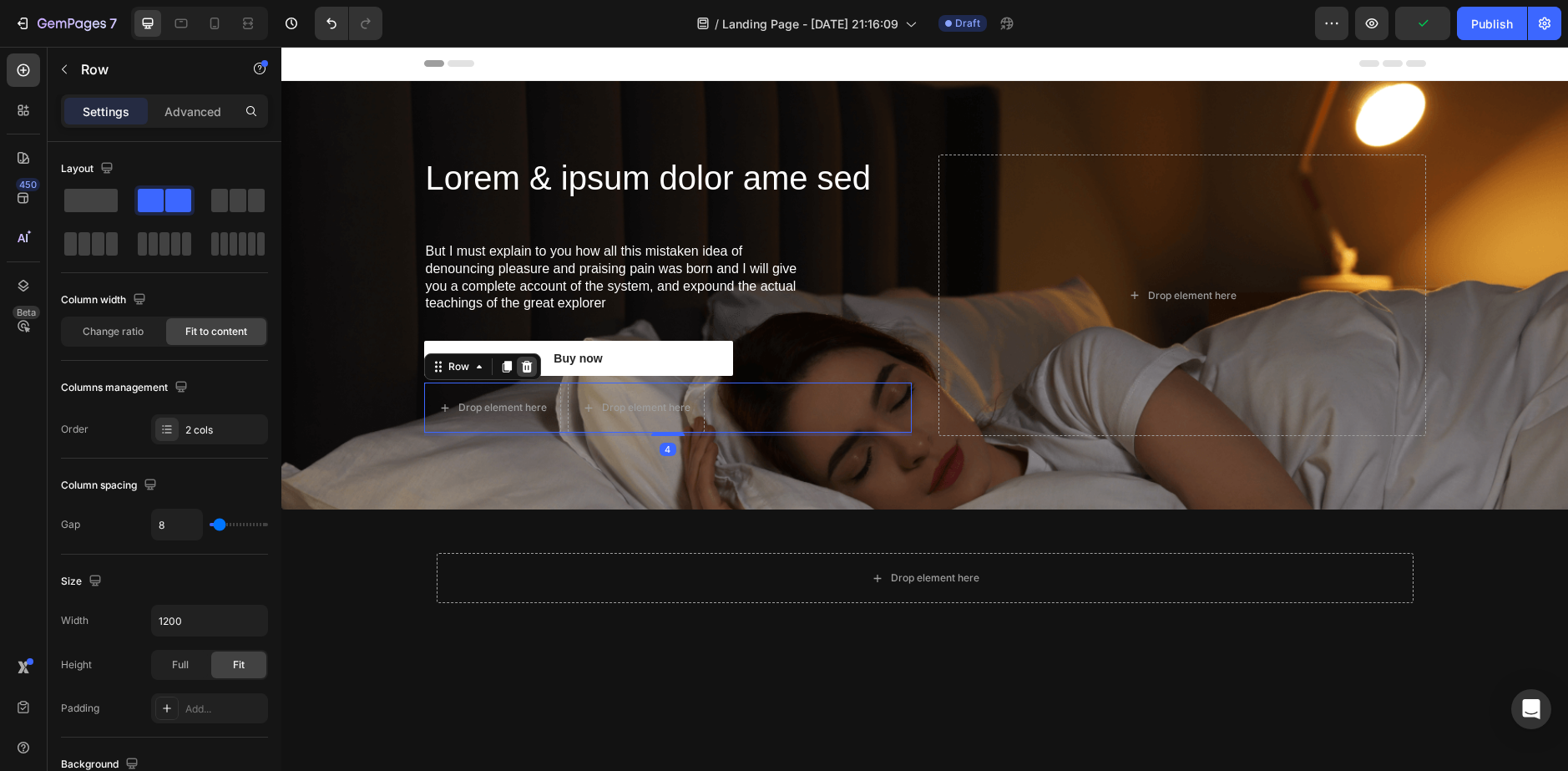
click at [526, 366] on icon at bounding box center [526, 367] width 13 height 13
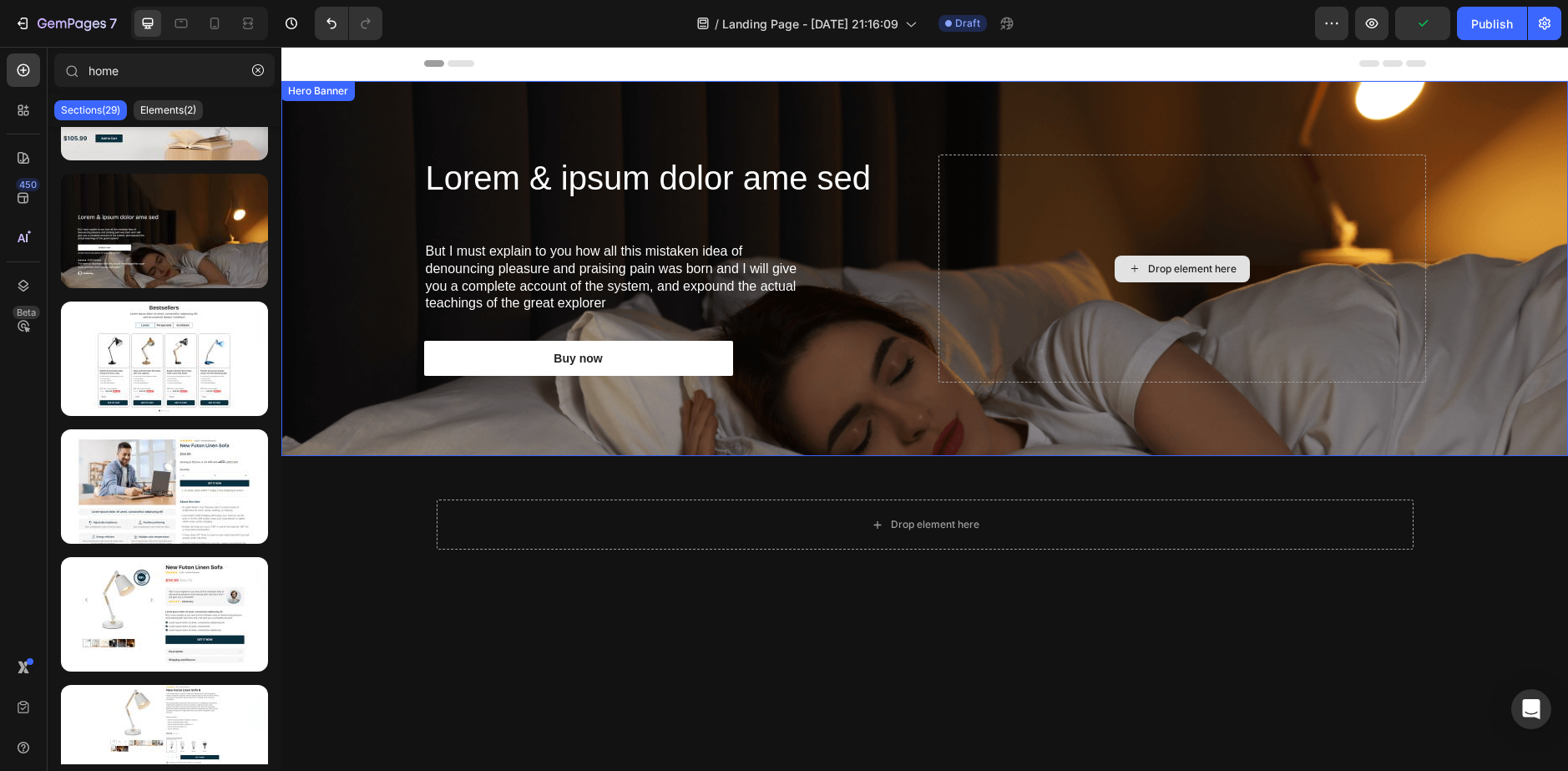
click at [1117, 295] on div "Drop element here" at bounding box center [1182, 268] width 488 height 228
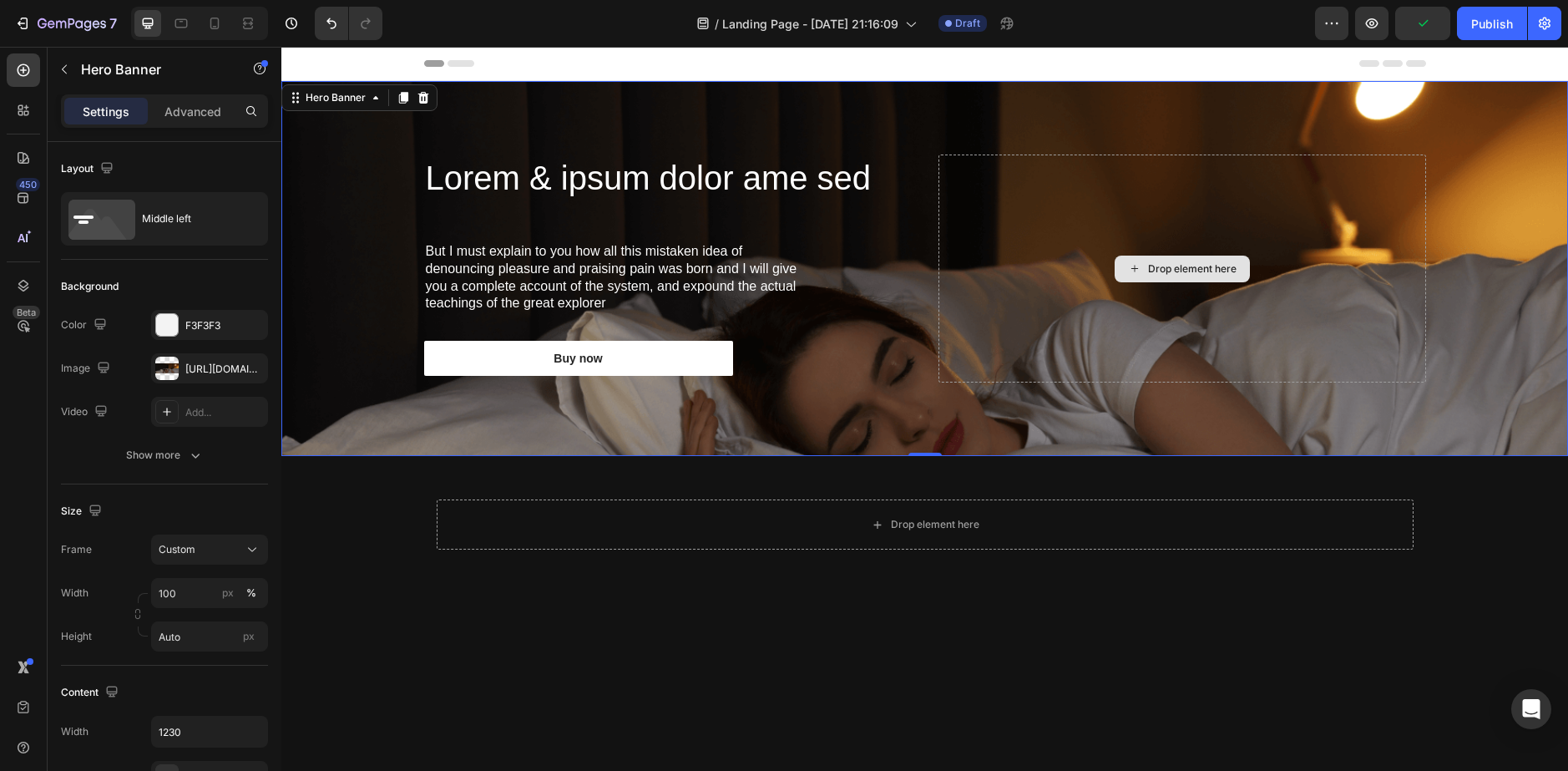
click at [987, 322] on div "Drop element here" at bounding box center [1182, 268] width 488 height 228
click at [1038, 328] on div "Drop element here" at bounding box center [1182, 268] width 488 height 228
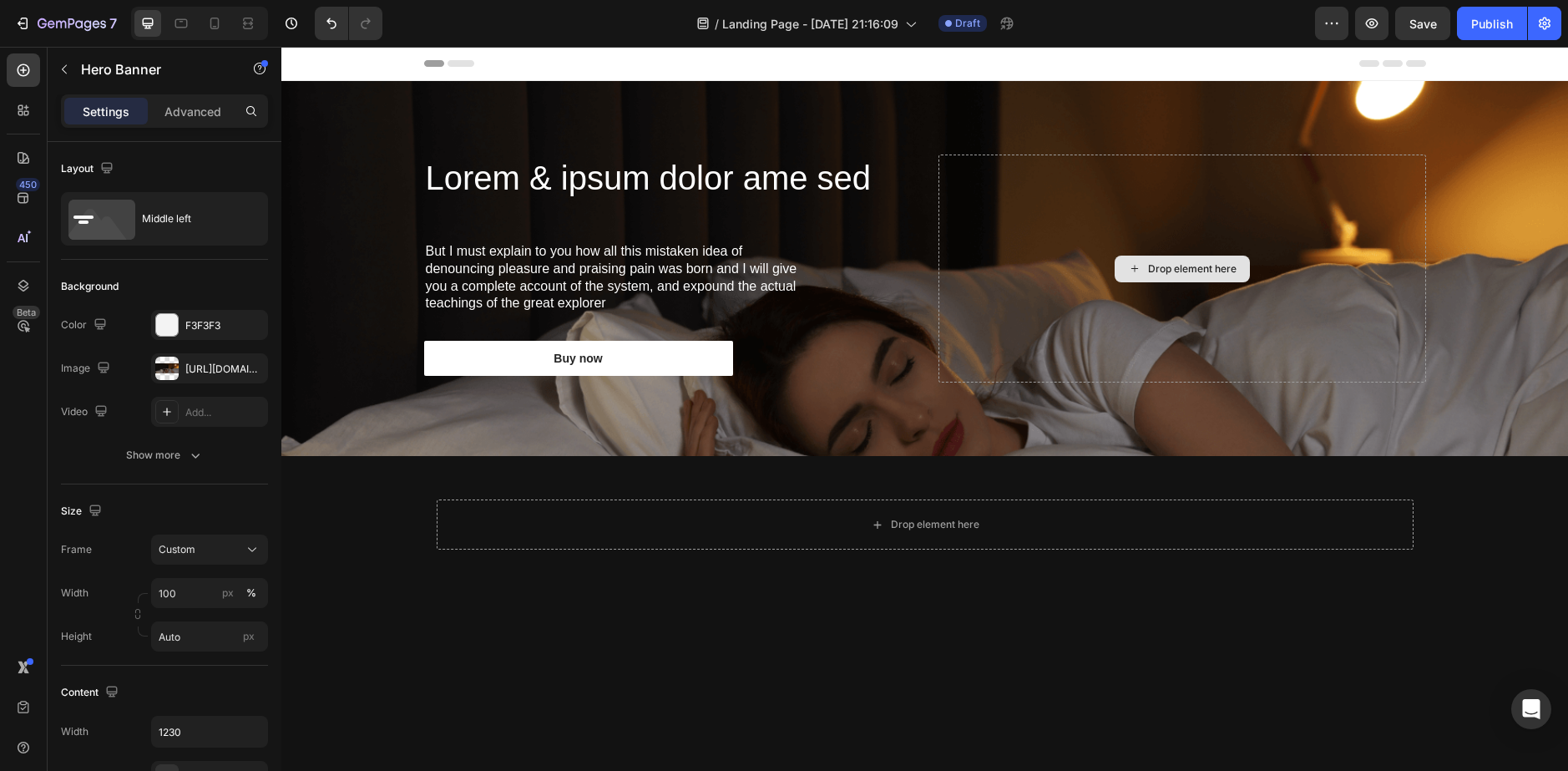
click at [1185, 275] on div "Drop element here" at bounding box center [1183, 269] width 135 height 26
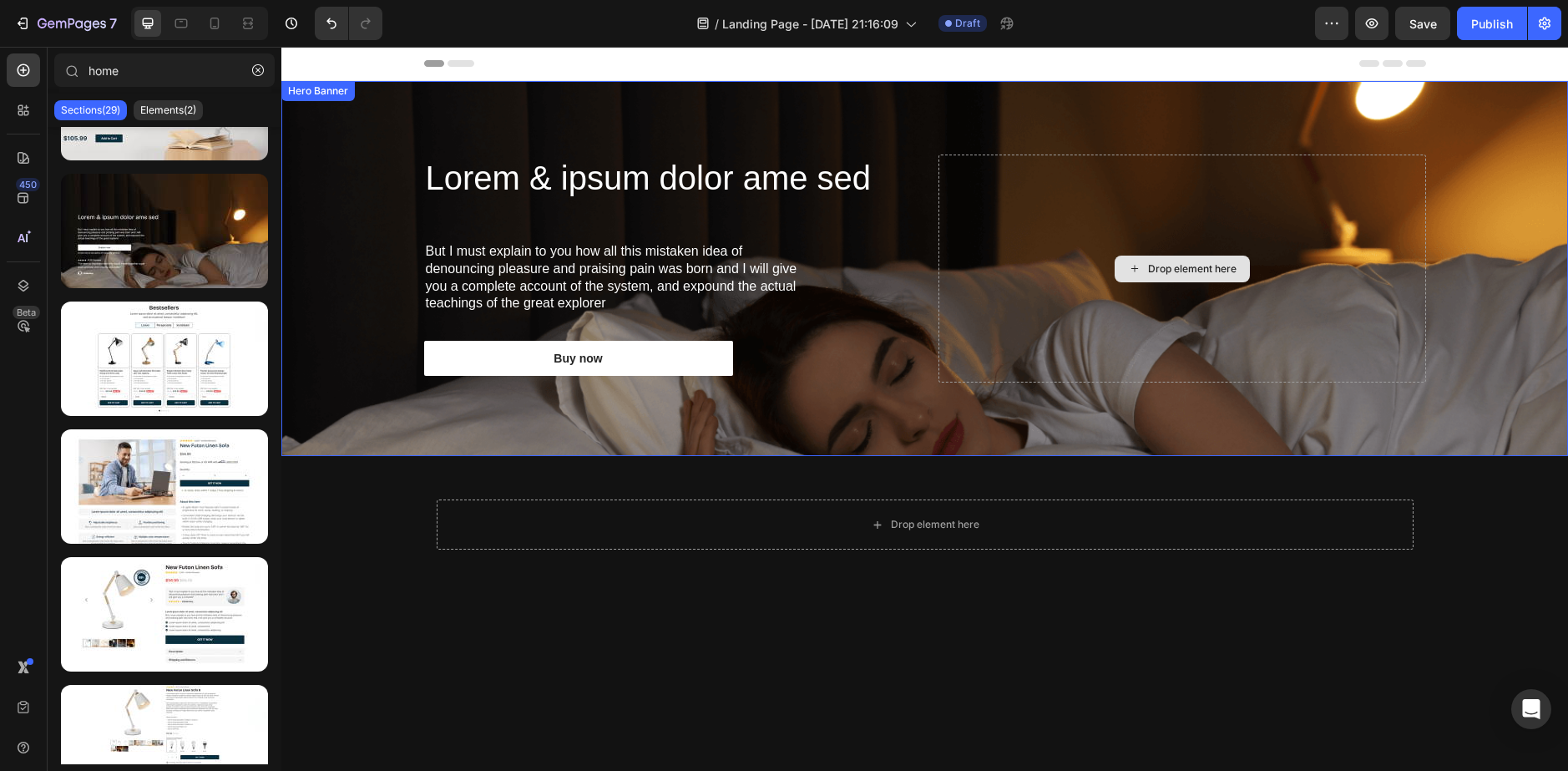
click at [961, 301] on div "Drop element here" at bounding box center [1182, 268] width 488 height 228
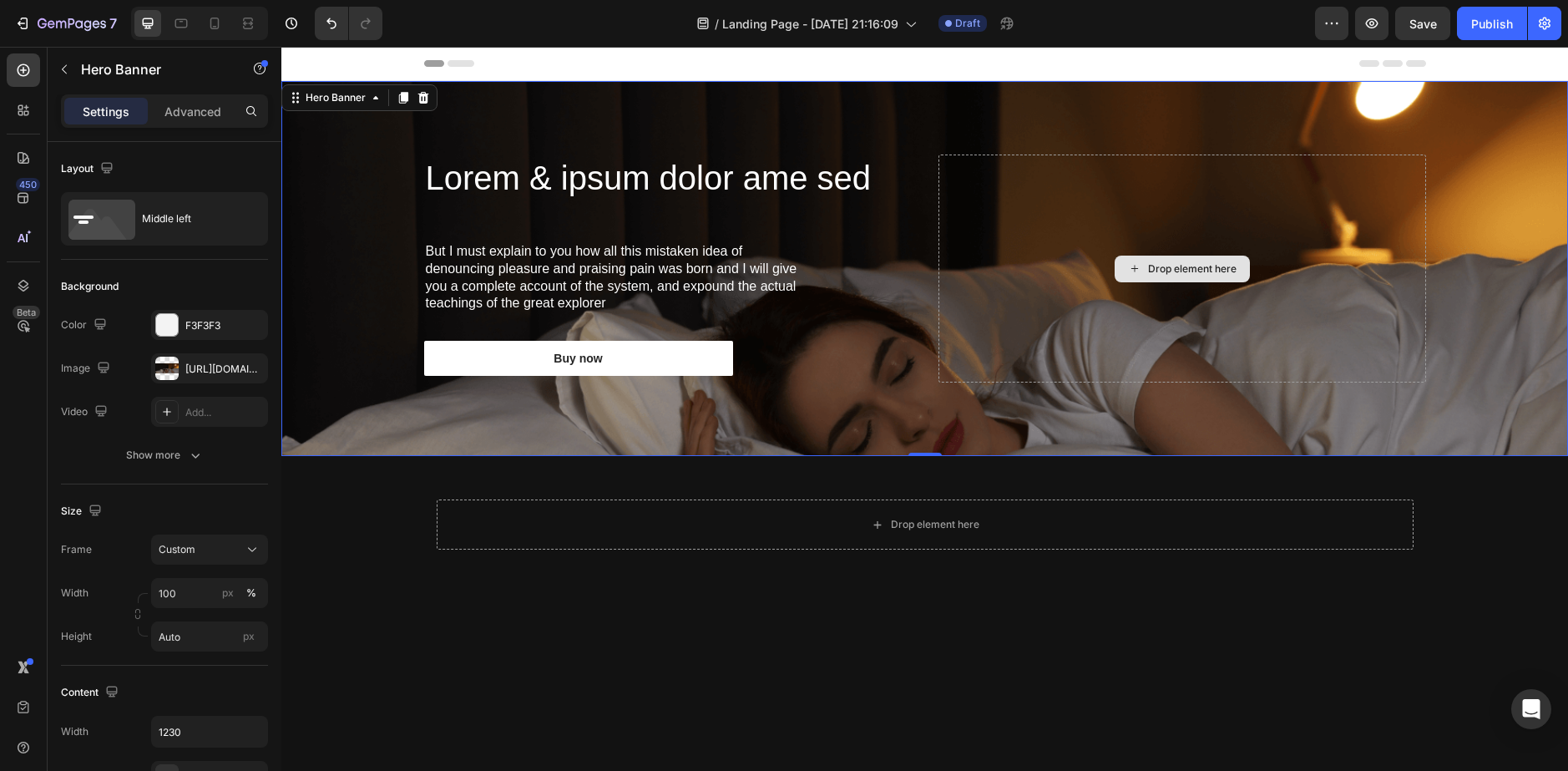
click at [1013, 252] on div "Drop element here" at bounding box center [1182, 268] width 488 height 228
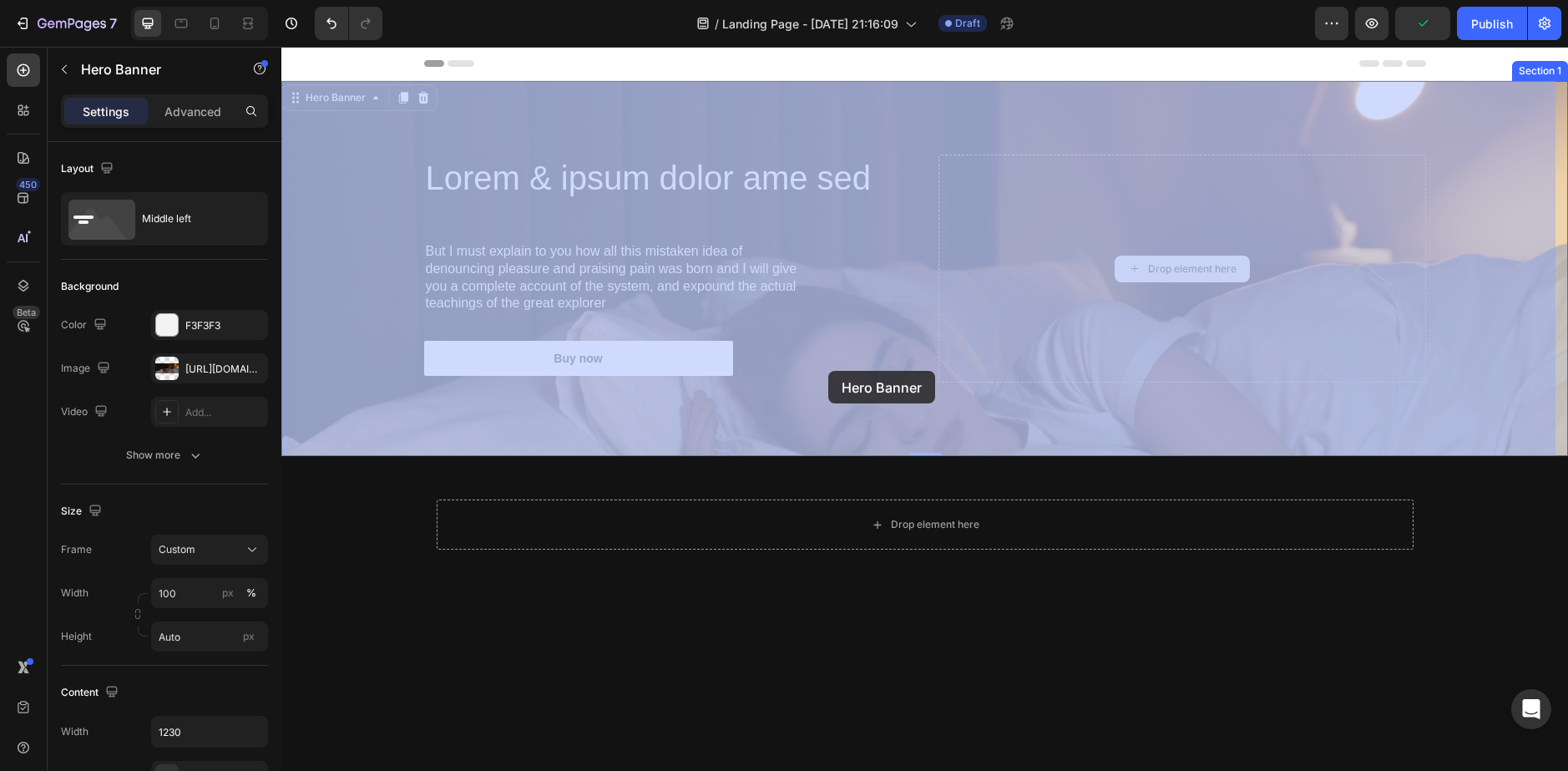
drag, startPoint x: 1013, startPoint y: 252, endPoint x: 828, endPoint y: 370, distance: 219.4
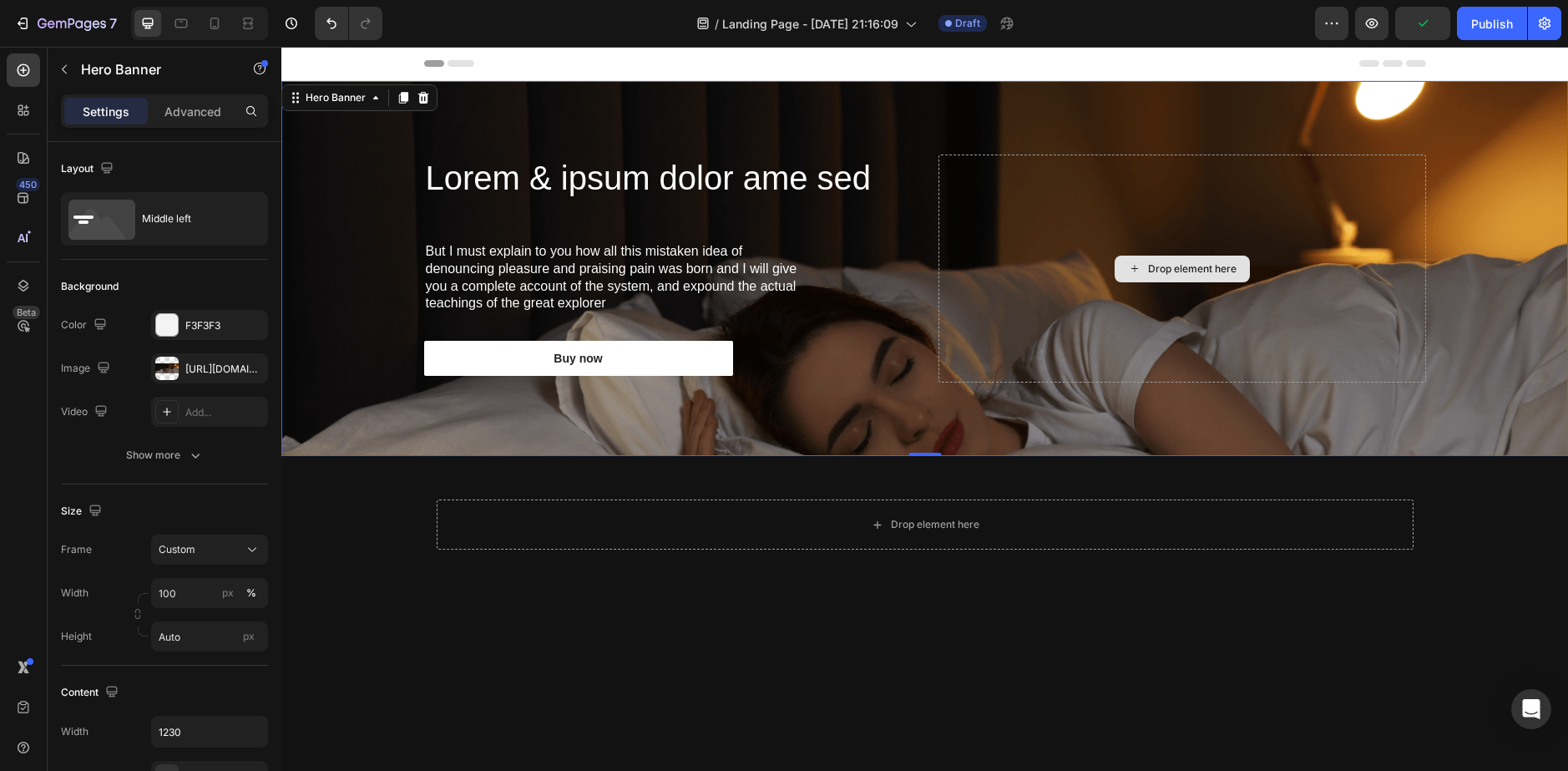
click at [1043, 277] on div "Drop element here" at bounding box center [1182, 268] width 488 height 228
click at [660, 179] on h2 "Lorem & ipsum dolor ame sed" at bounding box center [667, 178] width 488 height 47
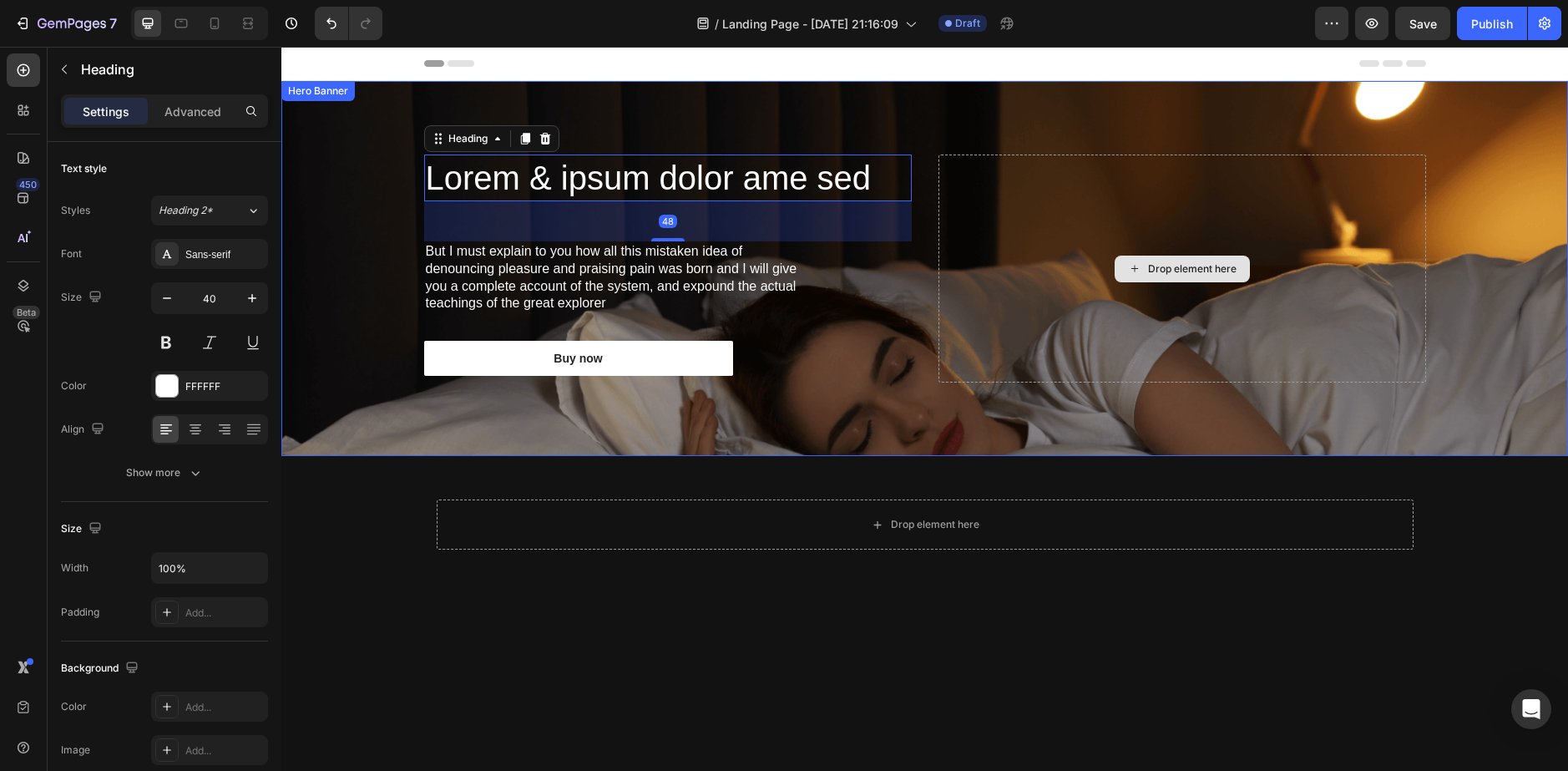
click at [1078, 264] on div "Drop element here" at bounding box center [1182, 268] width 488 height 228
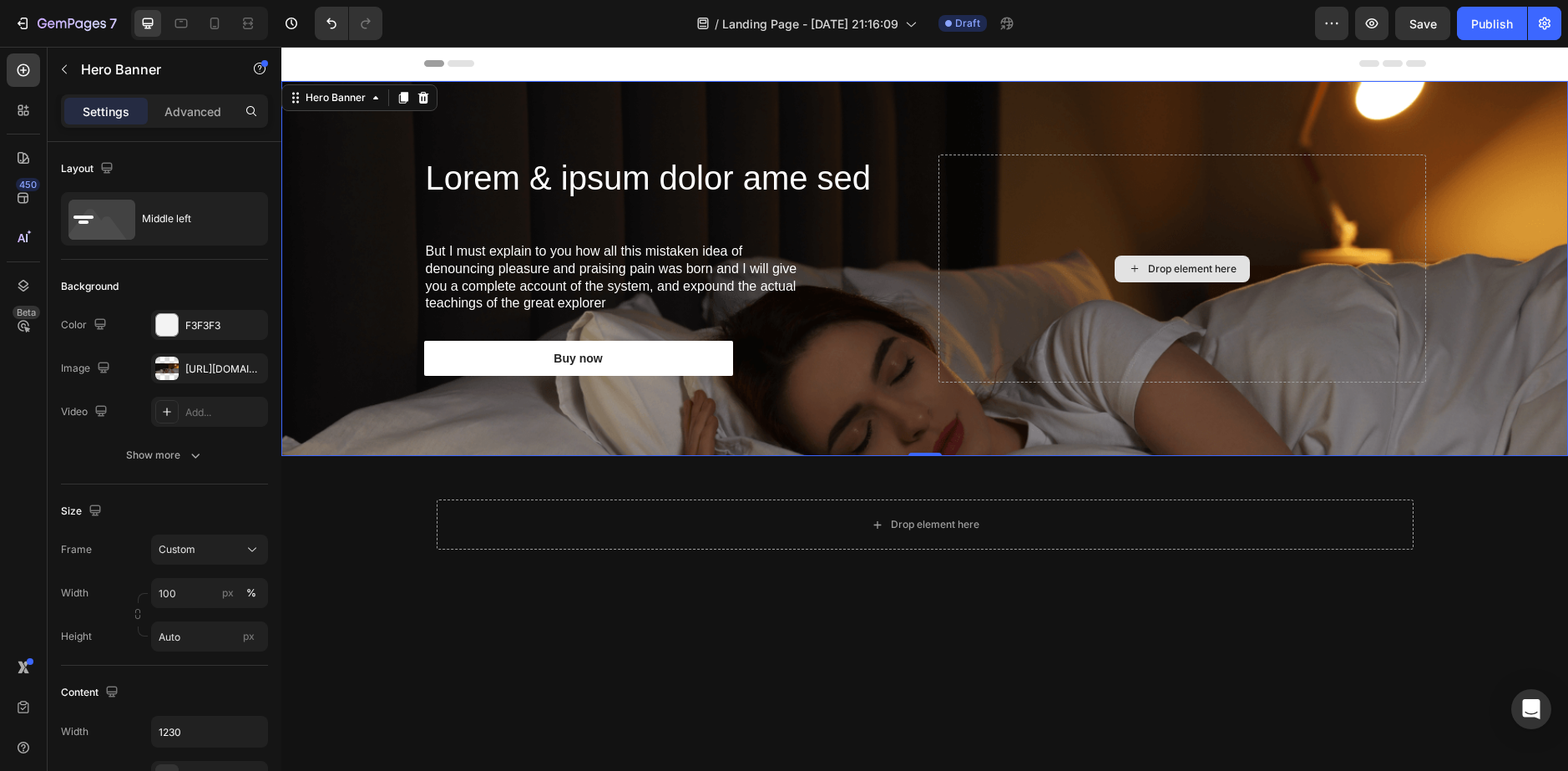
click at [1007, 271] on div "Drop element here" at bounding box center [1182, 268] width 488 height 228
click at [431, 101] on div at bounding box center [423, 97] width 20 height 20
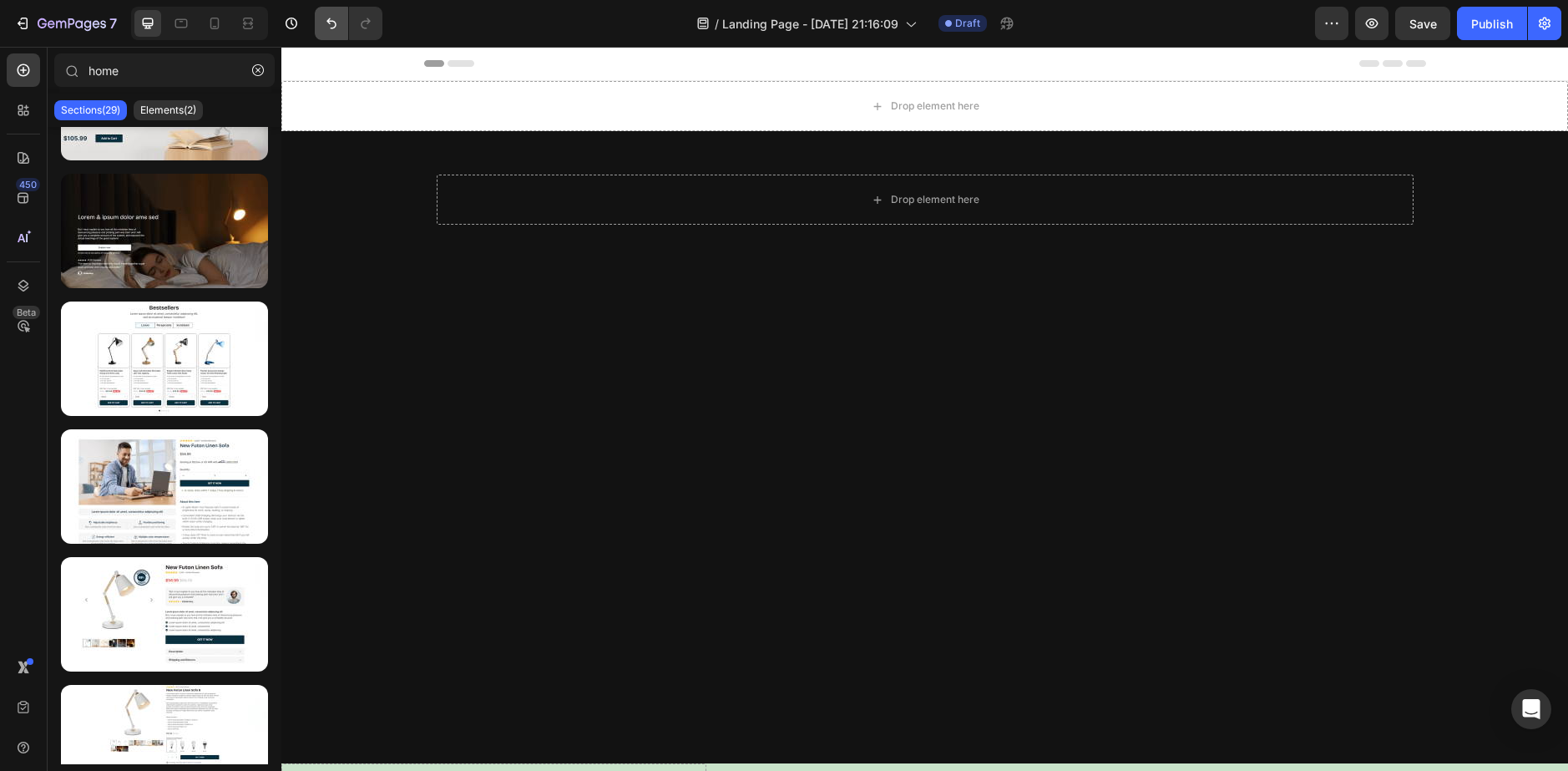
click at [310, 26] on div at bounding box center [345, 24] width 74 height 34
click at [317, 25] on button "Undo/Redo" at bounding box center [332, 24] width 34 height 34
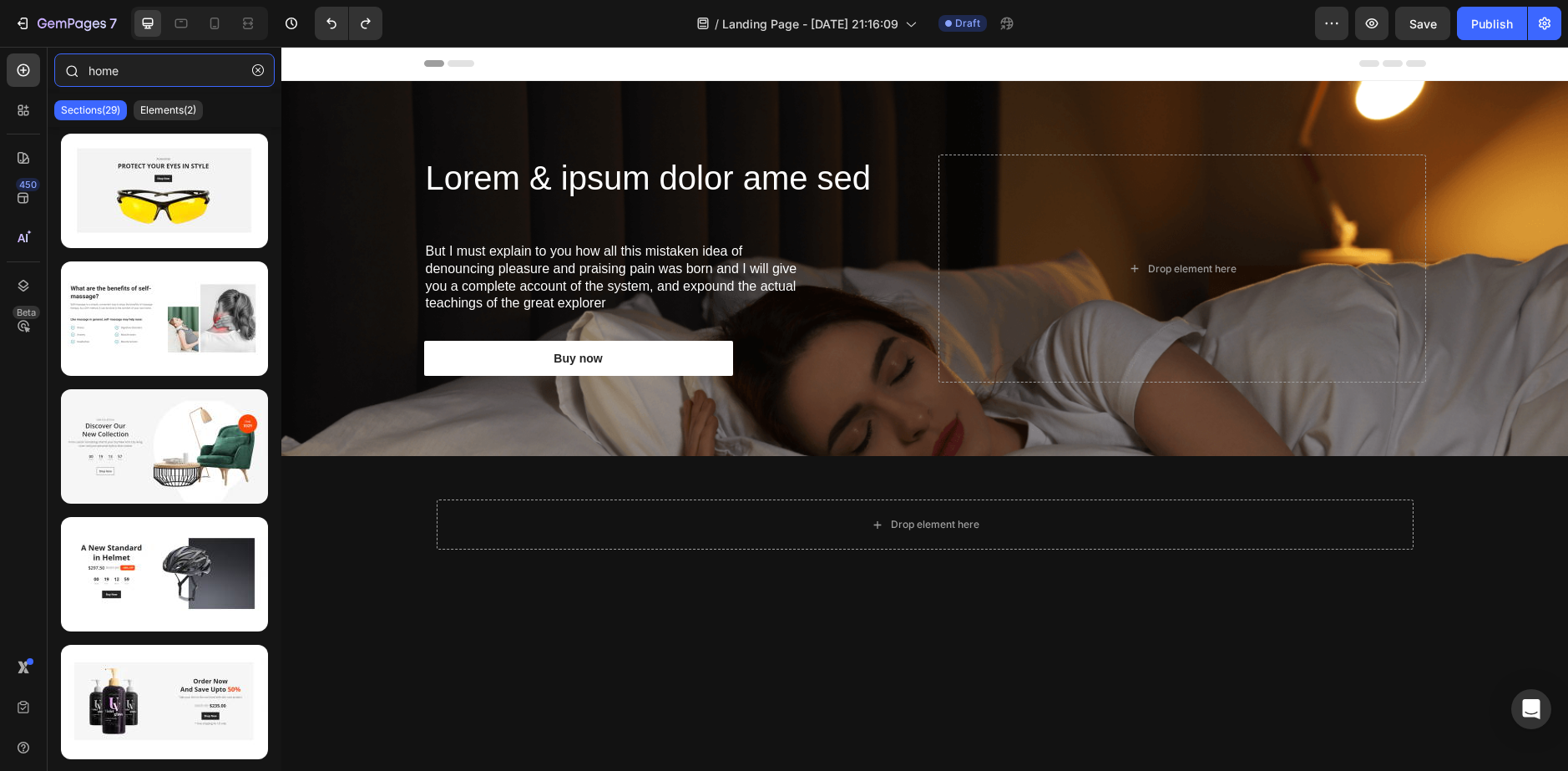
click at [174, 70] on input "home" at bounding box center [165, 71] width 221 height 34
click at [253, 71] on icon "button" at bounding box center [258, 70] width 11 height 11
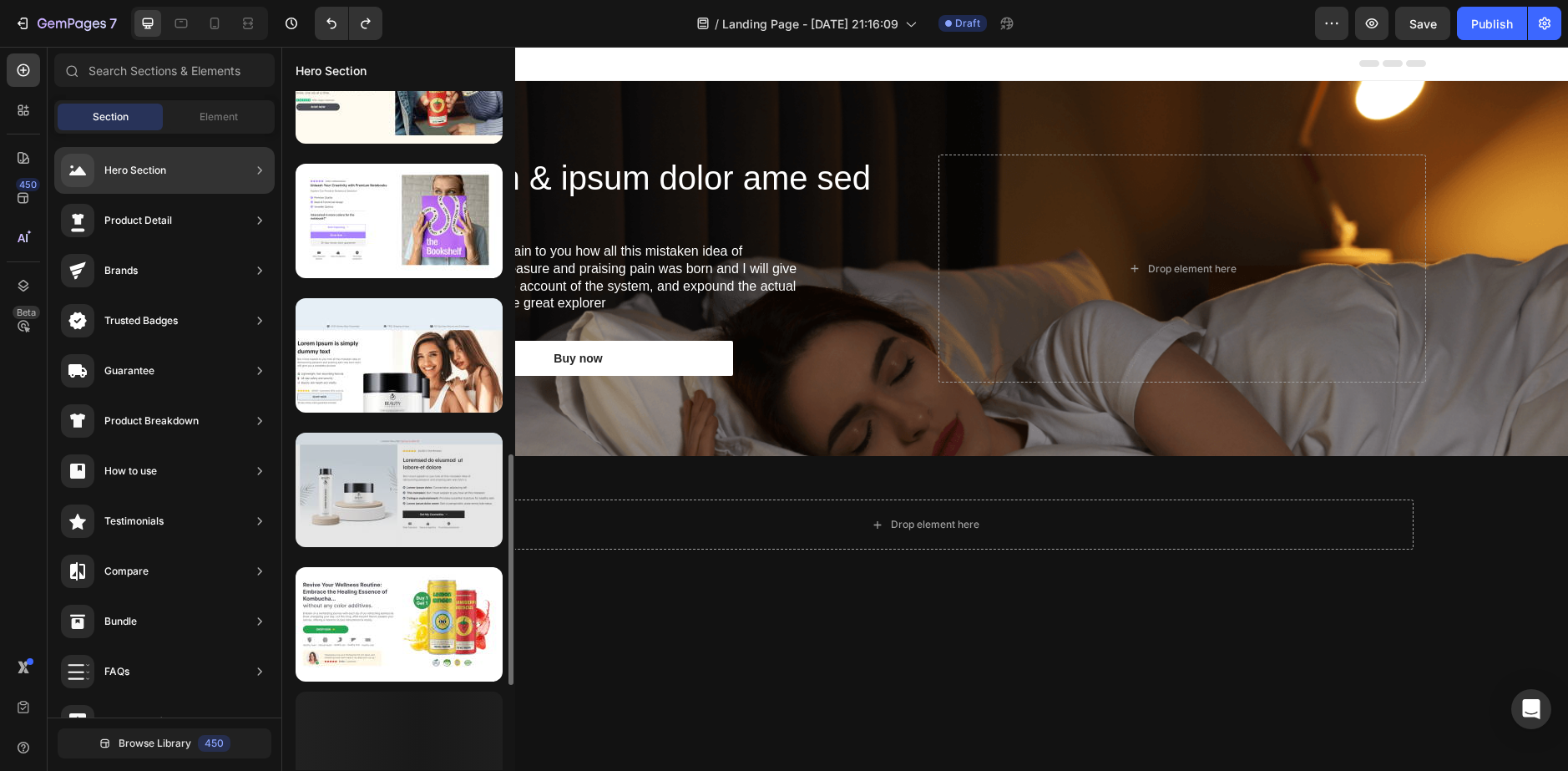
scroll to position [823, 0]
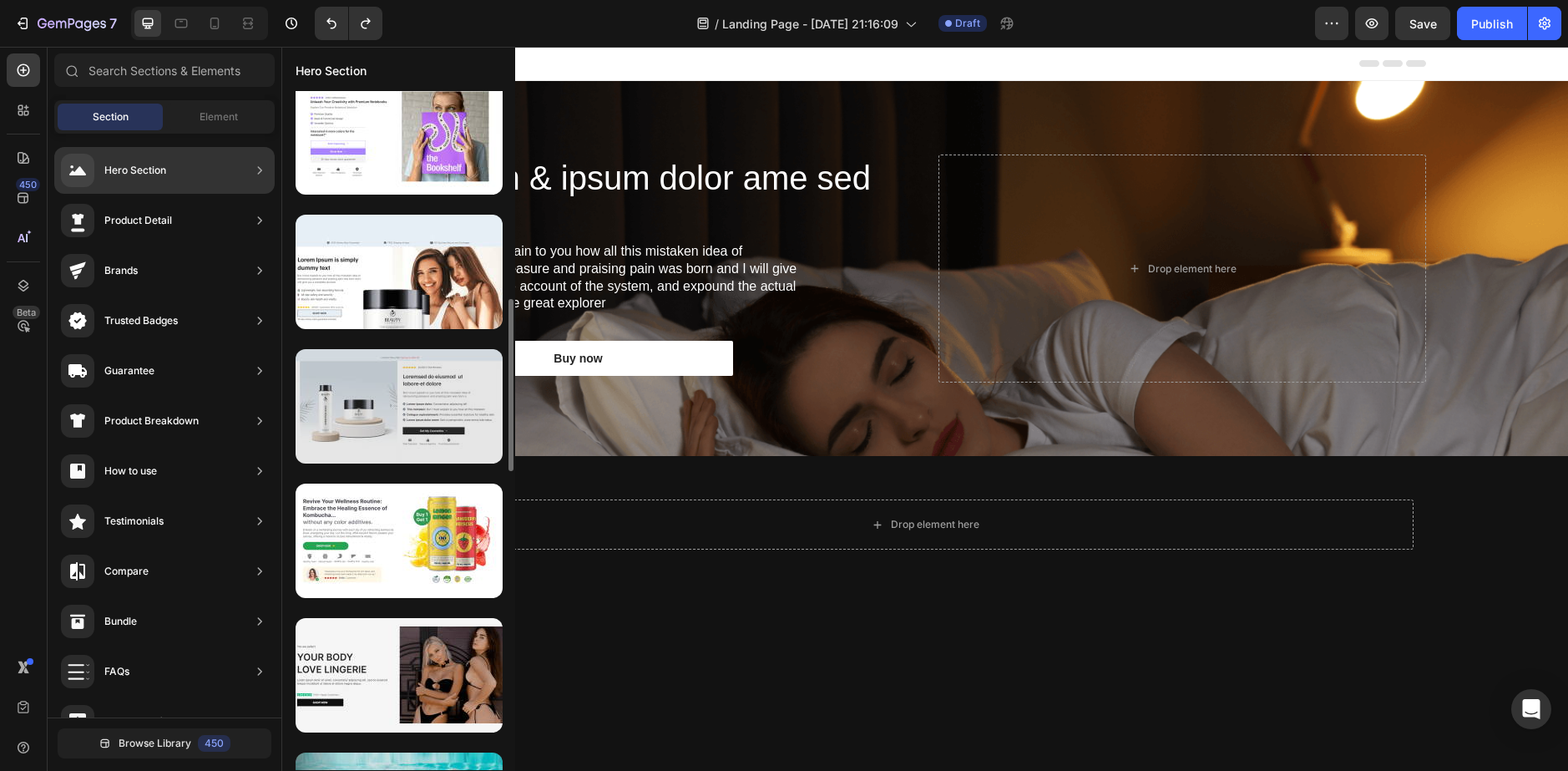
click at [389, 437] on div at bounding box center [399, 406] width 207 height 115
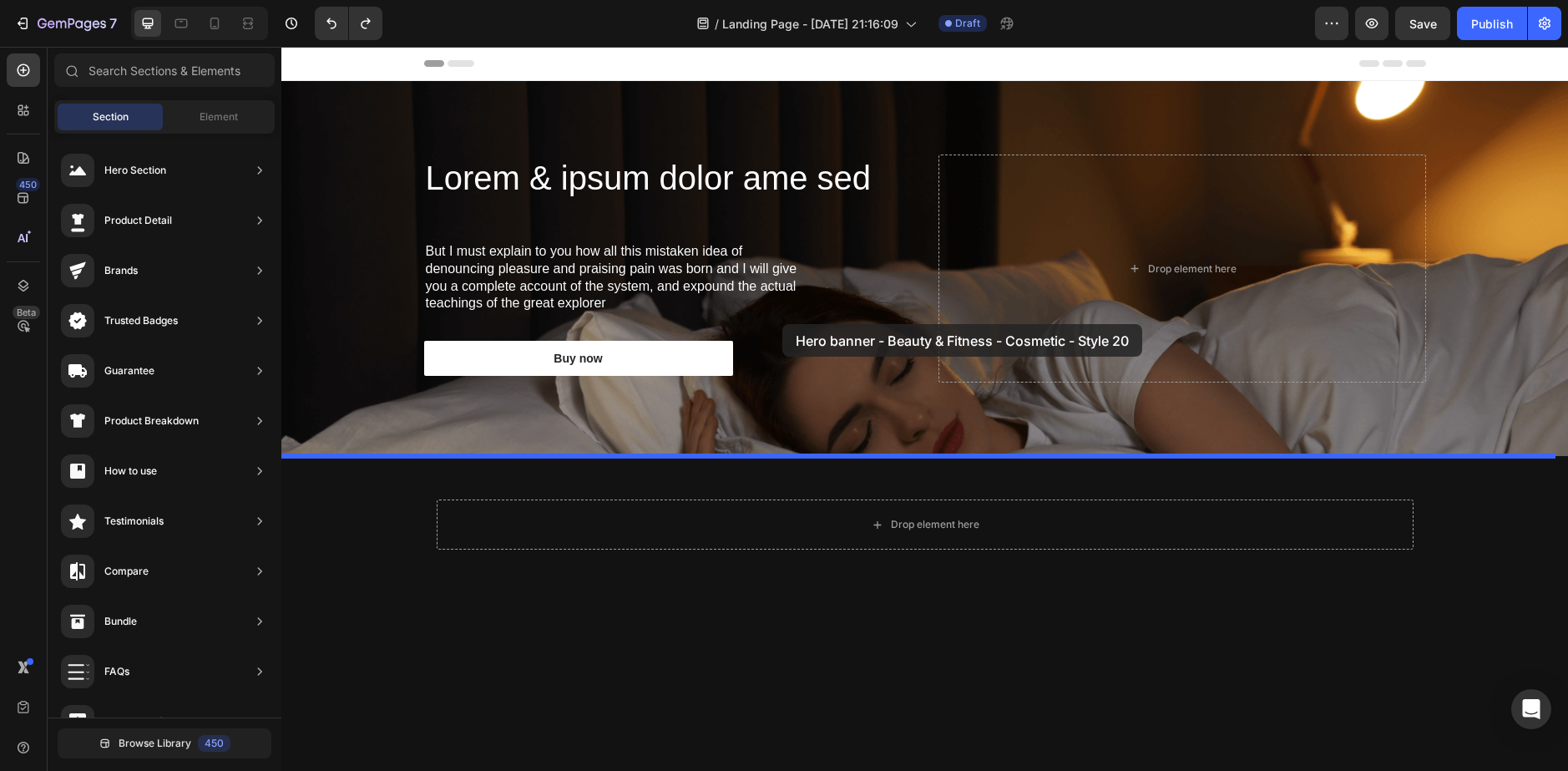
drag, startPoint x: 670, startPoint y: 483, endPoint x: 771, endPoint y: 331, distance: 182.5
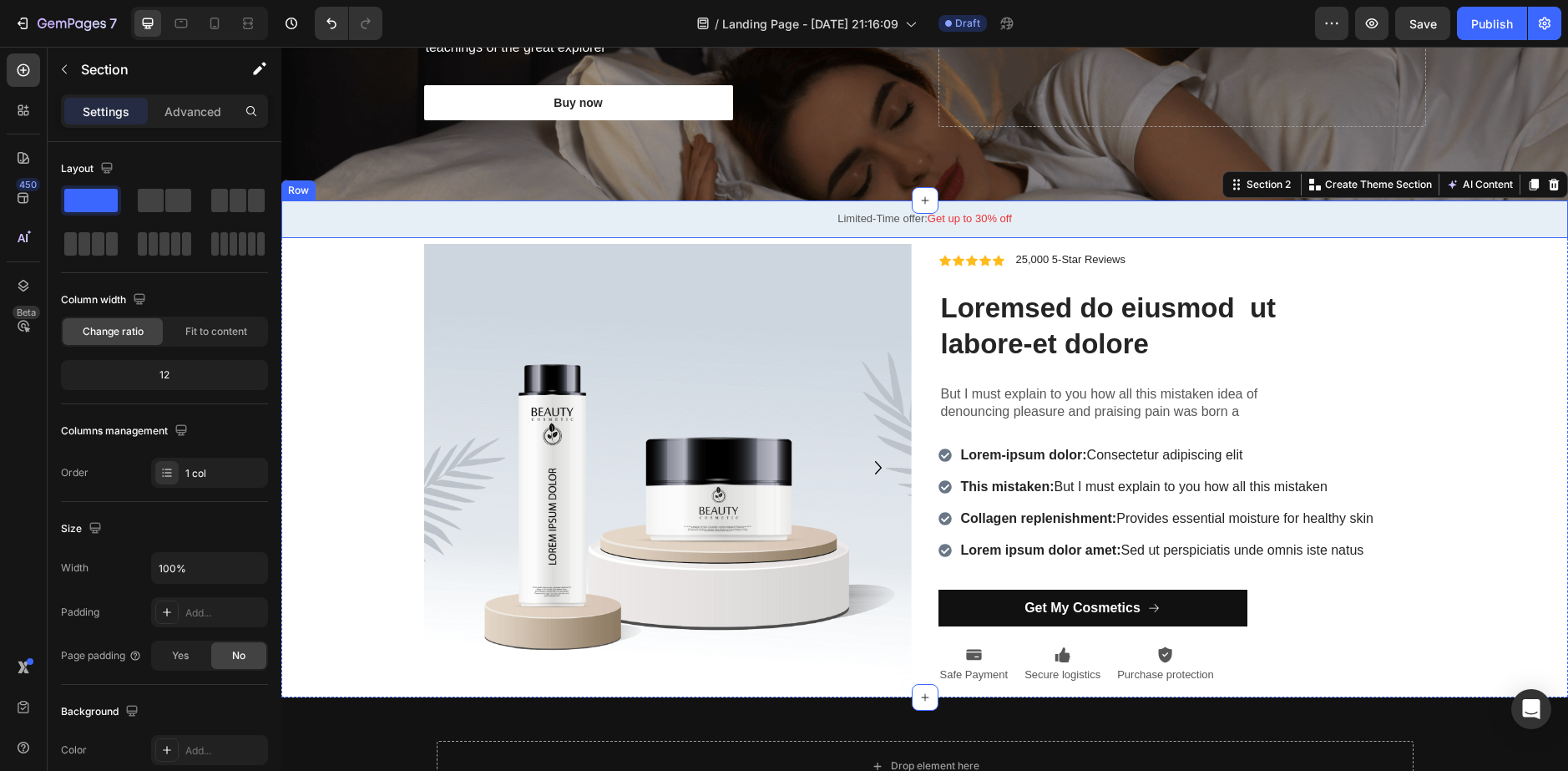
scroll to position [0, 0]
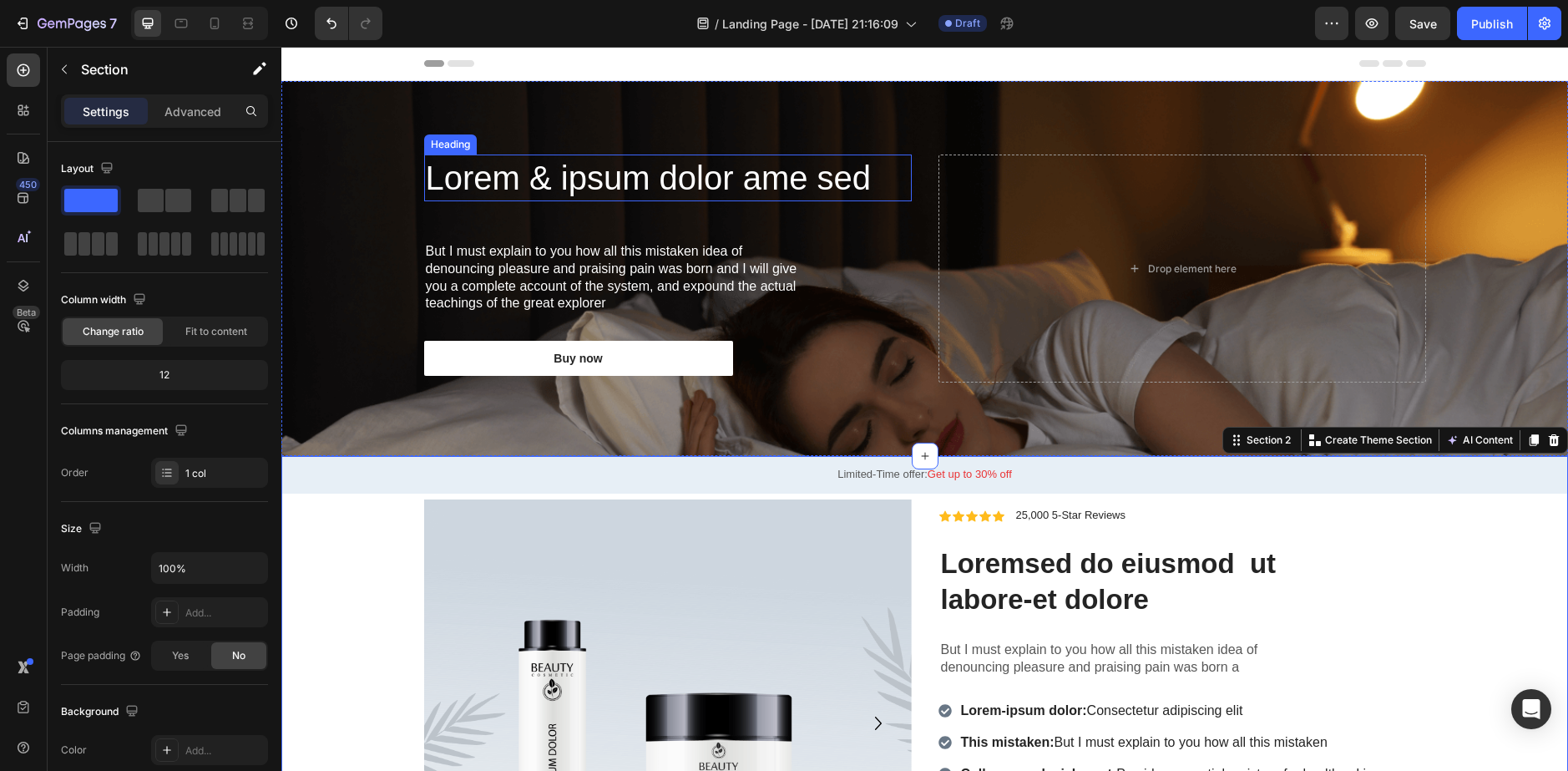
click at [805, 154] on h2 "Lorem & ipsum dolor ame sed" at bounding box center [667, 178] width 488 height 47
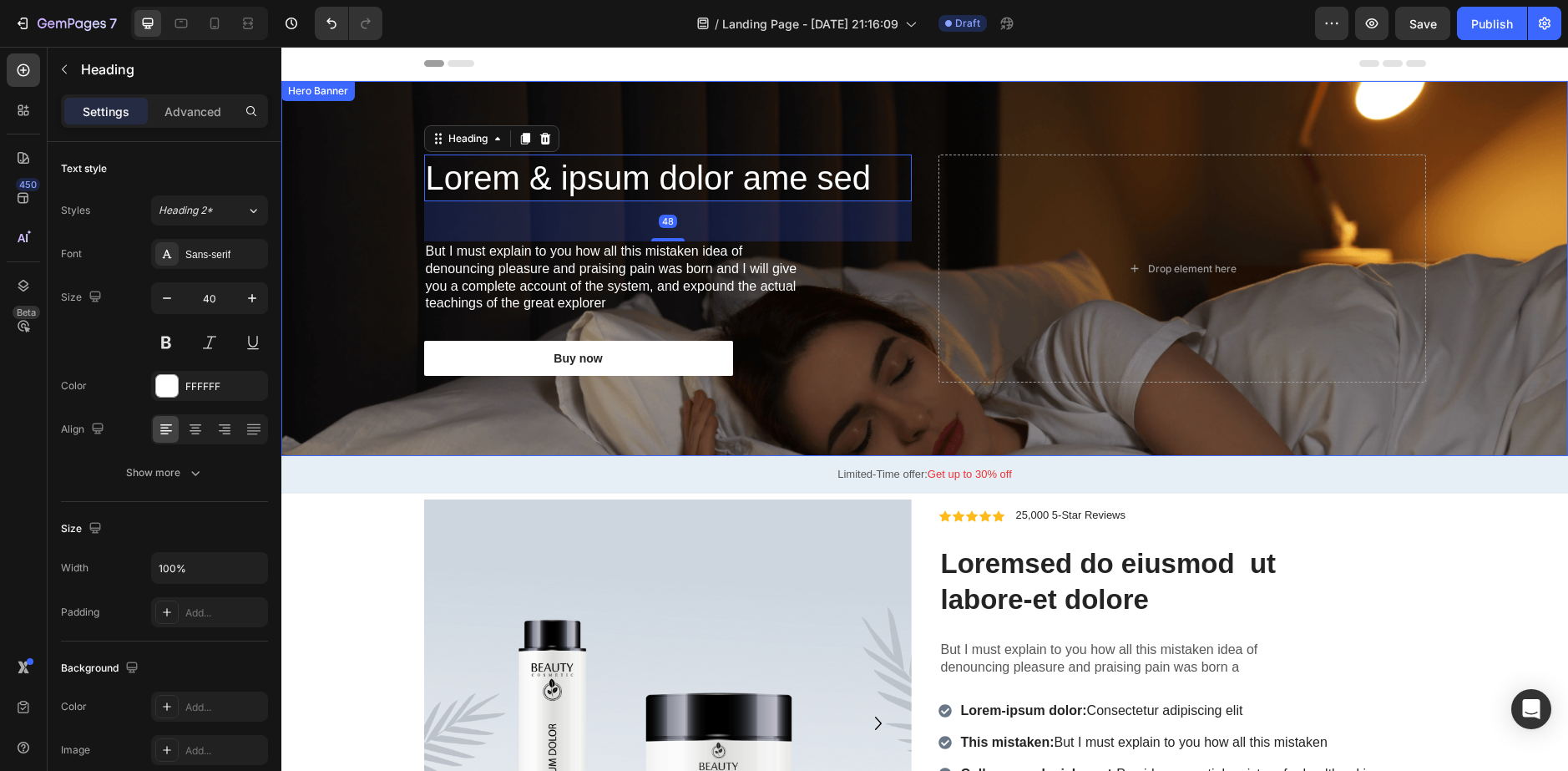
click at [816, 112] on div "Lorem & ipsum dolor ame sed Heading 48 But I must explain to you how all this m…" at bounding box center [925, 268] width 1027 height 375
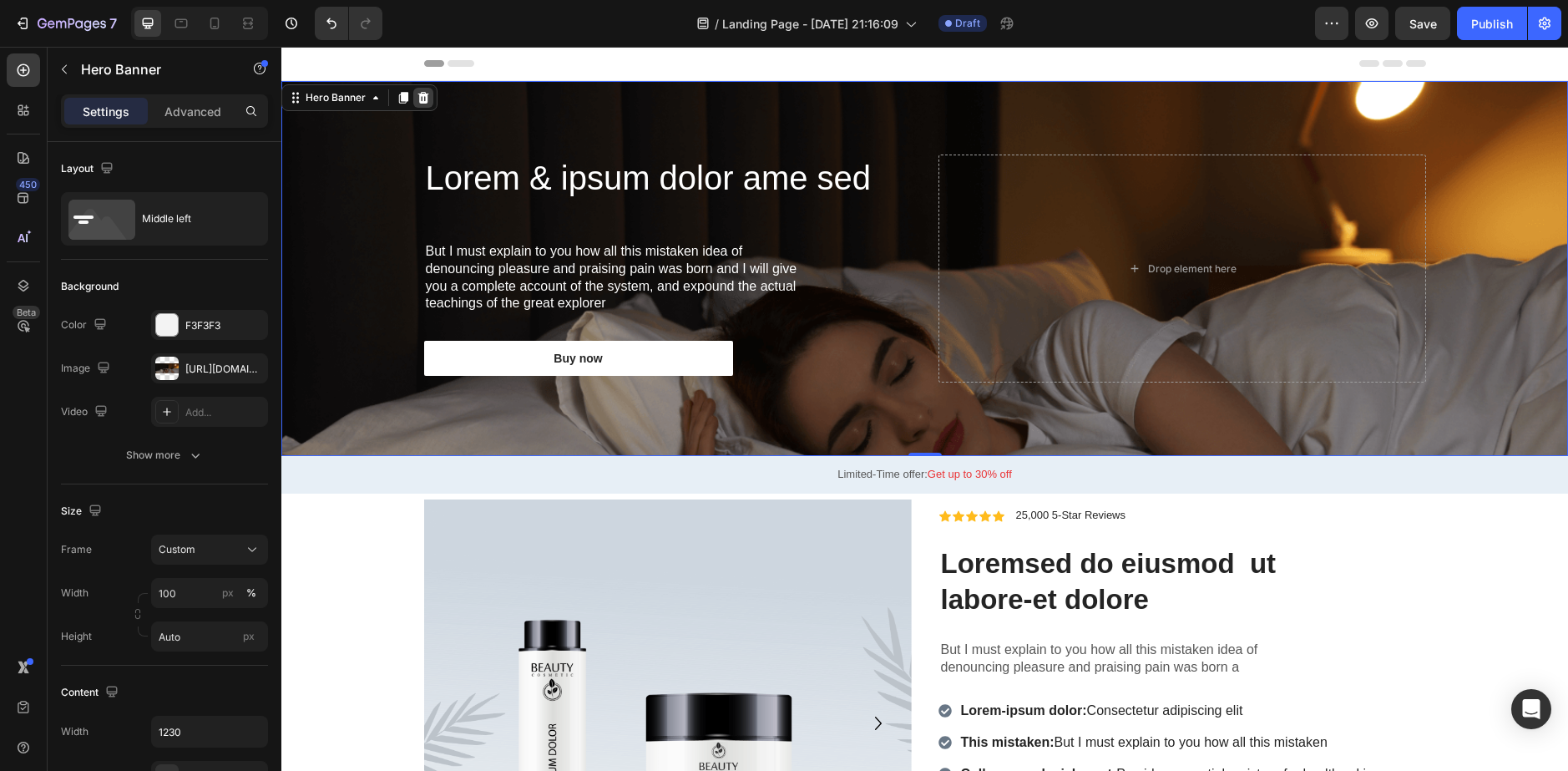
click at [424, 101] on icon at bounding box center [423, 98] width 13 height 13
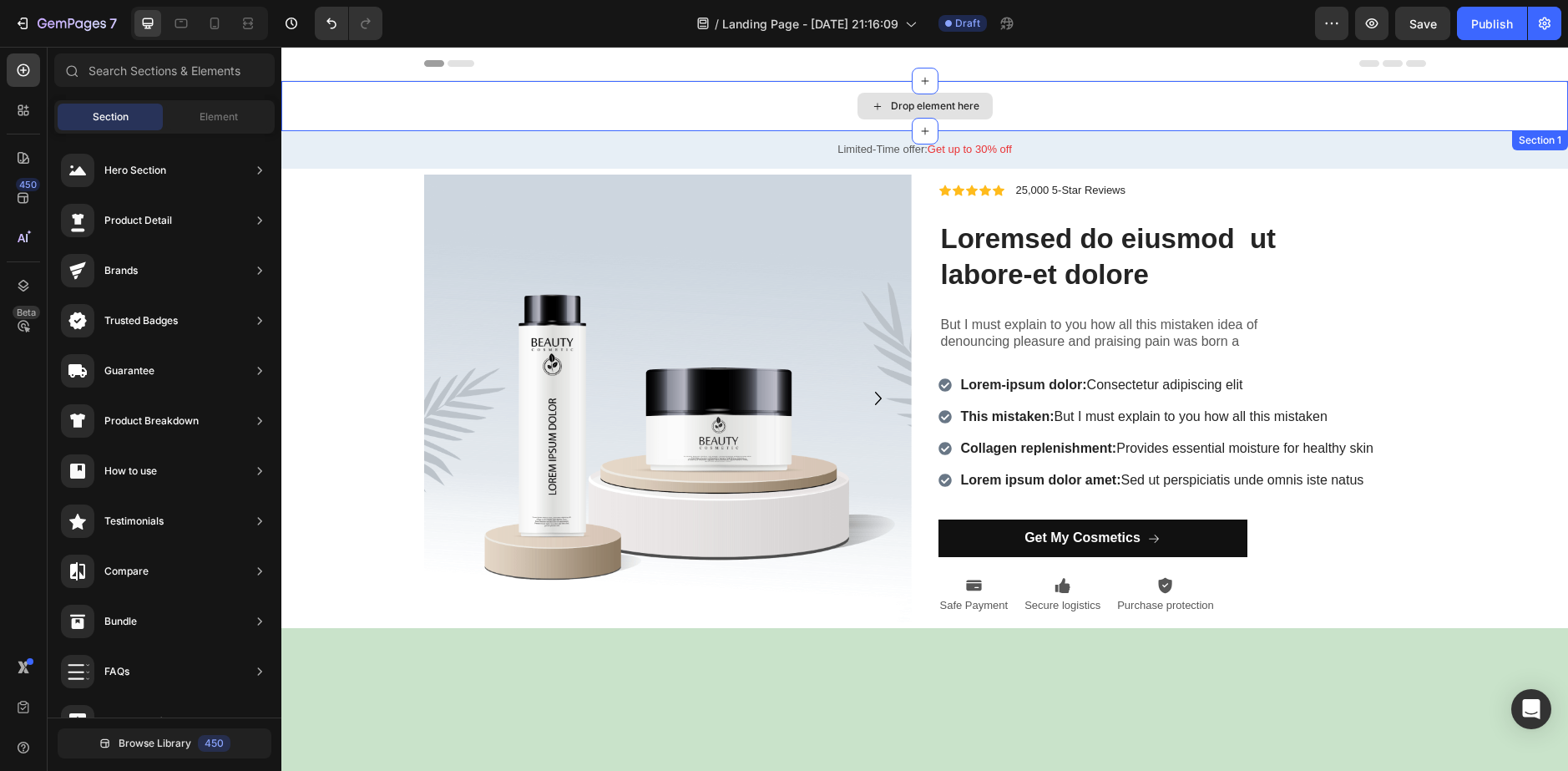
click at [735, 95] on div "Drop element here" at bounding box center [924, 105] width 1287 height 50
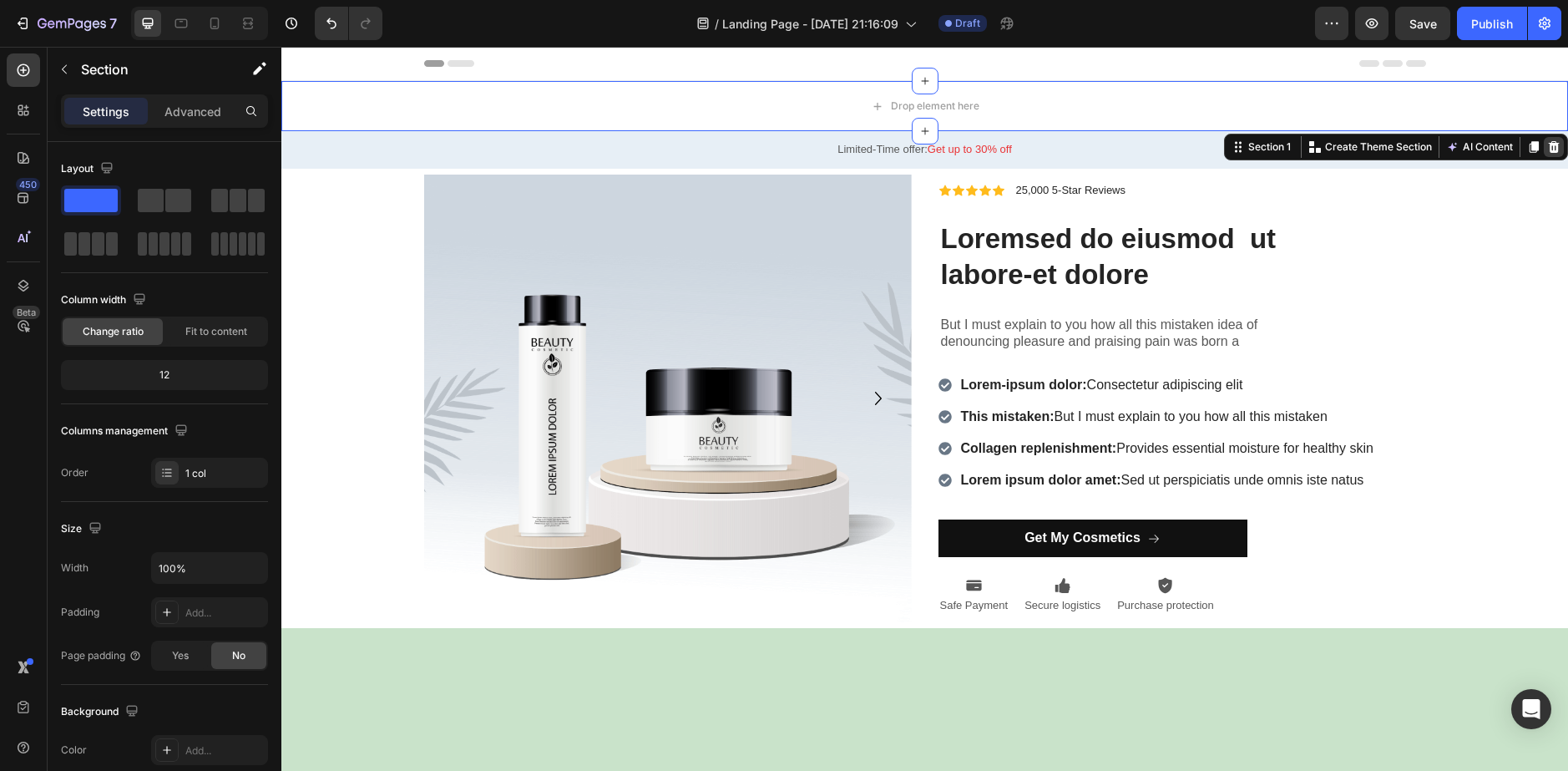
click at [1549, 143] on icon at bounding box center [1555, 147] width 11 height 11
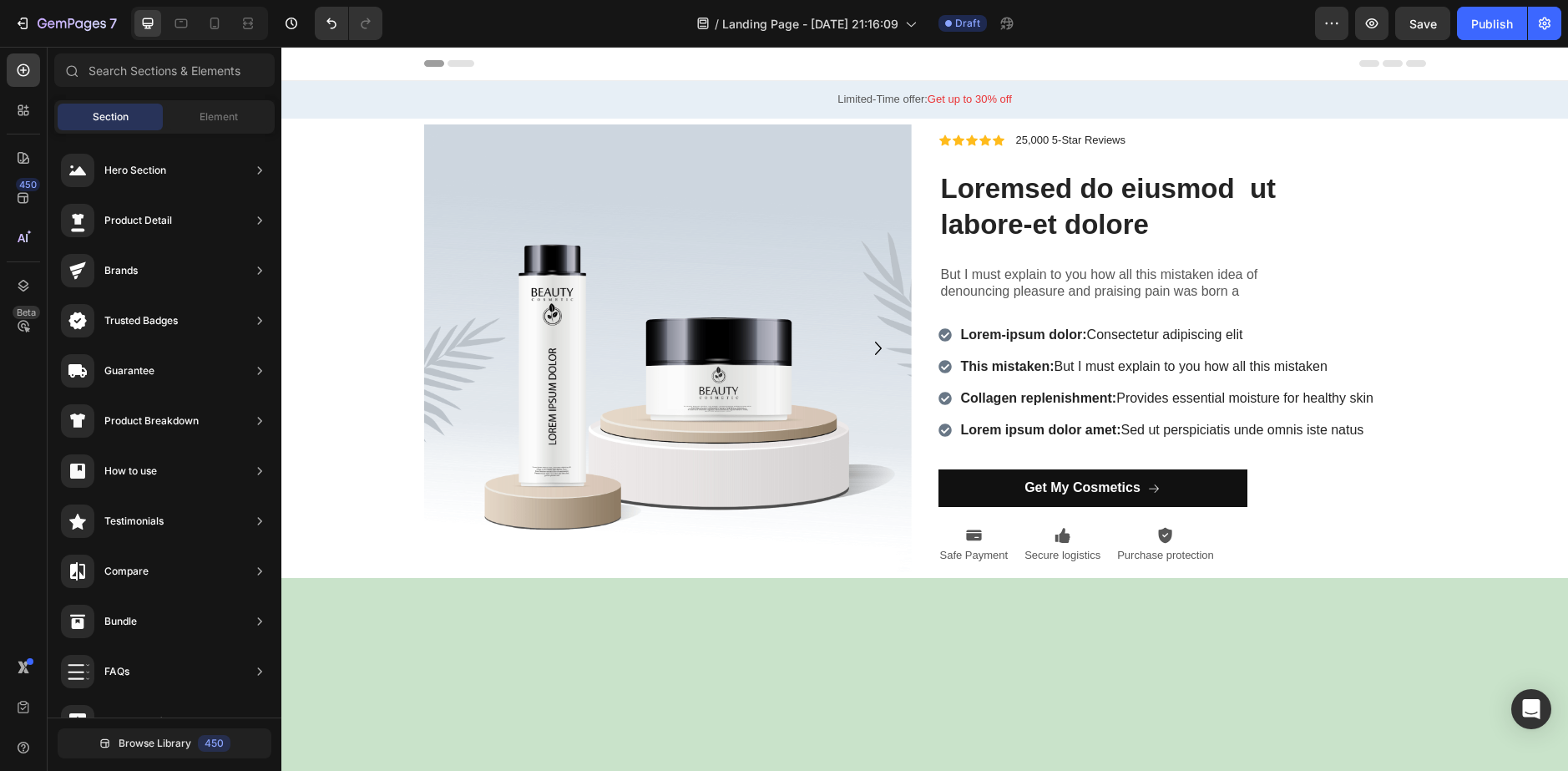
click at [1043, 54] on div "Header" at bounding box center [925, 64] width 1002 height 34
click at [305, 58] on icon at bounding box center [301, 63] width 11 height 11
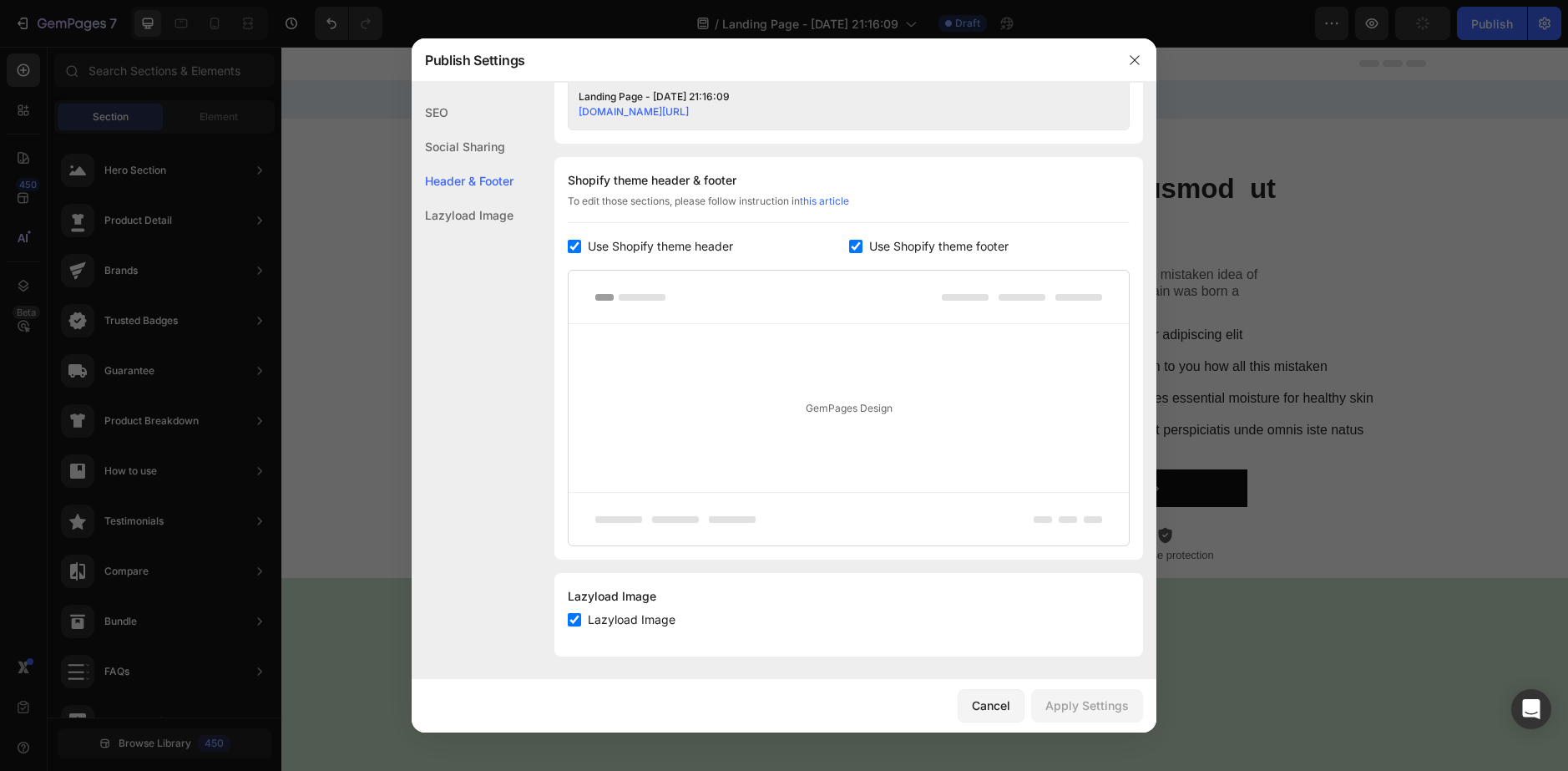
scroll to position [729, 0]
click at [1135, 62] on icon "button" at bounding box center [1135, 60] width 13 height 13
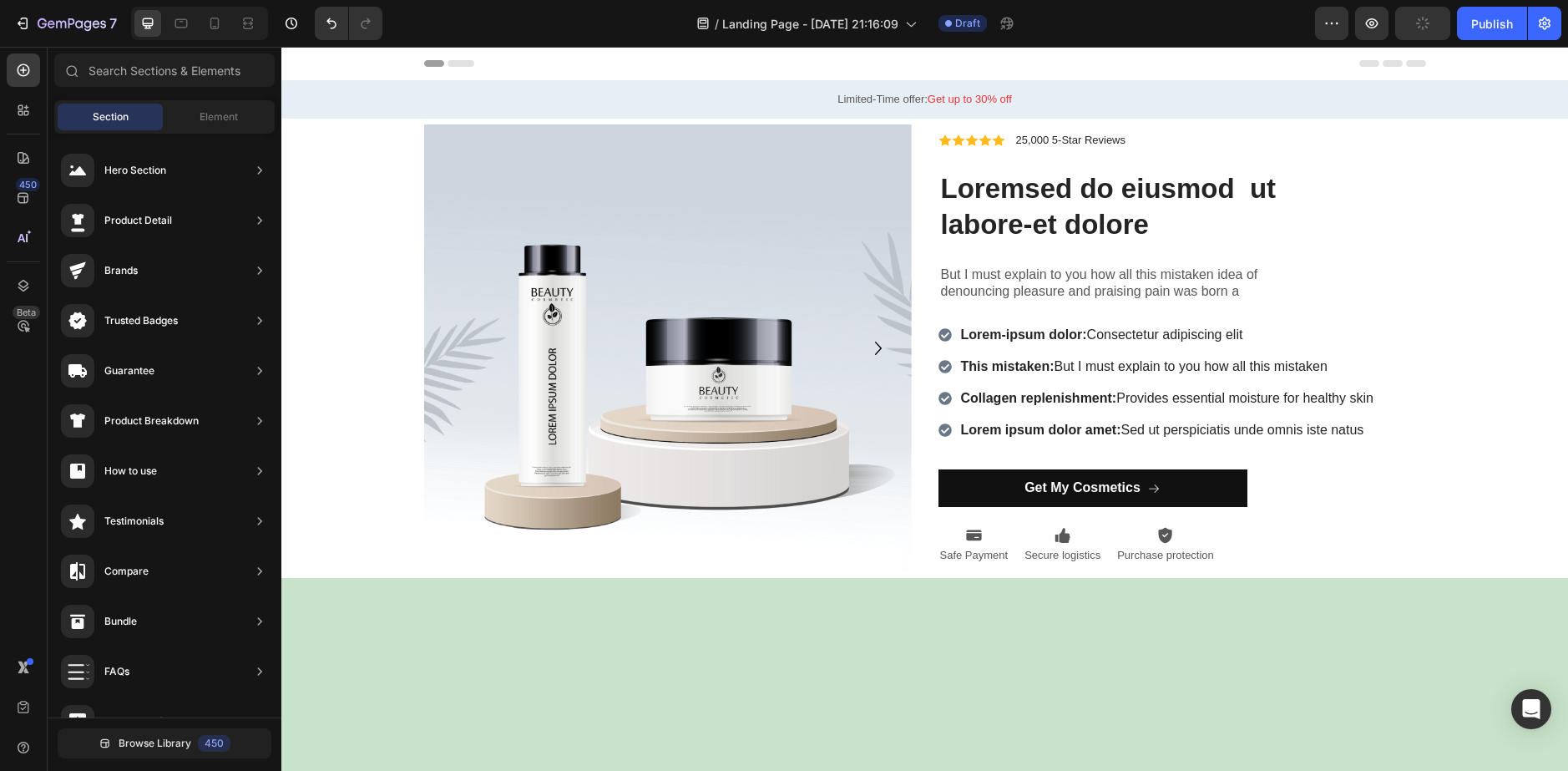
click at [520, 59] on div "Header" at bounding box center [925, 64] width 1002 height 34
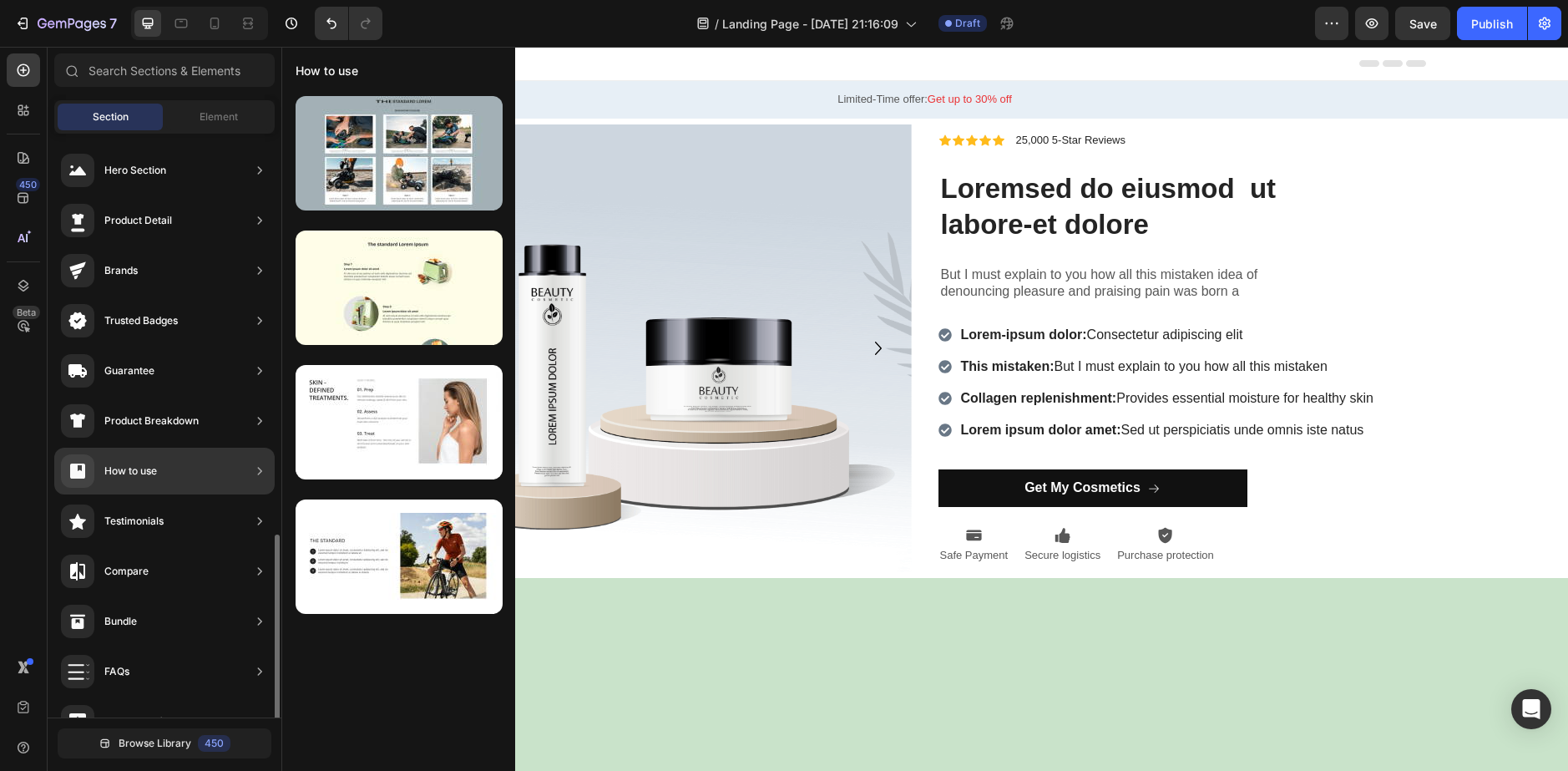
scroll to position [386, 0]
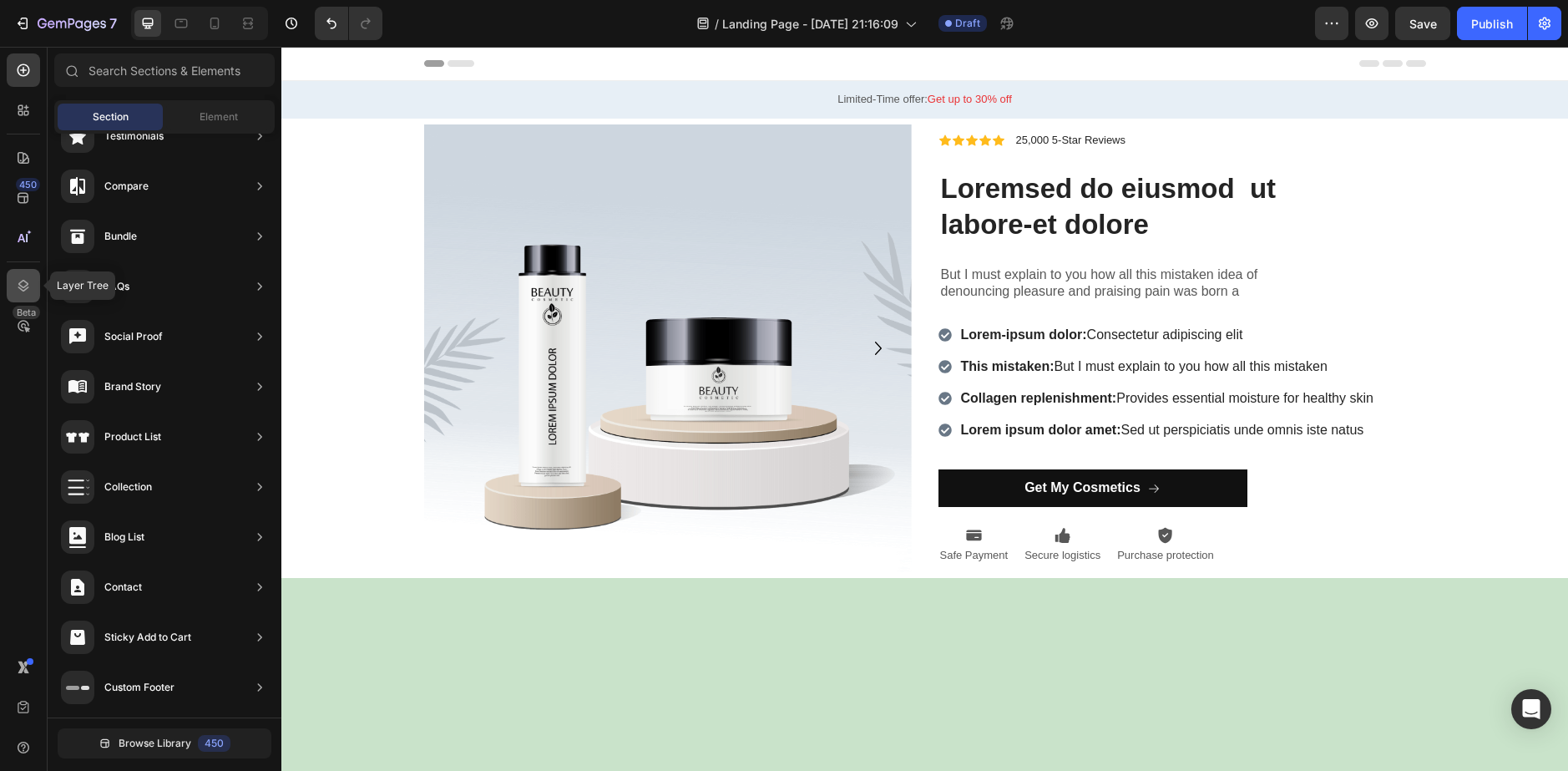
click at [29, 281] on icon at bounding box center [24, 286] width 17 height 17
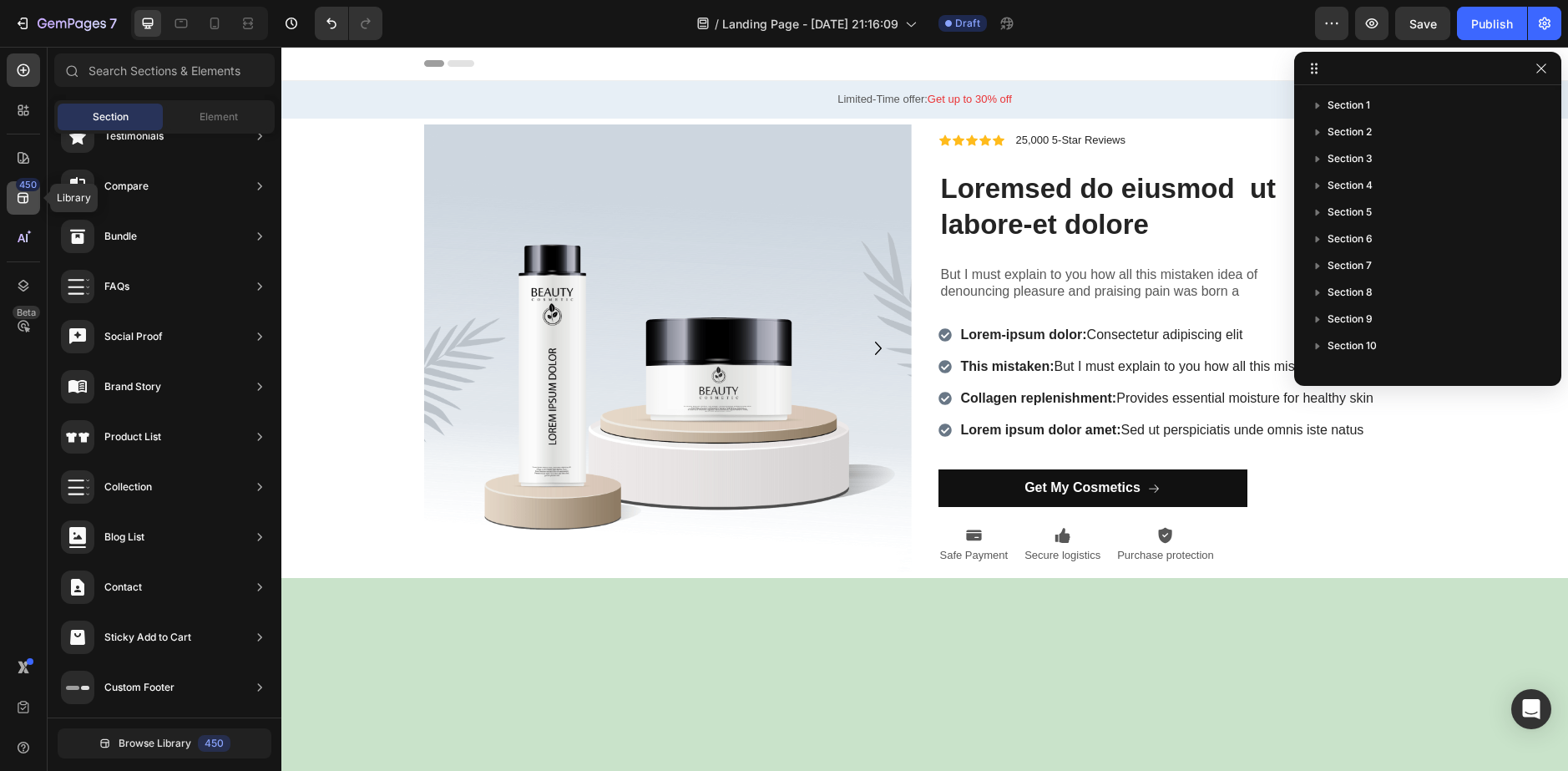
click at [16, 194] on icon at bounding box center [24, 198] width 17 height 17
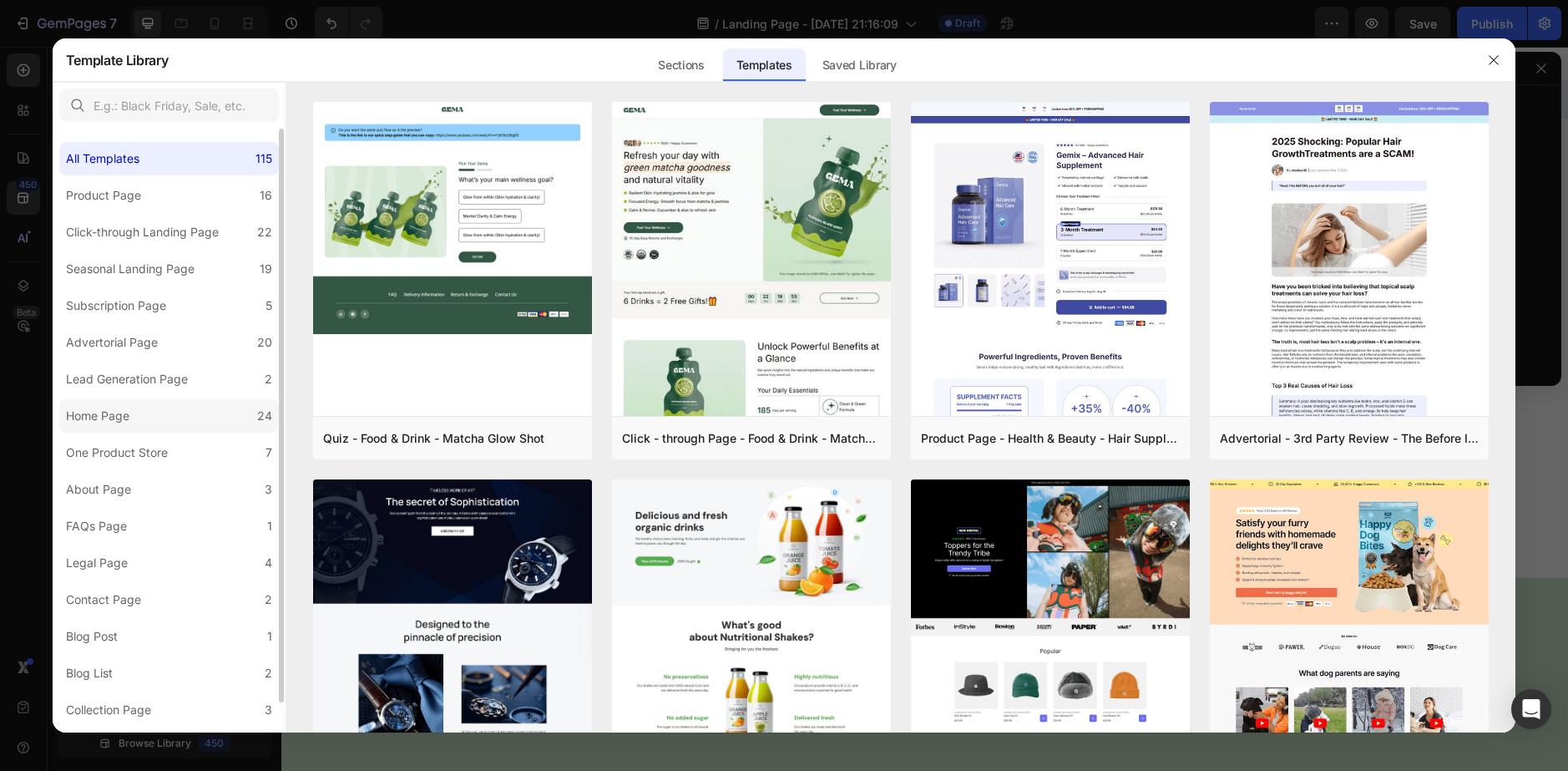
click at [125, 411] on div "Home Page" at bounding box center [98, 416] width 64 height 20
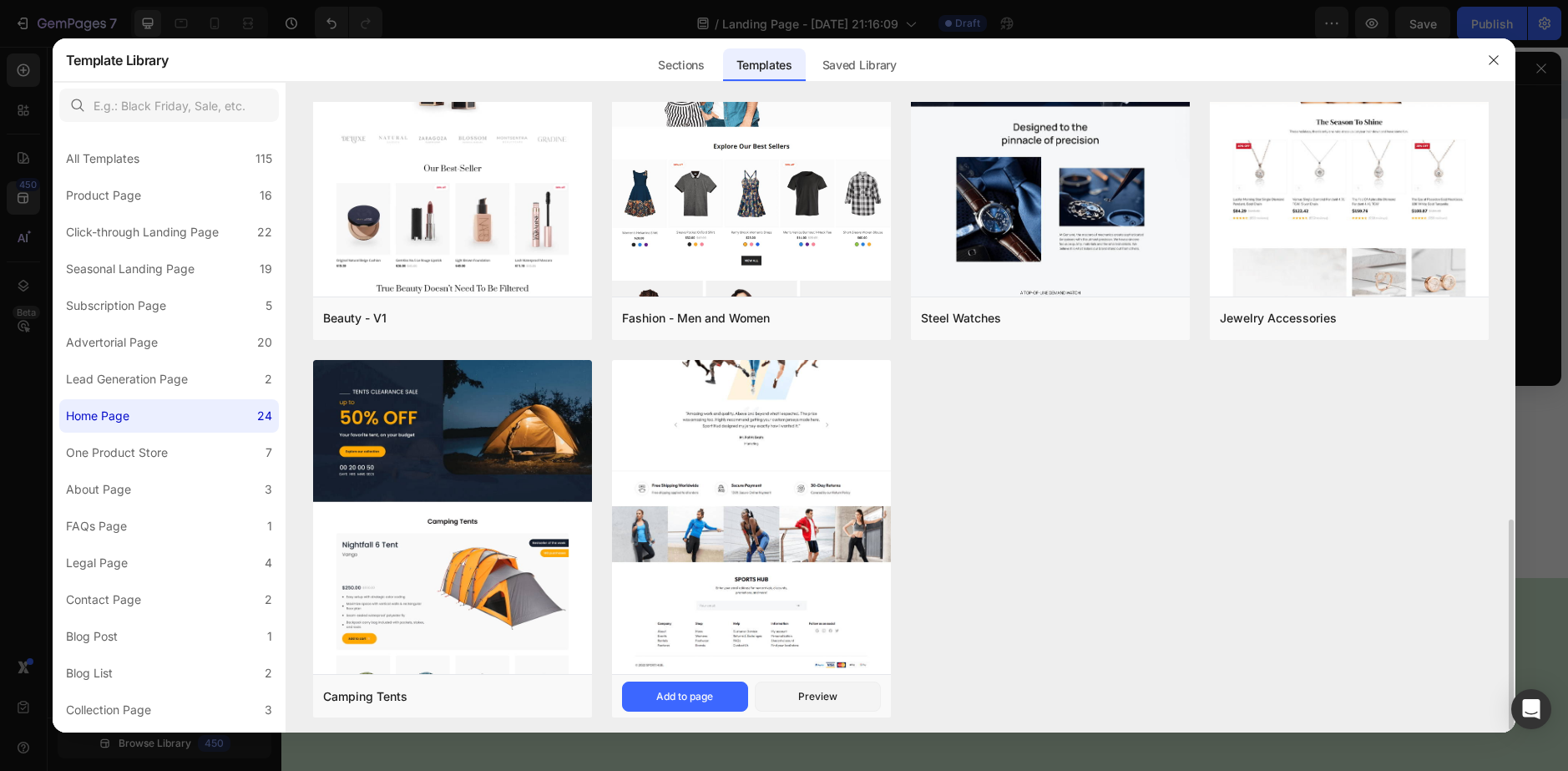
scroll to position [1086, 0]
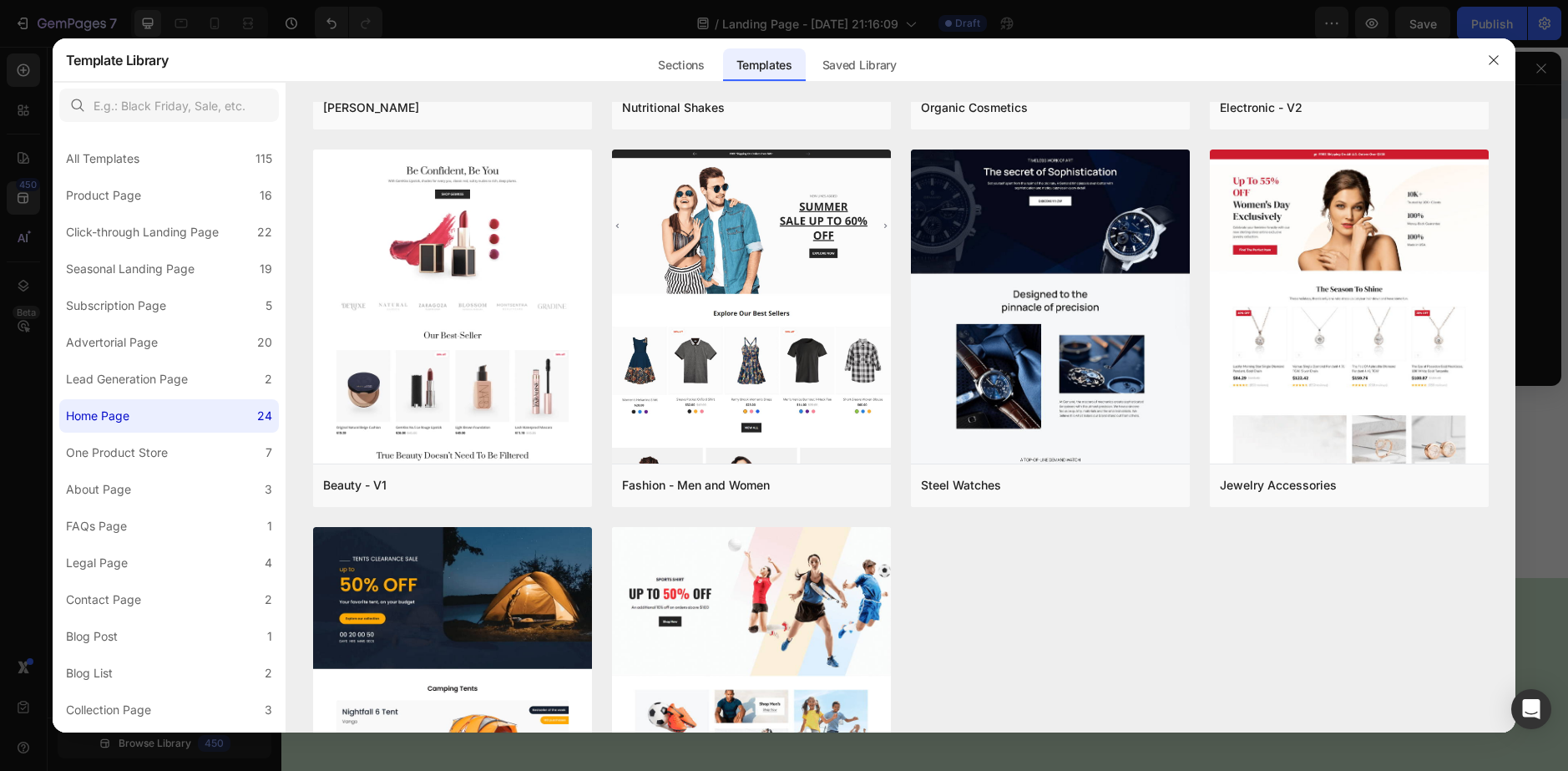
click at [1492, 64] on icon "button" at bounding box center [1494, 60] width 13 height 13
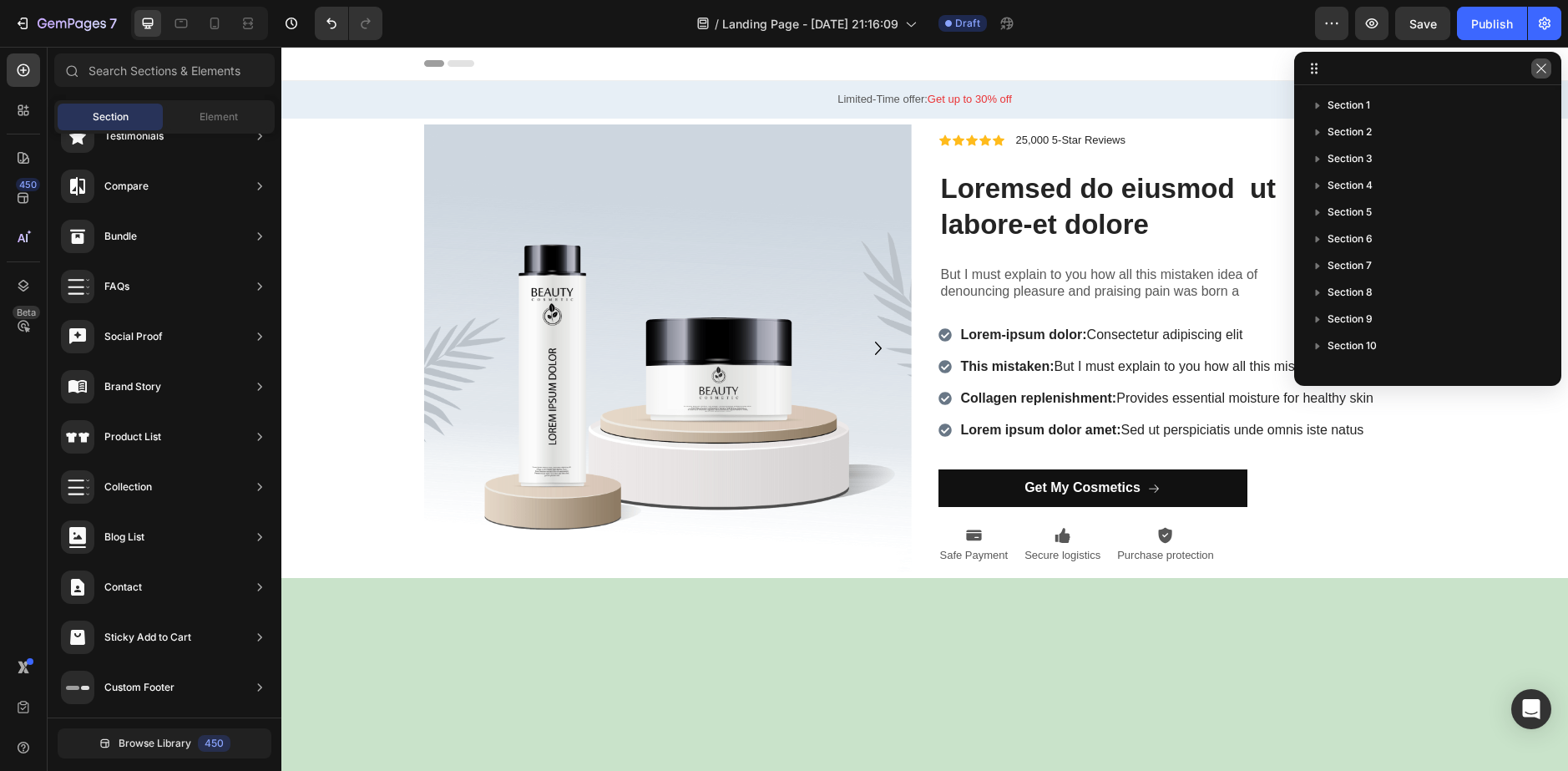
click at [1544, 69] on icon "button" at bounding box center [1542, 69] width 13 height 13
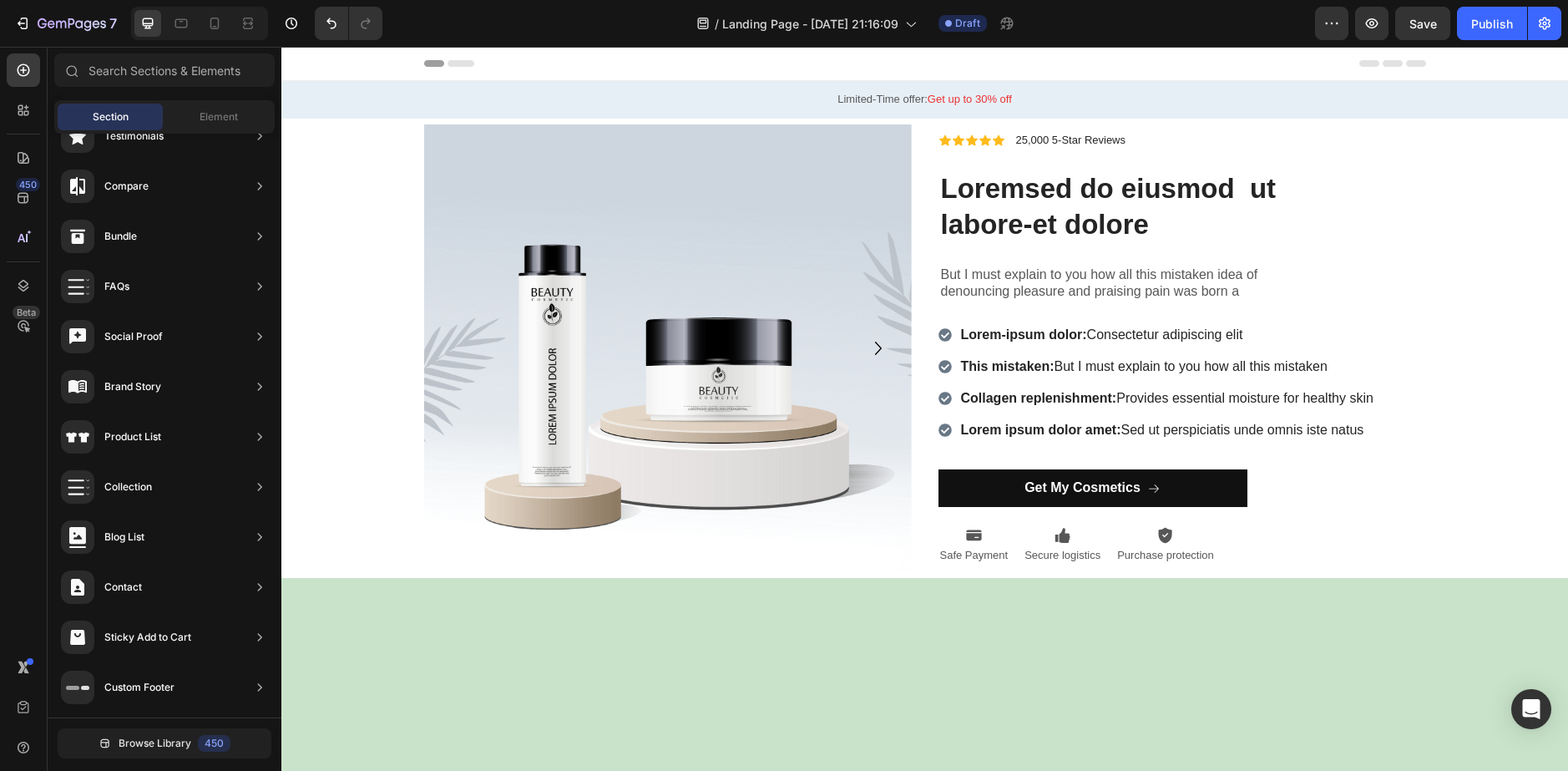
click at [737, 53] on div "Header" at bounding box center [925, 64] width 1002 height 34
click at [430, 65] on icon at bounding box center [433, 63] width 20 height 7
click at [1299, 74] on div "Header" at bounding box center [925, 64] width 1002 height 34
click at [836, 23] on span "Landing Page - [DATE] 21:16:09" at bounding box center [809, 24] width 176 height 18
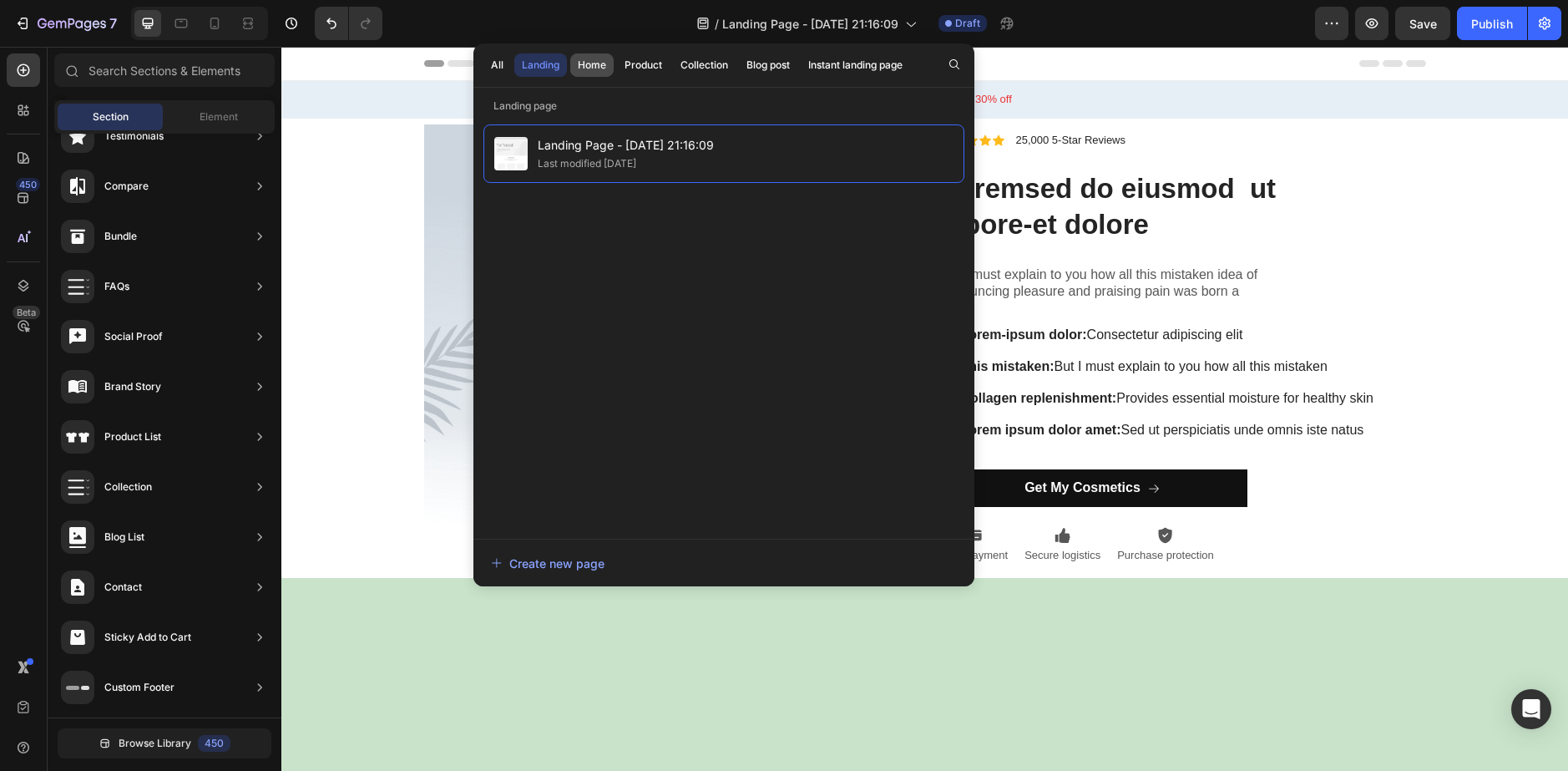
click at [588, 64] on div "Home" at bounding box center [592, 65] width 28 height 15
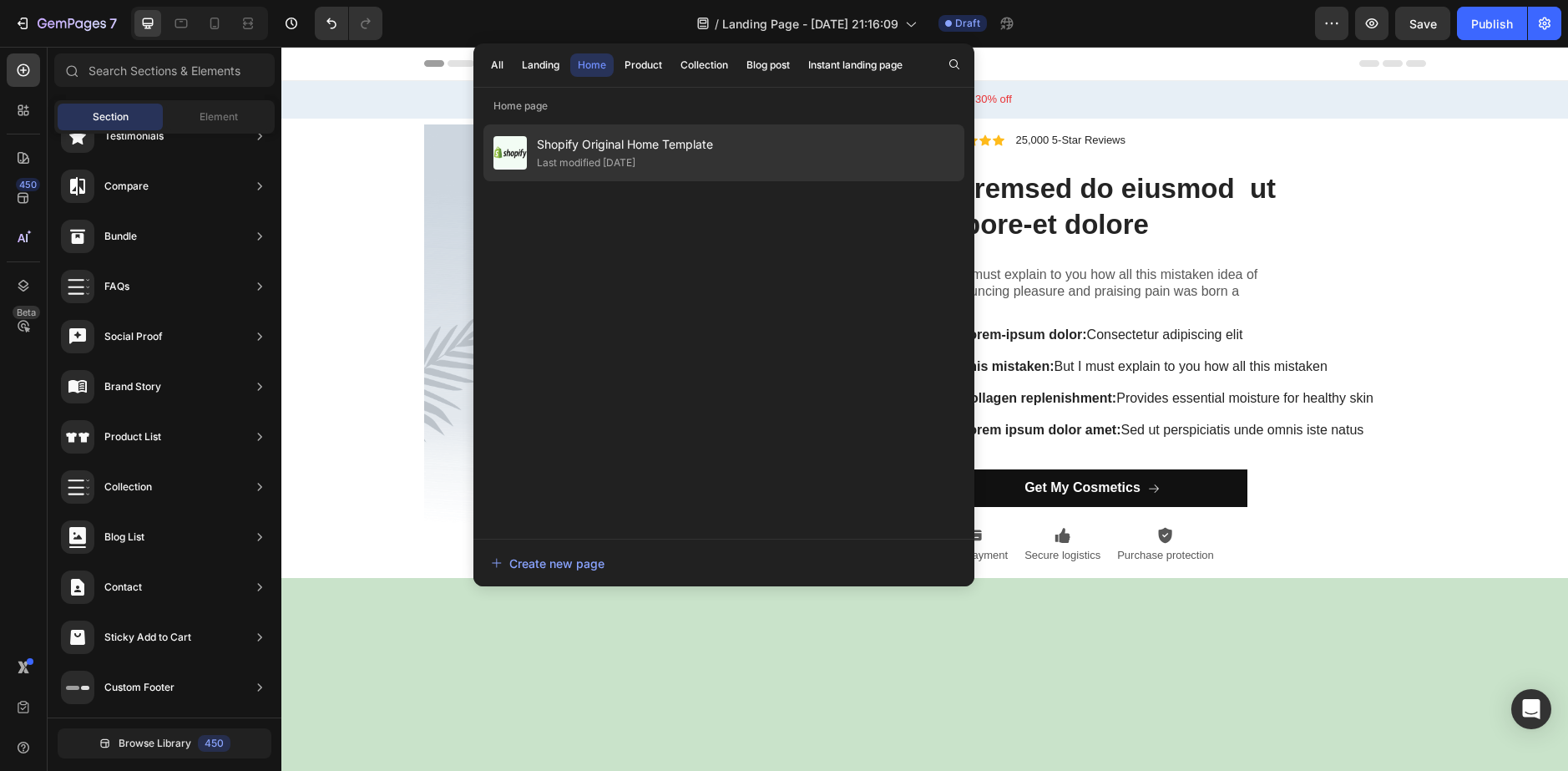
click at [579, 165] on div "Last modified [DATE]" at bounding box center [586, 163] width 99 height 17
